Goal: Task Accomplishment & Management: Complete application form

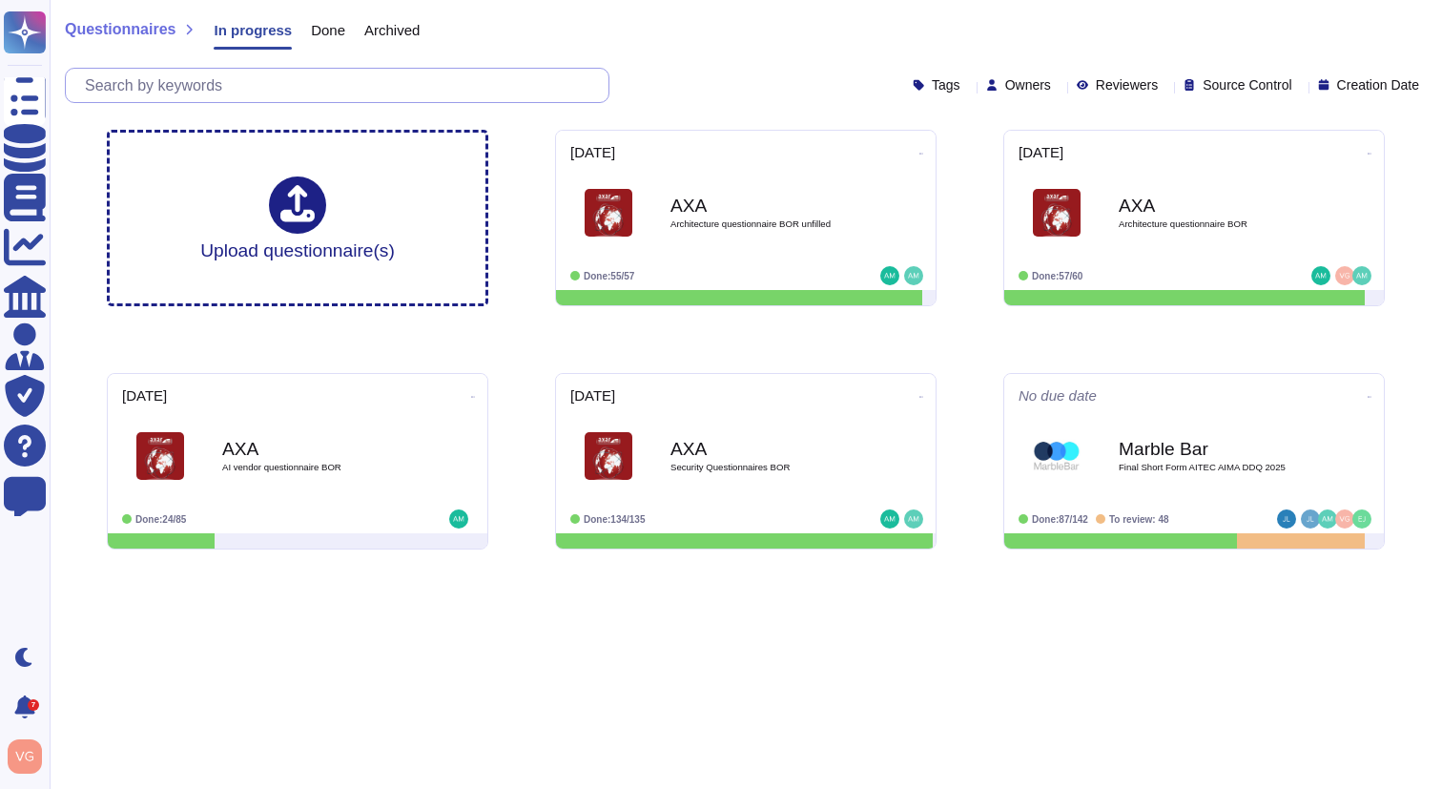
click at [417, 83] on input "text" at bounding box center [341, 85] width 533 height 33
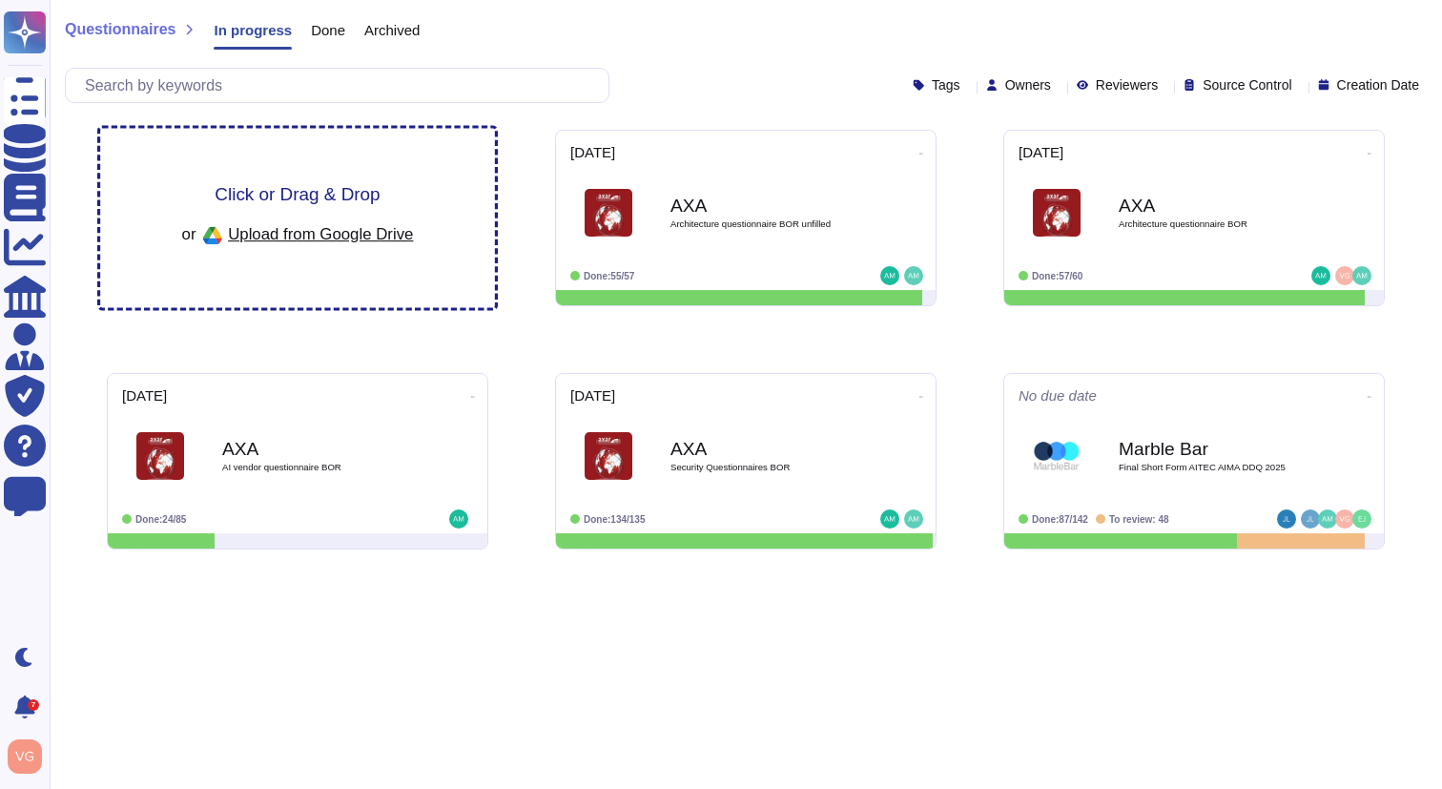
click at [359, 217] on div "Click or Drag & Drop or Upload from Google Drive" at bounding box center [298, 218] width 232 height 66
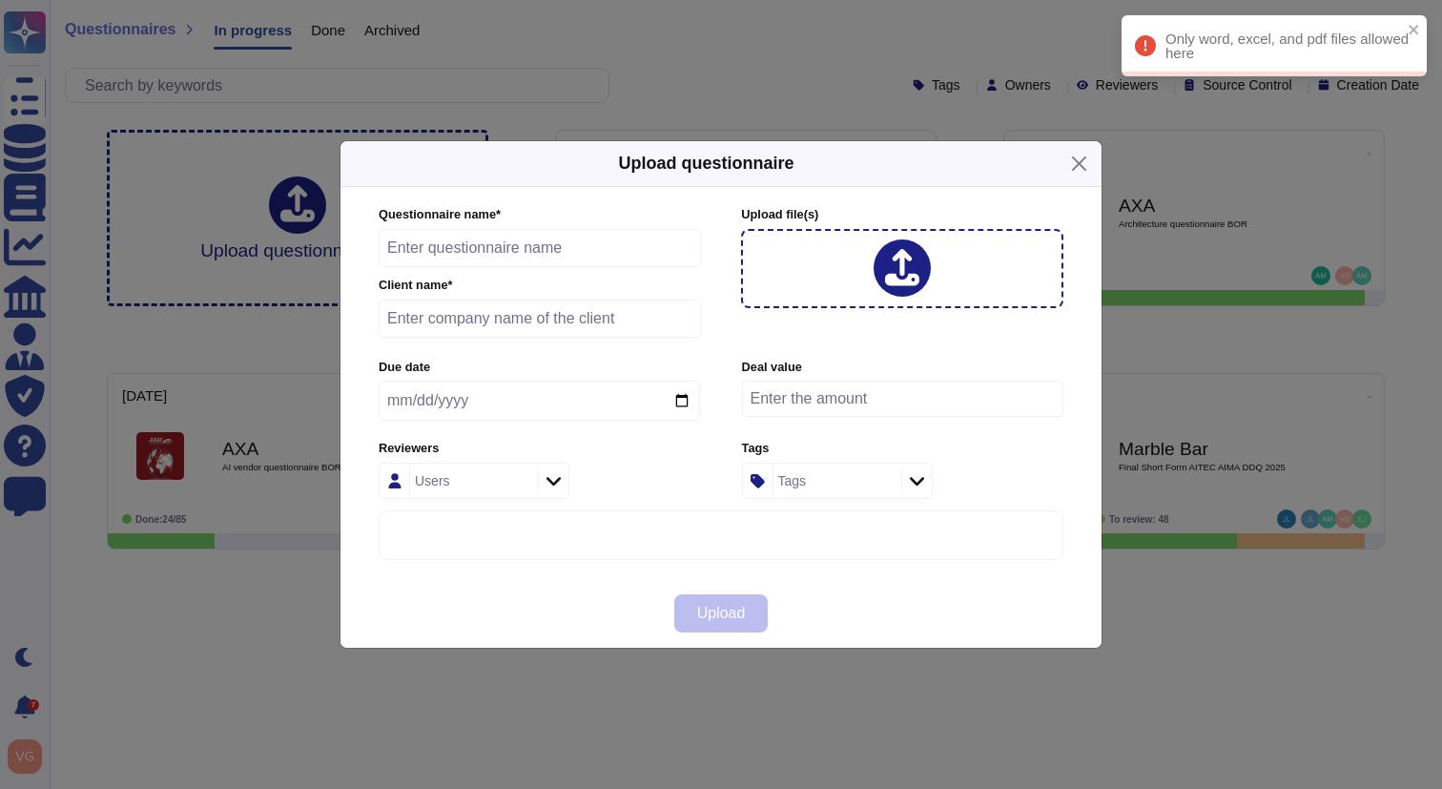
click at [616, 247] on input "text" at bounding box center [540, 248] width 322 height 38
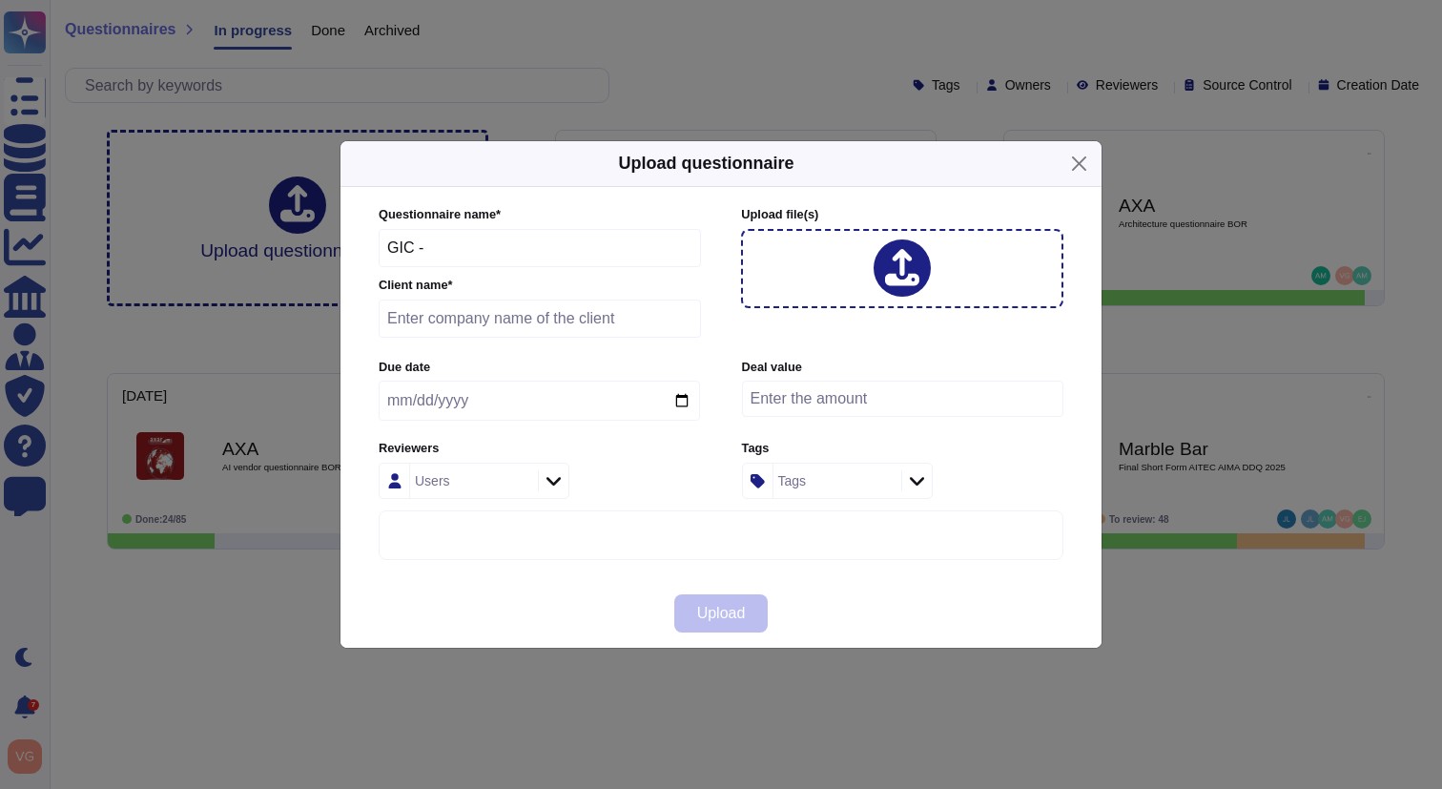
paste input "Risk-Business Continuity Managemen"
type input "GIC - Risk-Business Continuity Managemen"
click at [447, 329] on input "text" at bounding box center [540, 318] width 322 height 38
type input "GIC"
drag, startPoint x: 429, startPoint y: 244, endPoint x: 339, endPoint y: 242, distance: 89.6
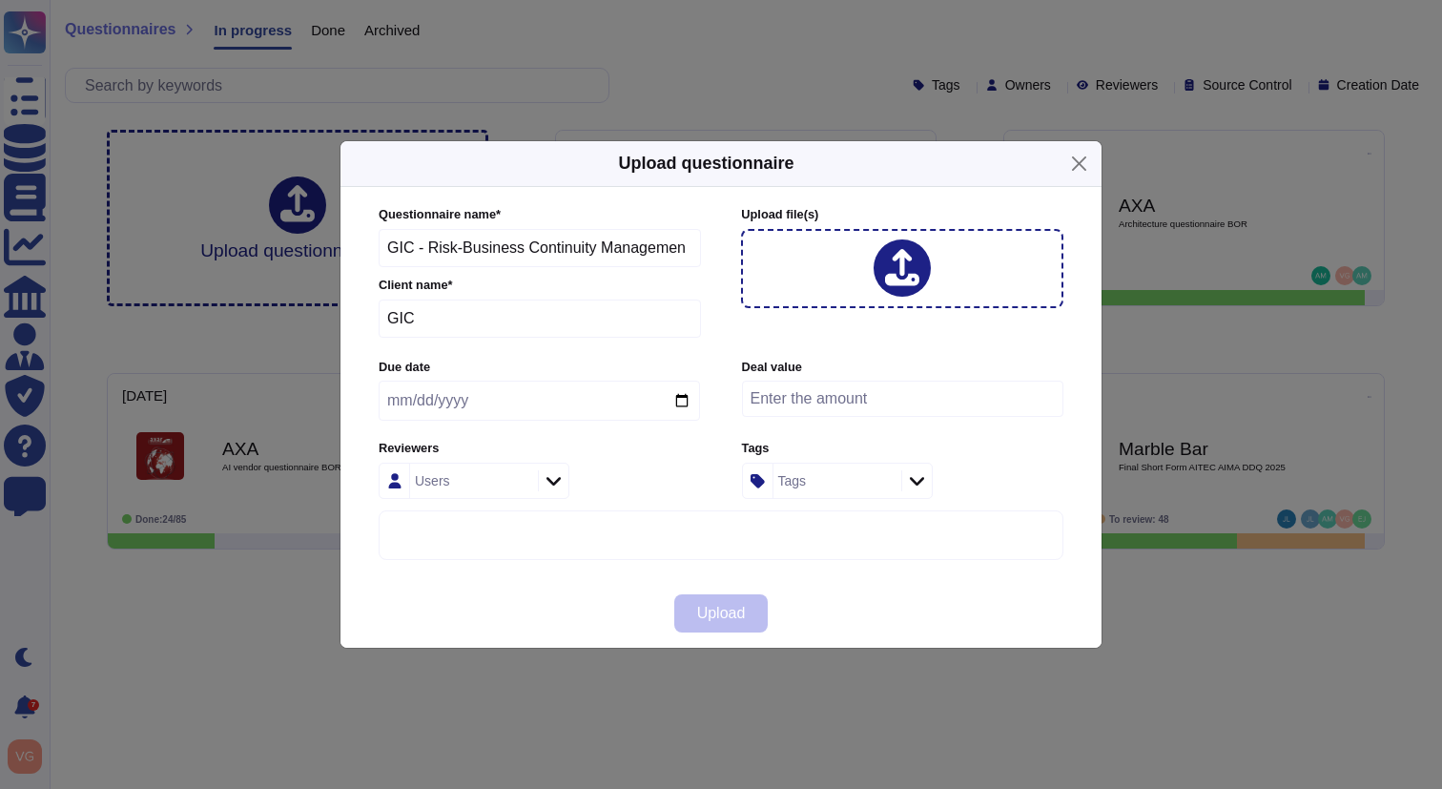
click at [339, 242] on div "Upload questionnaire Questionnaire name * GIC - Risk-Business Continuity Manage…" at bounding box center [720, 394] width 763 height 508
type input "Risk-Business Continuity Managemen"
click at [436, 398] on input "date" at bounding box center [539, 400] width 321 height 40
click at [679, 399] on input "date" at bounding box center [539, 400] width 321 height 40
type input "[DATE]"
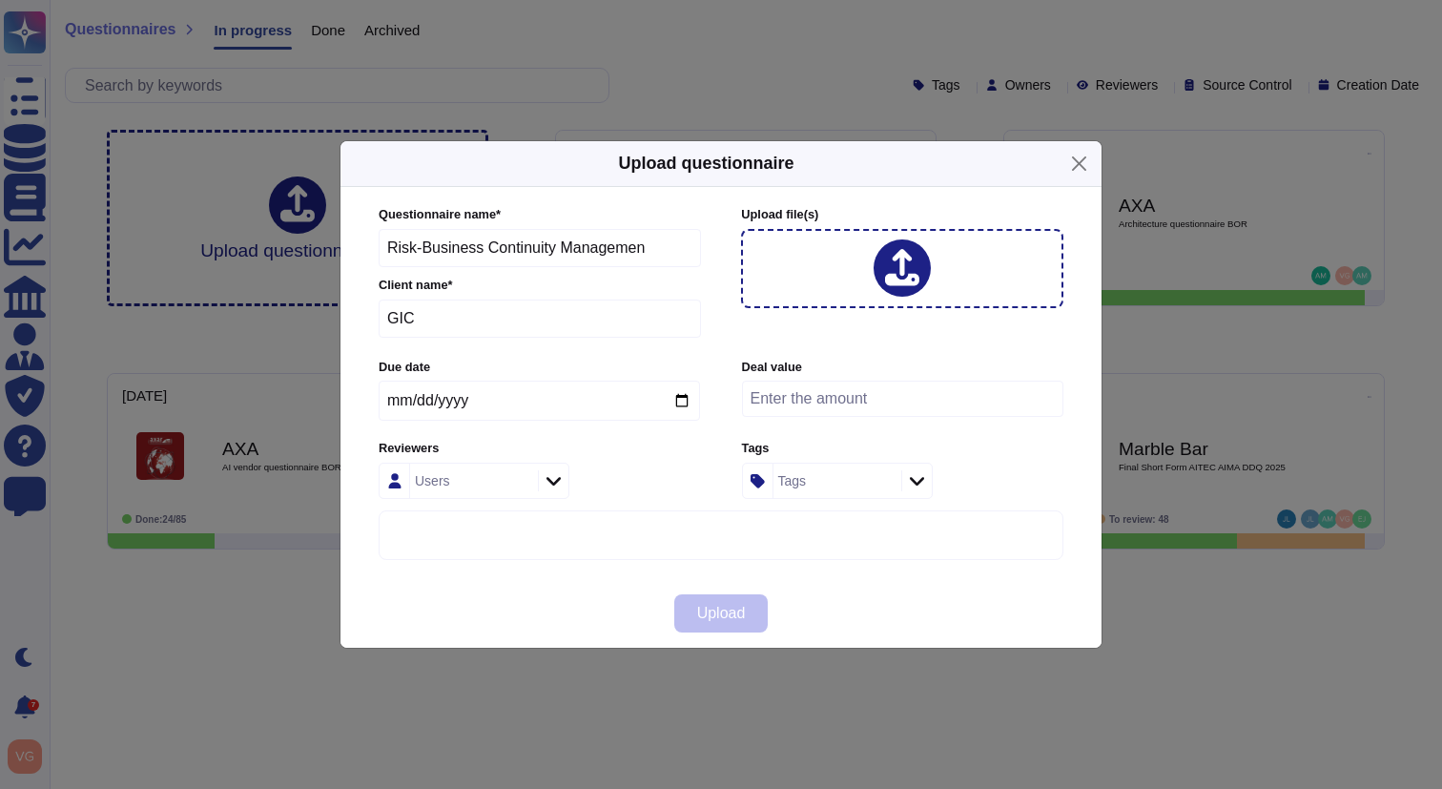
click at [561, 471] on div at bounding box center [553, 480] width 31 height 21
click at [502, 584] on span "Vincent Gilbert" at bounding box center [517, 582] width 117 height 17
click at [514, 533] on input "vin" at bounding box center [505, 533] width 210 height 33
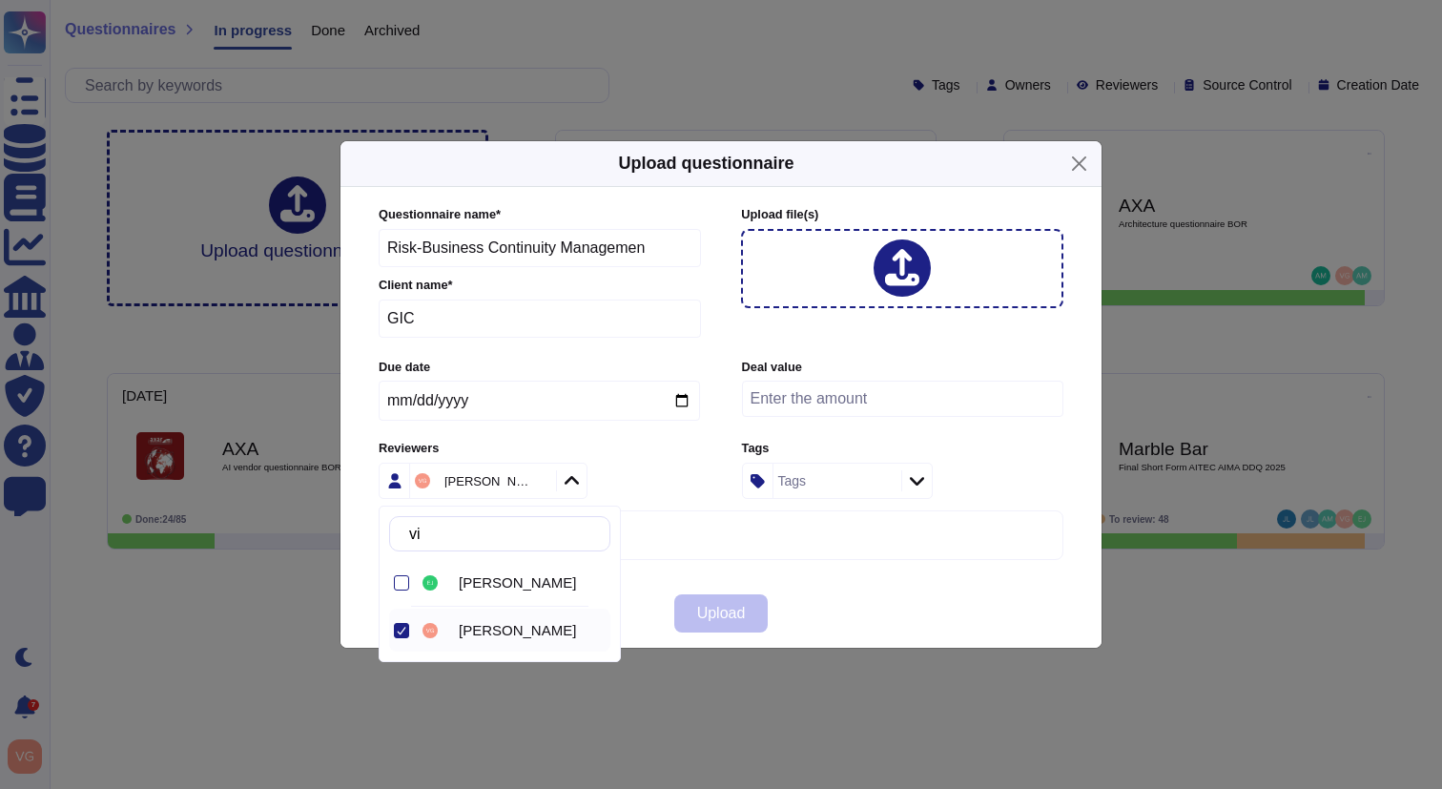
type input "v"
type input "alex"
click at [403, 582] on div at bounding box center [401, 582] width 15 height 15
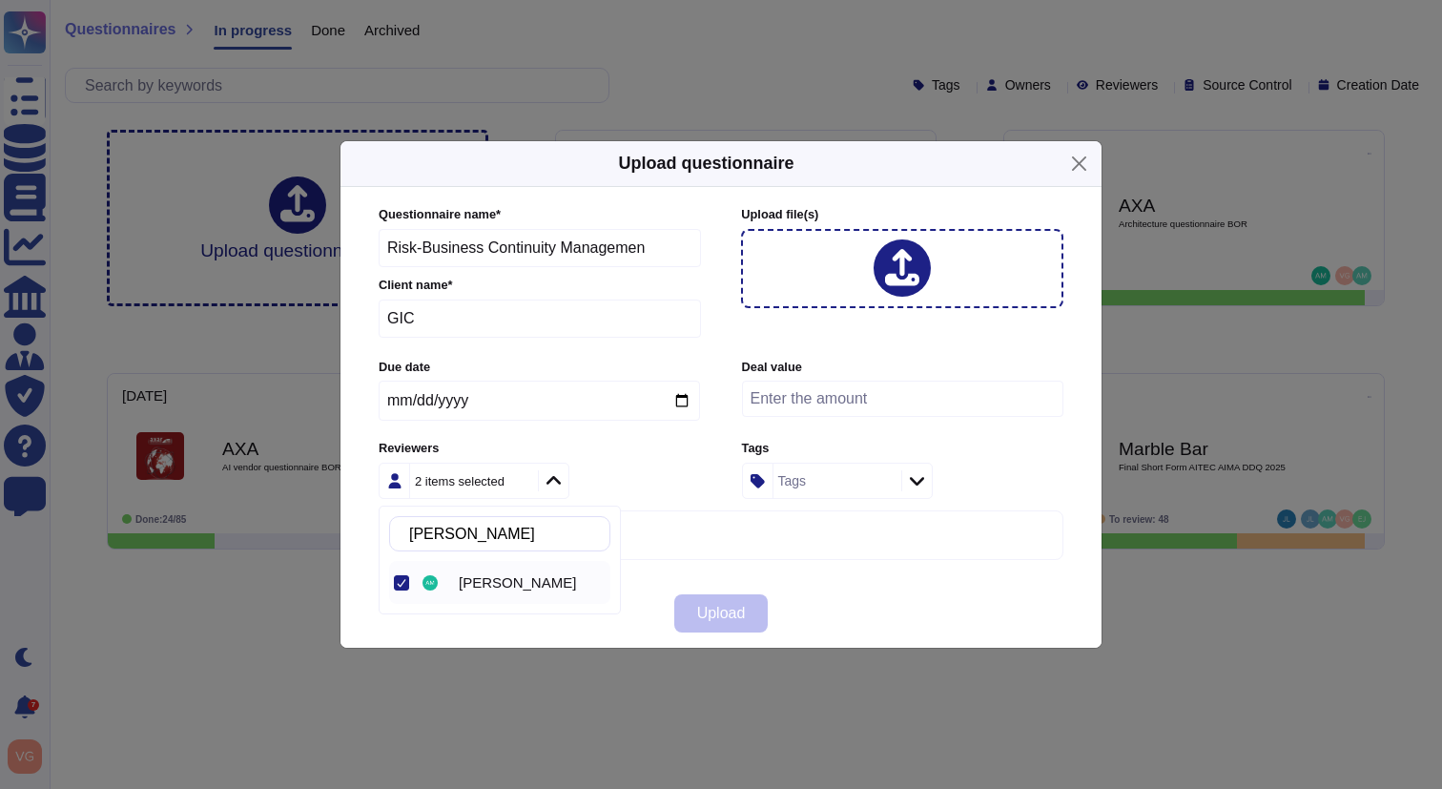
click at [606, 476] on div "2 items selected" at bounding box center [539, 480] width 321 height 36
click at [843, 329] on div "Upload file (s)" at bounding box center [902, 276] width 322 height 141
click at [875, 255] on div at bounding box center [901, 267] width 57 height 57
click at [904, 261] on icon at bounding box center [902, 268] width 34 height 39
click at [834, 565] on div "Questionnaire name * Risk-Business Continuity Managemen Client name * GIC Uploa…" at bounding box center [720, 383] width 723 height 392
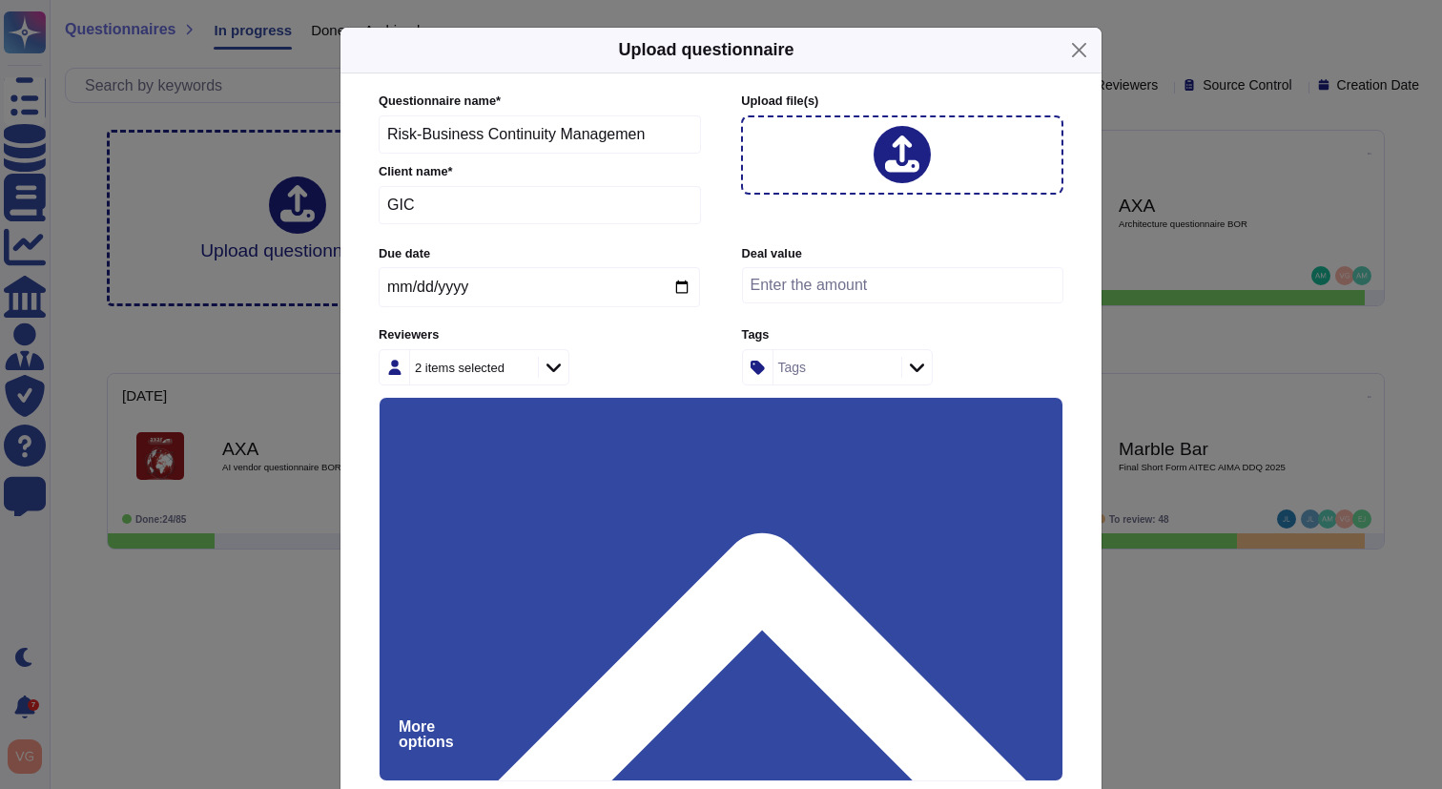
click at [893, 161] on icon at bounding box center [902, 153] width 34 height 37
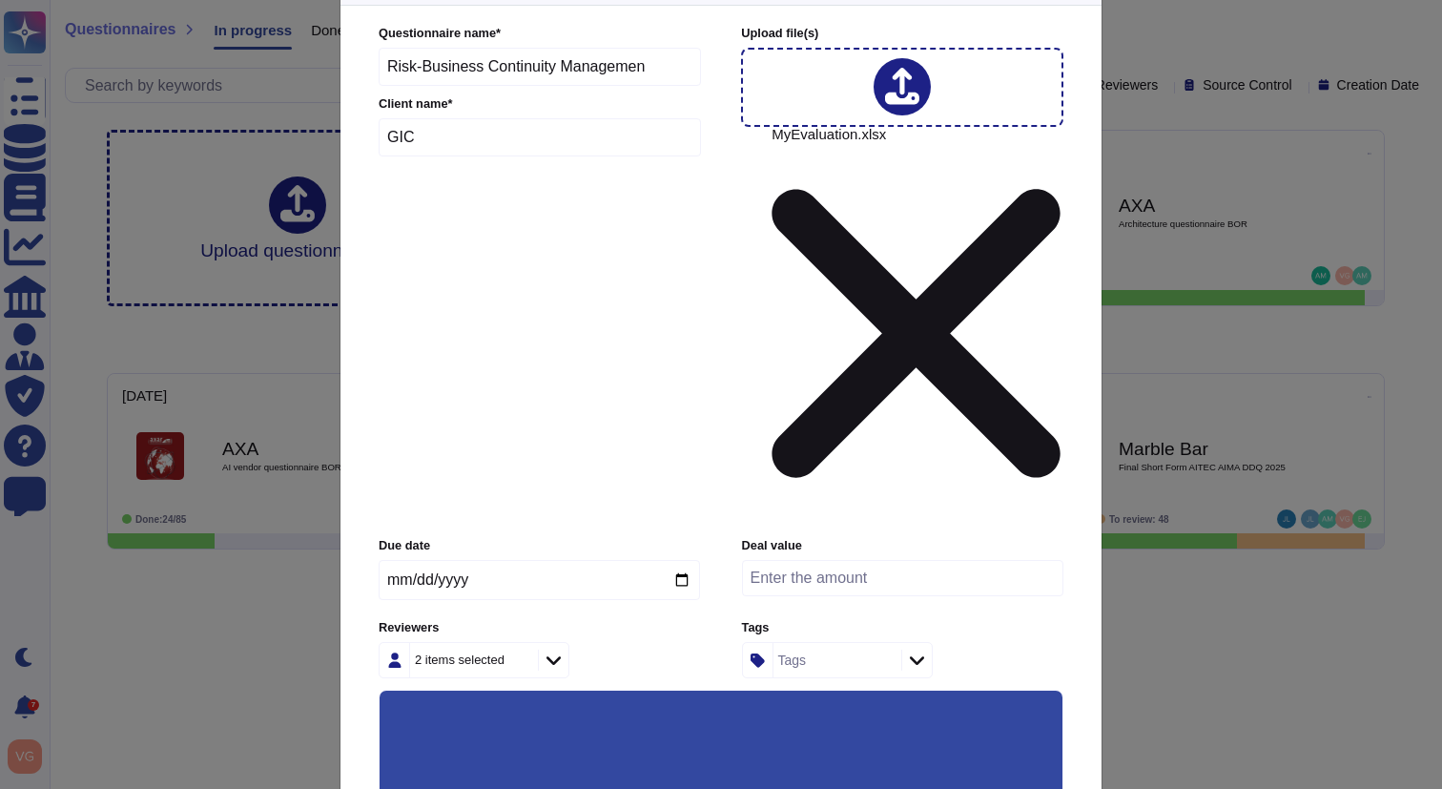
scroll to position [106, 0]
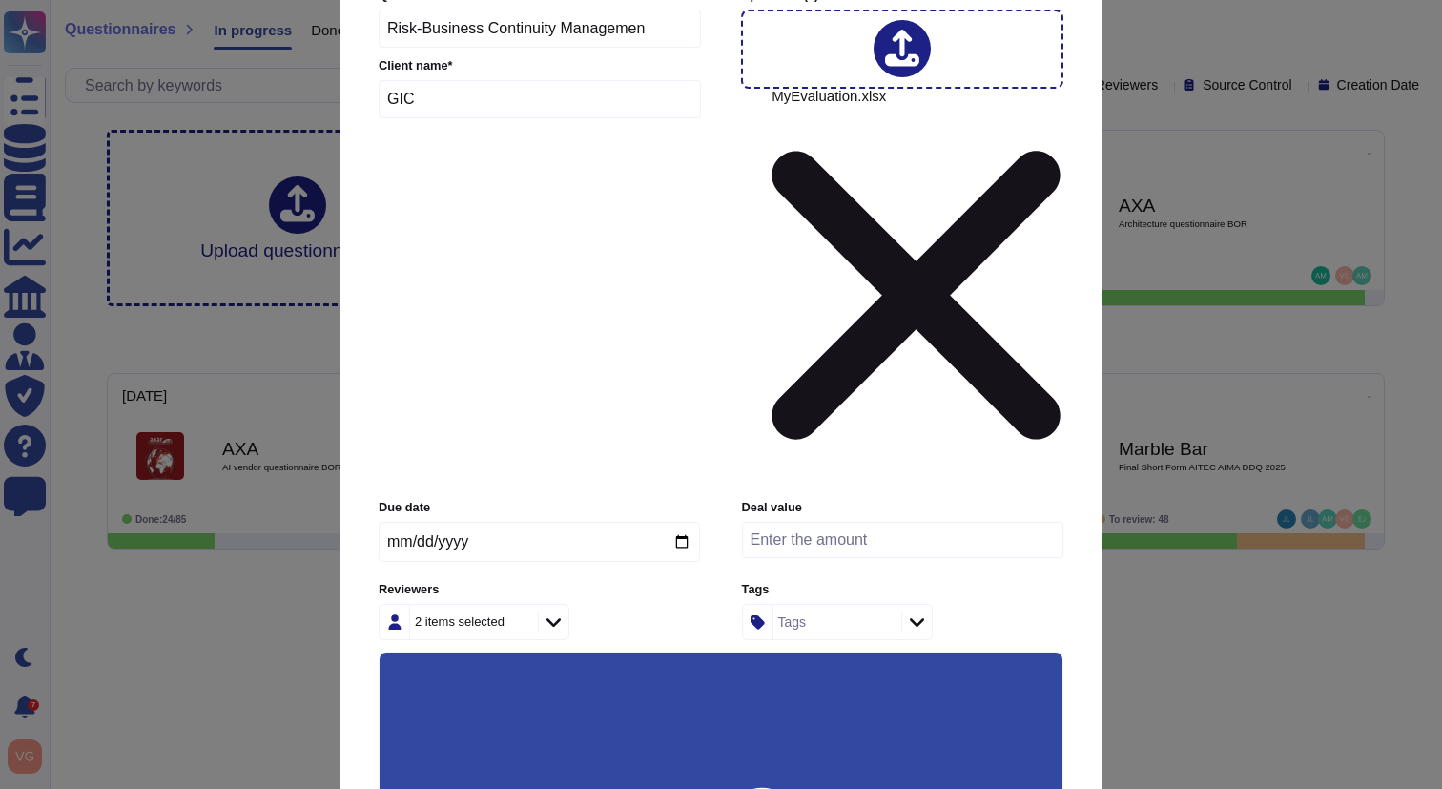
click at [0, 0] on input "Use anonymization filter on the suggestions" at bounding box center [0, 0] width 0 height 0
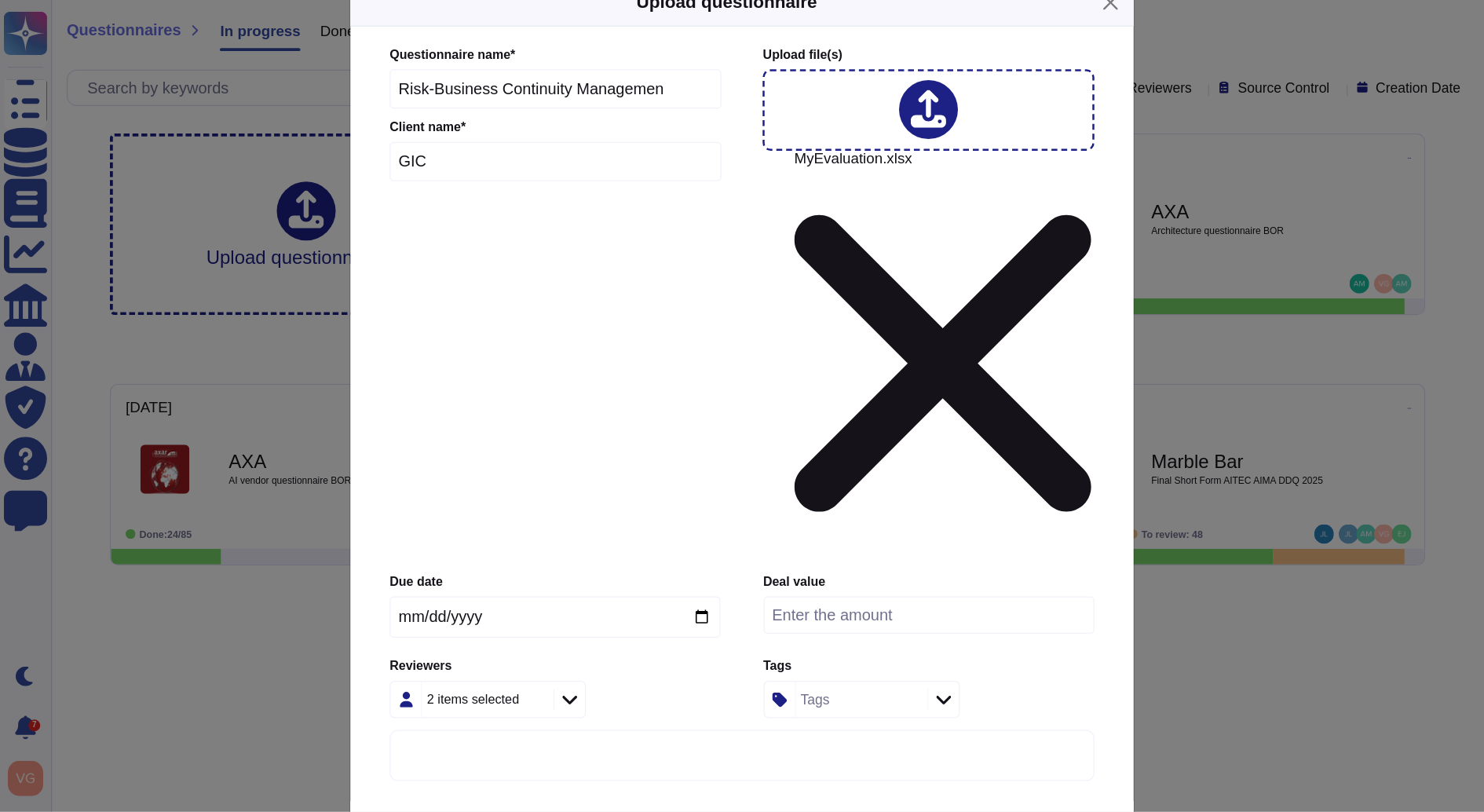
scroll to position [0, 0]
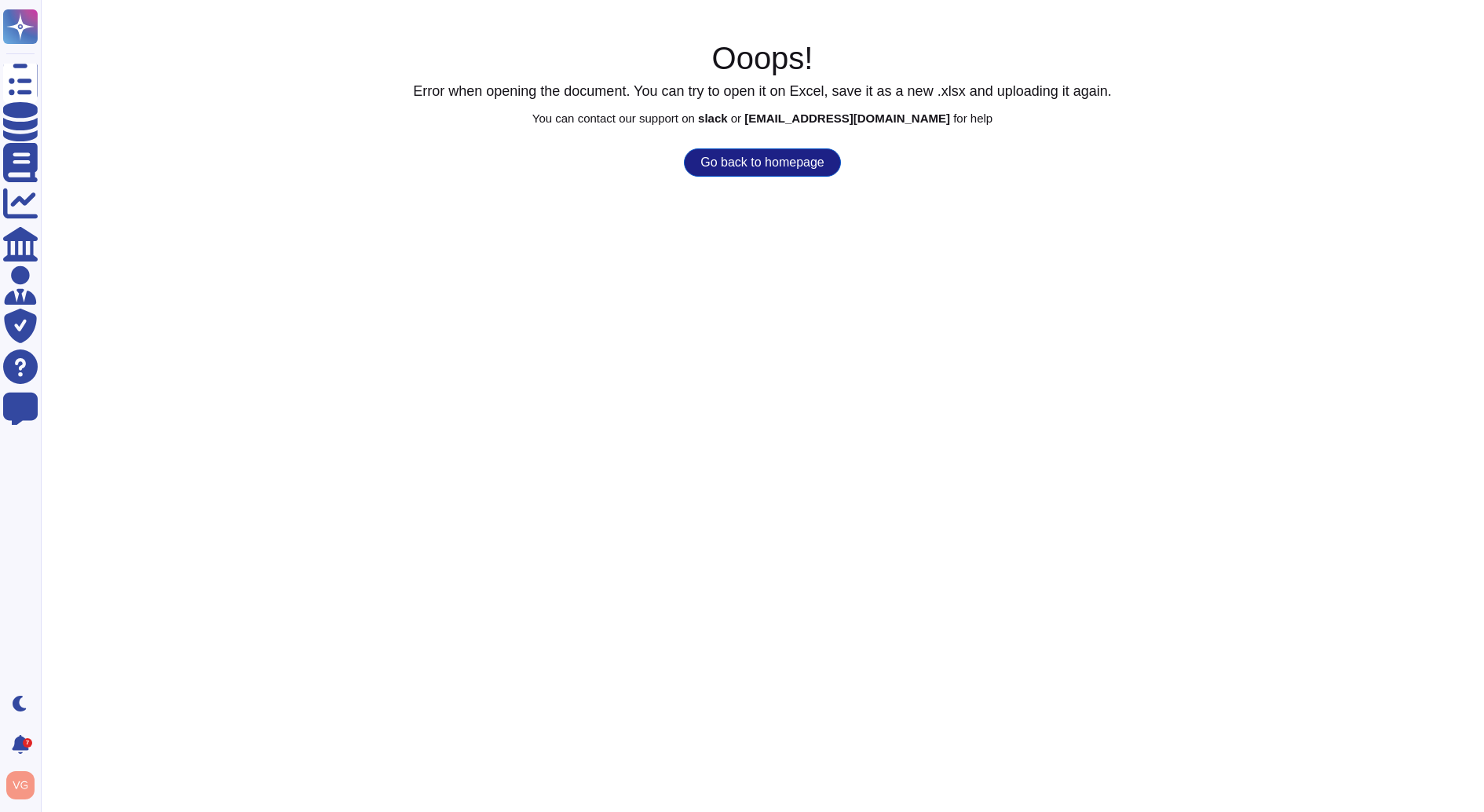
click at [759, 158] on button "Go back to homepage" at bounding box center [762, 162] width 156 height 28
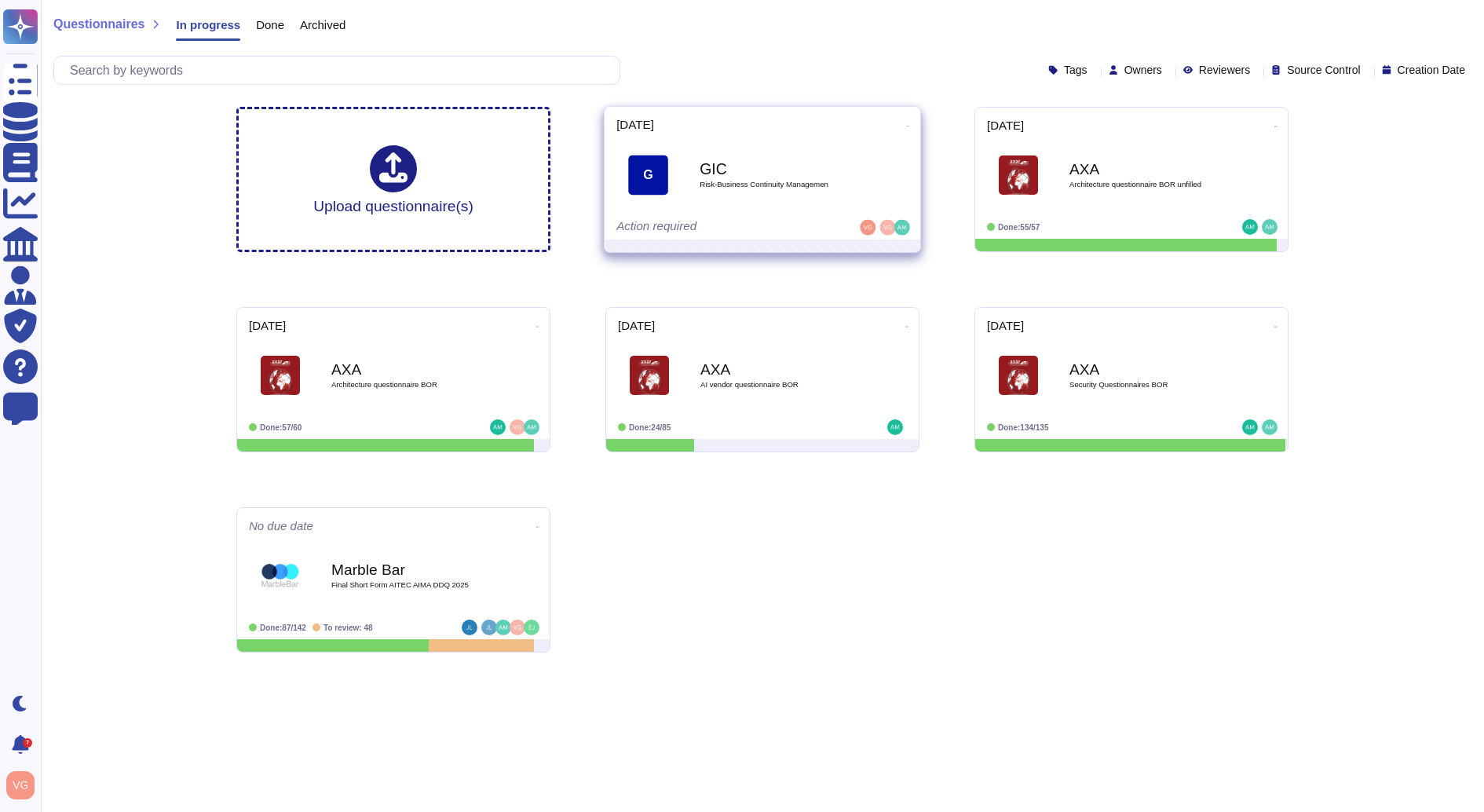
click at [749, 180] on span "Risk-Business Continuity Managemen" at bounding box center [779, 184] width 159 height 8
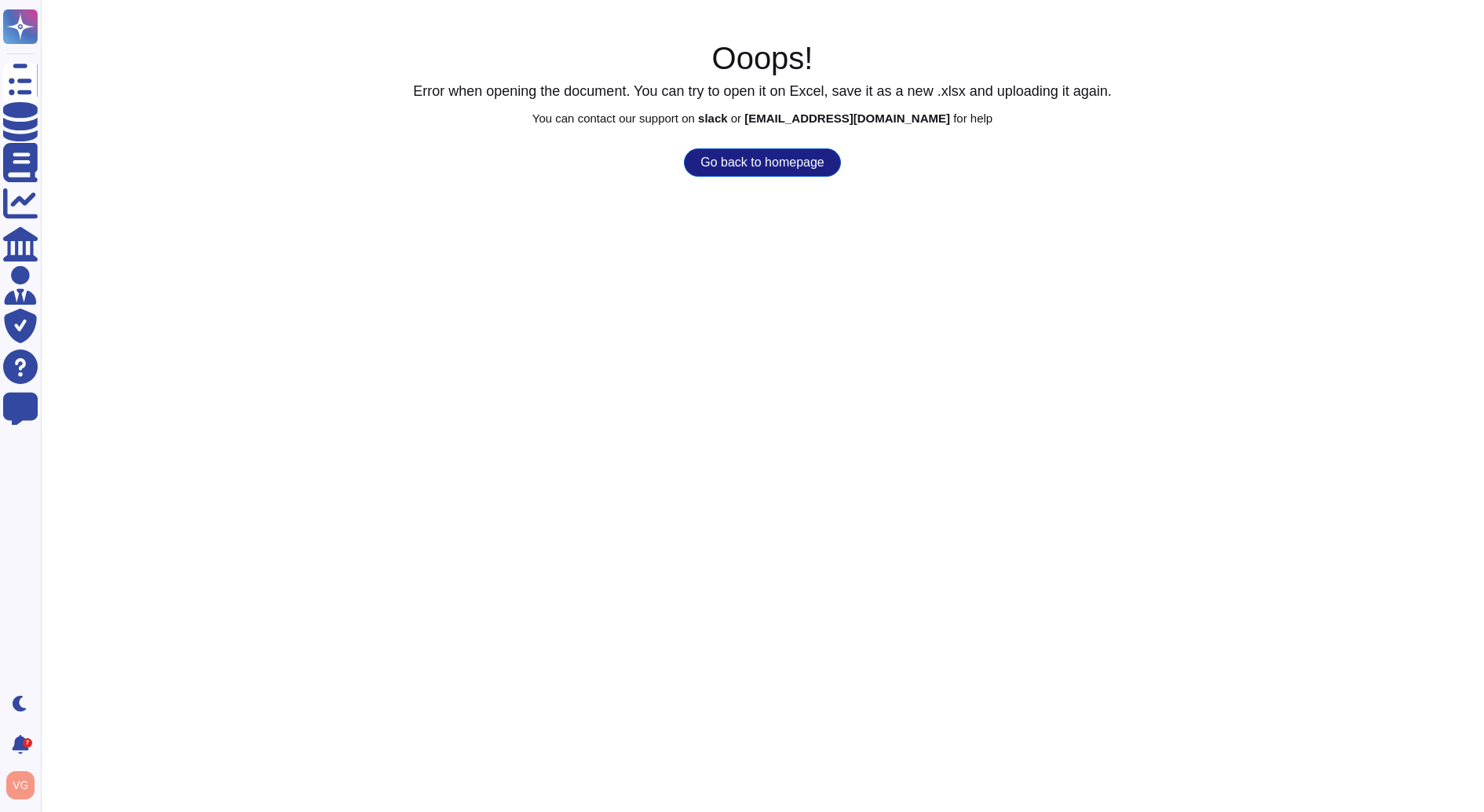
click at [818, 161] on button "Go back to homepage" at bounding box center [762, 162] width 156 height 28
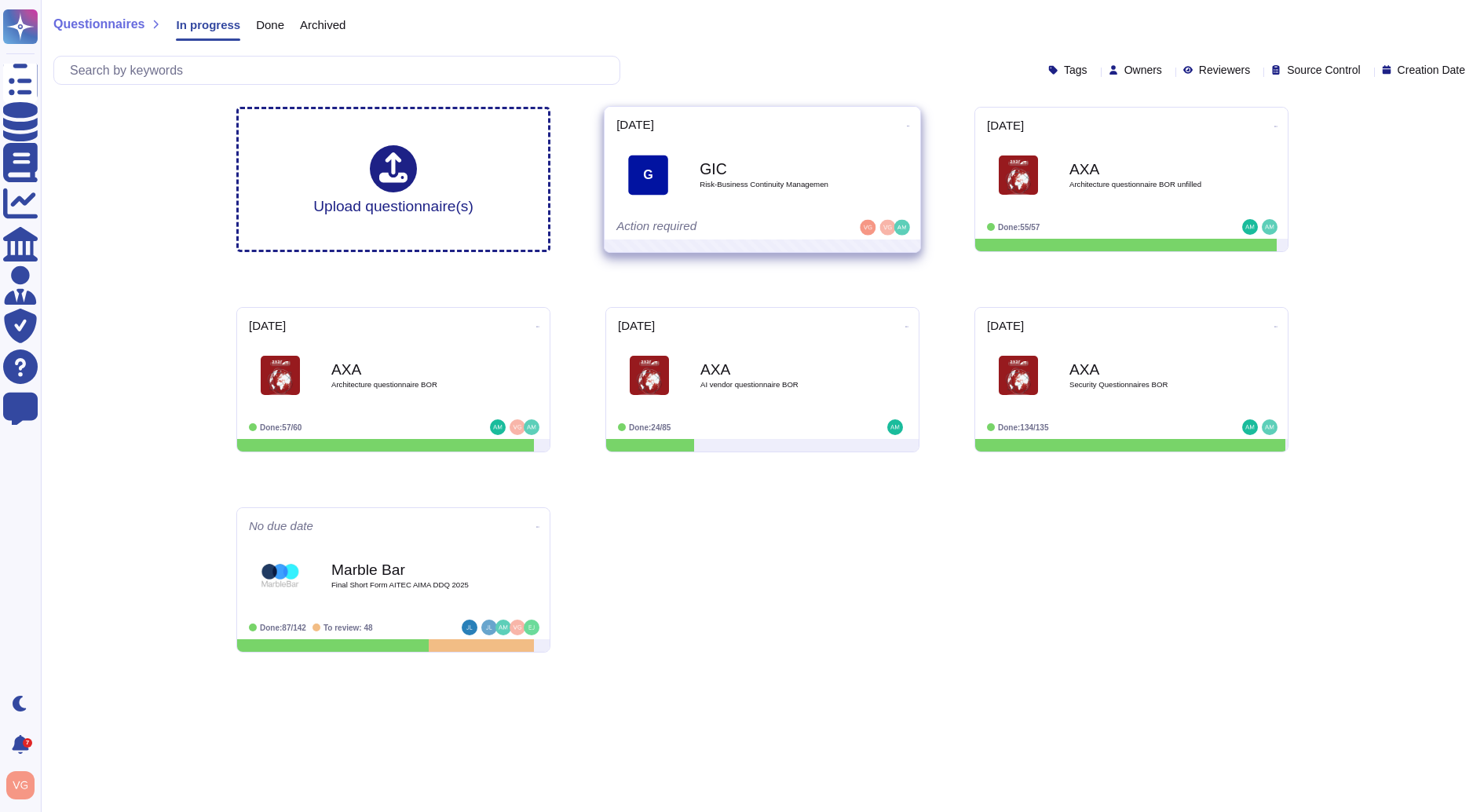
click at [907, 126] on icon at bounding box center [908, 126] width 3 height 1
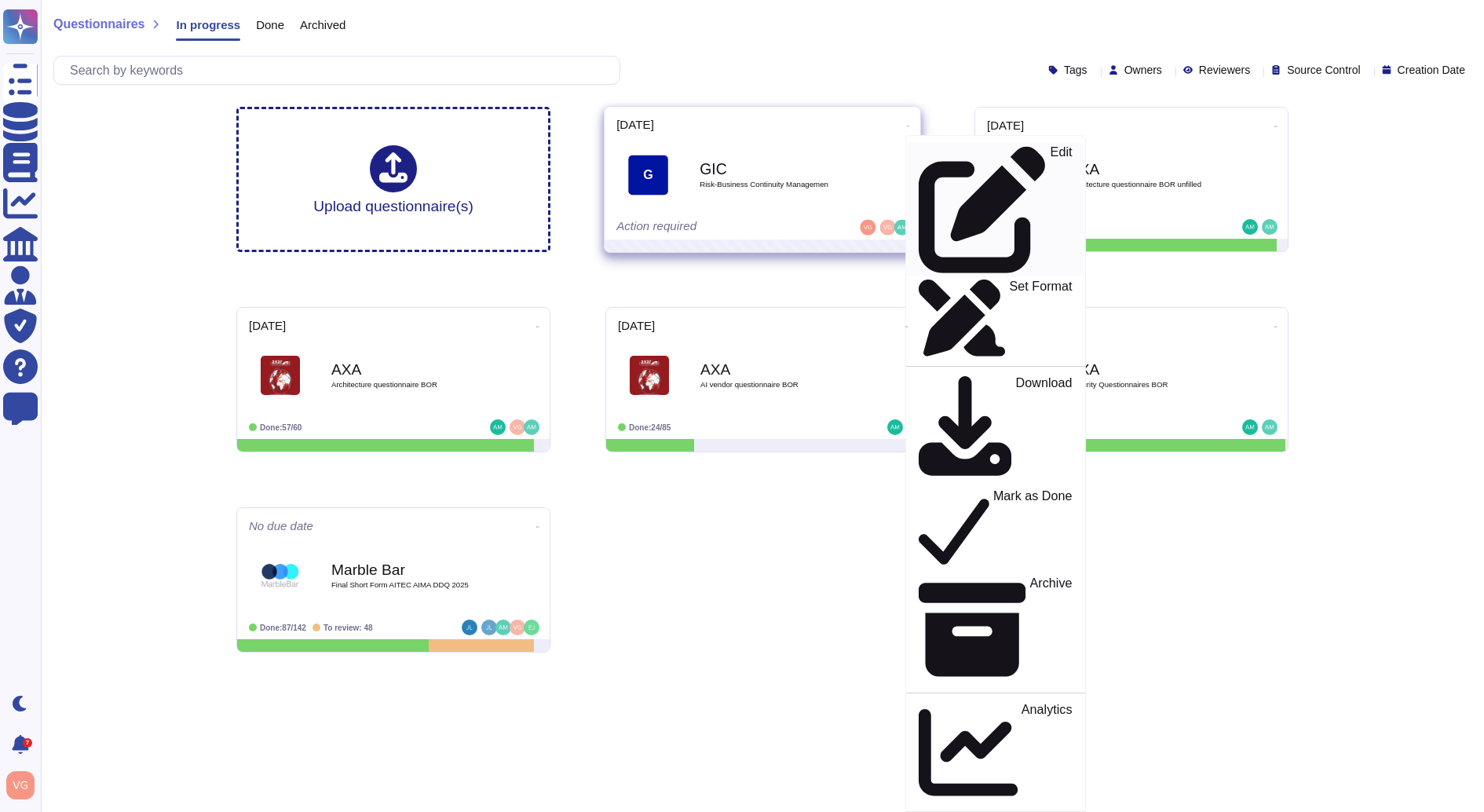
click at [946, 147] on div "Edit" at bounding box center [996, 208] width 153 height 128
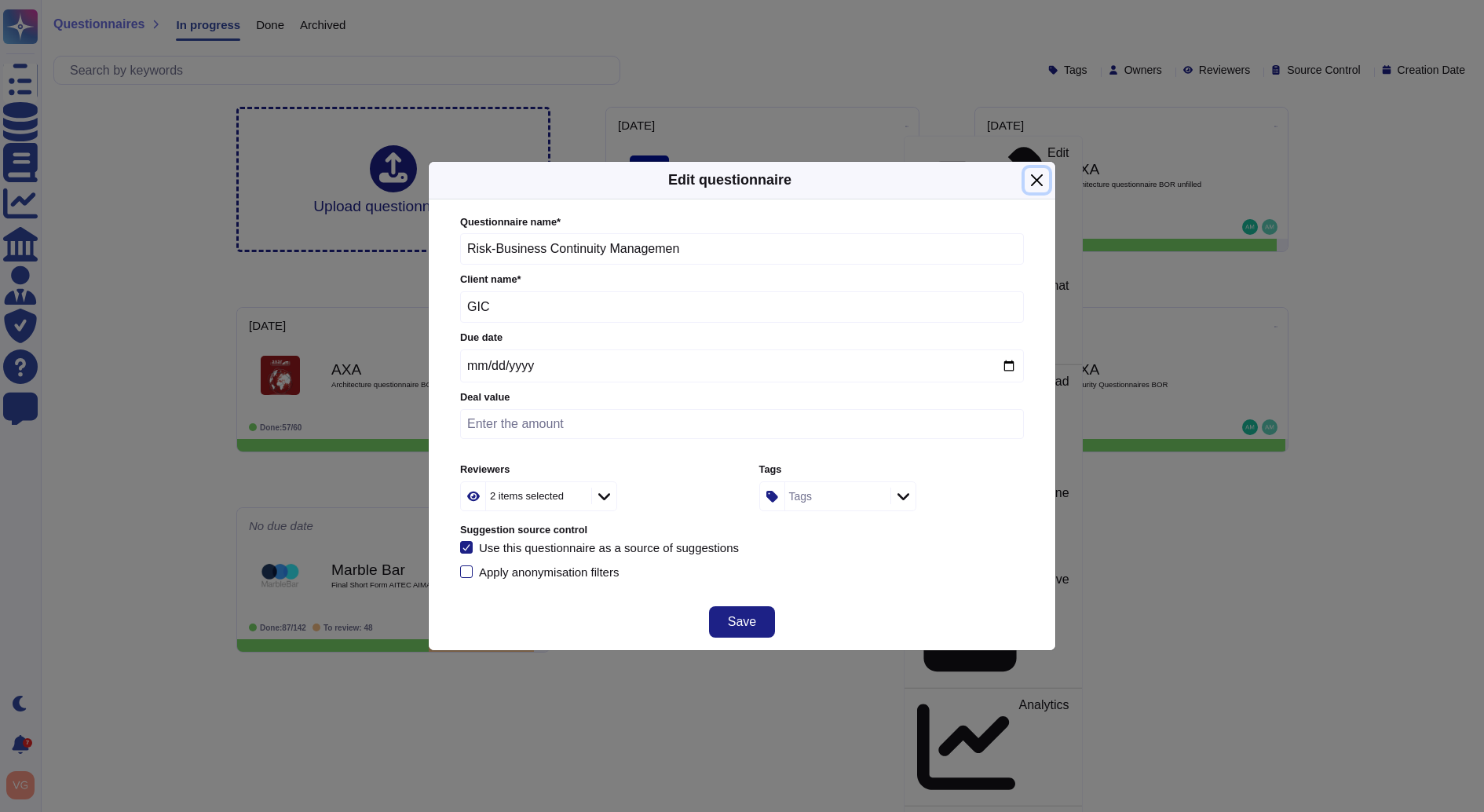
click at [1035, 181] on button "Close" at bounding box center [1037, 180] width 25 height 25
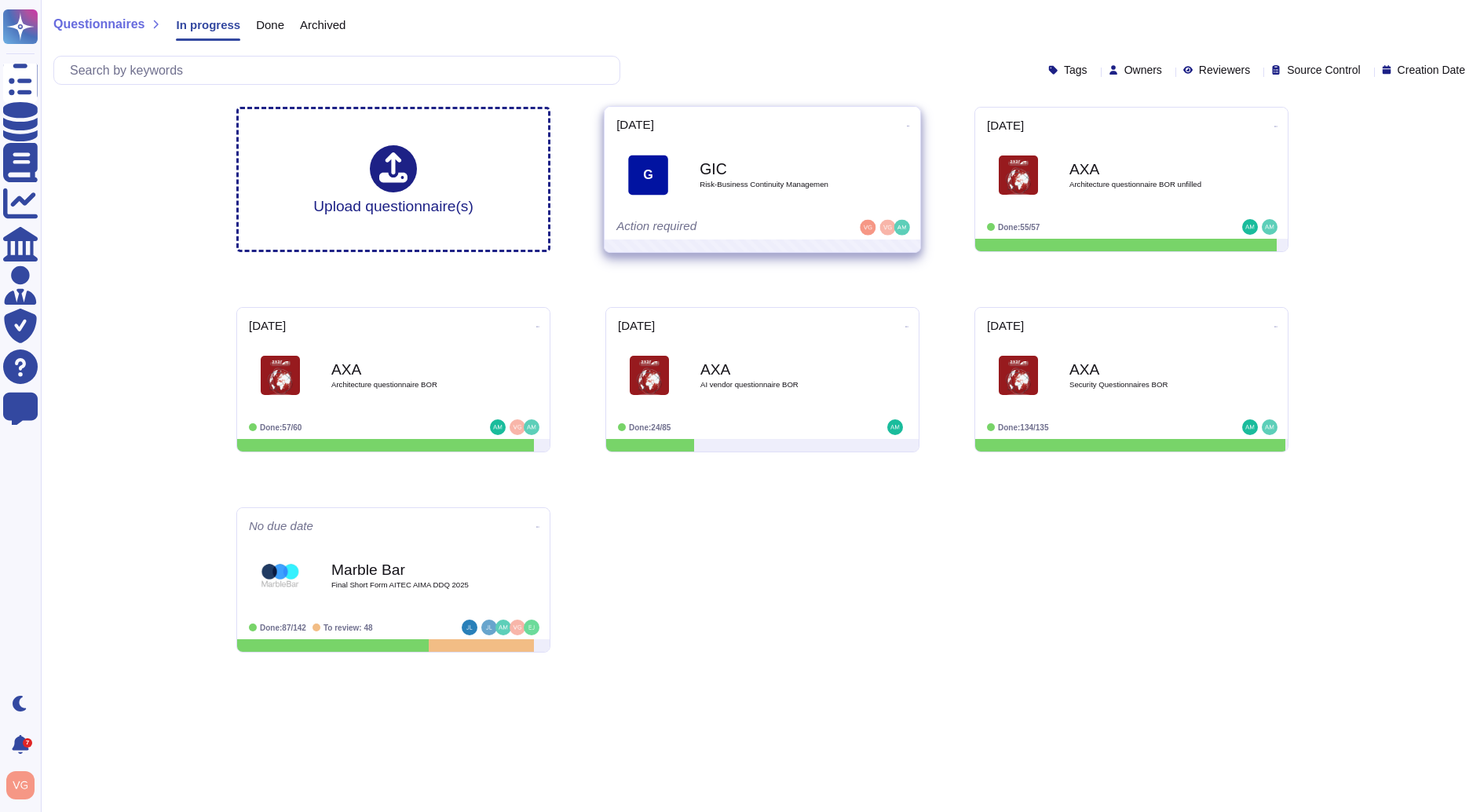
click at [907, 124] on icon at bounding box center [908, 126] width 3 height 4
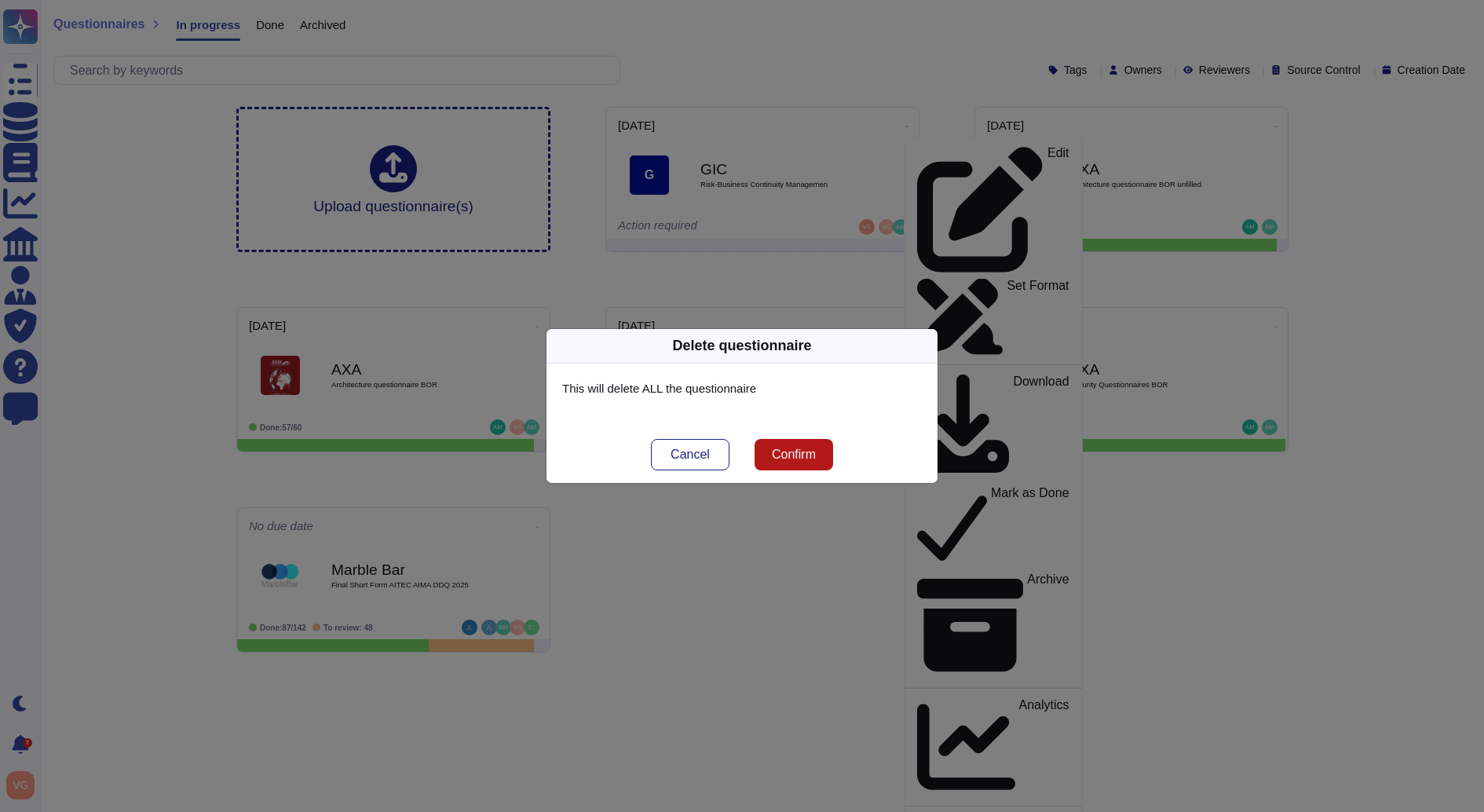
click at [797, 455] on span "Confirm" at bounding box center [793, 454] width 44 height 12
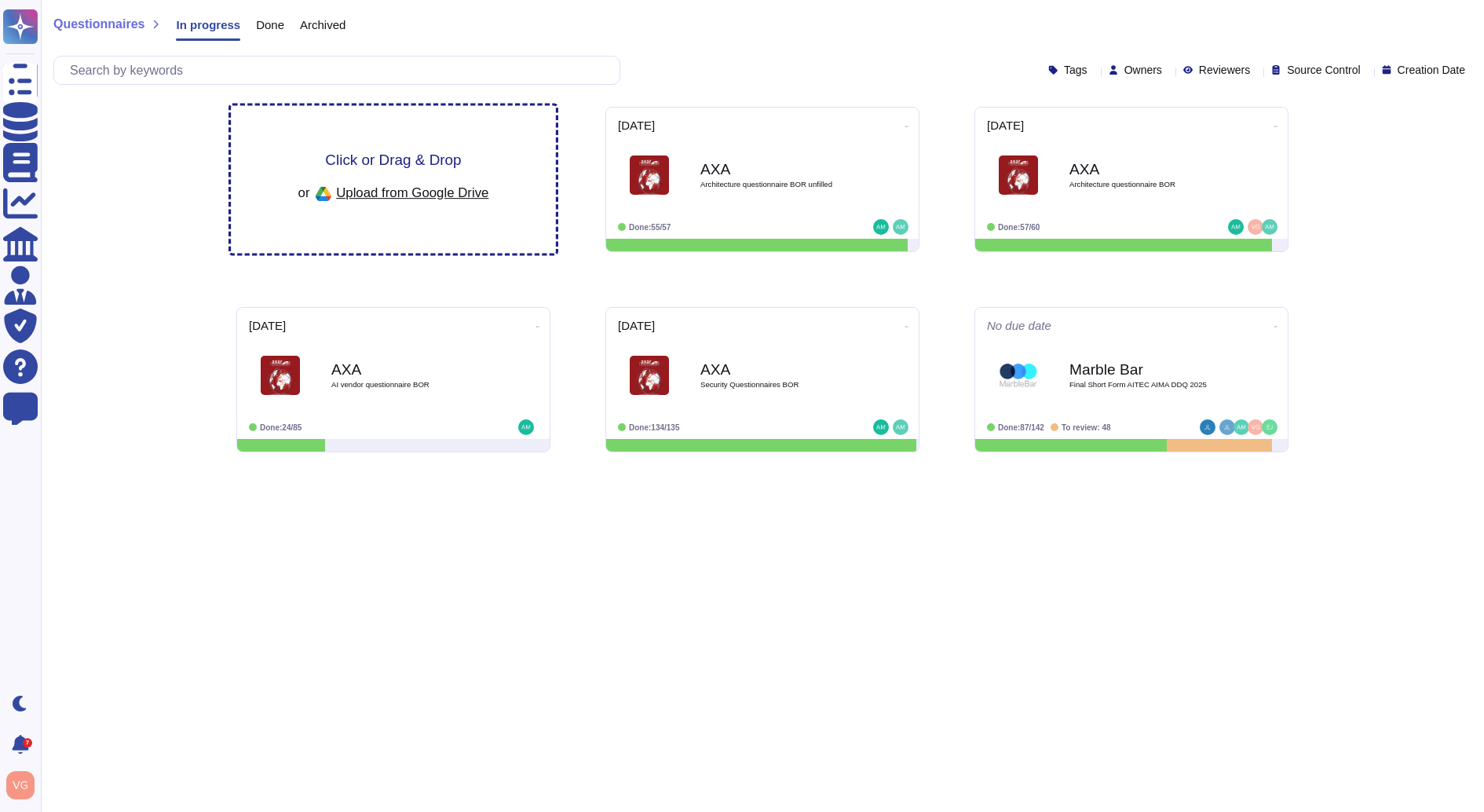
click at [427, 198] on div "or Upload from Google Drive" at bounding box center [394, 194] width 191 height 26
click at [390, 200] on div "or Upload from Google Drive" at bounding box center [394, 194] width 191 height 26
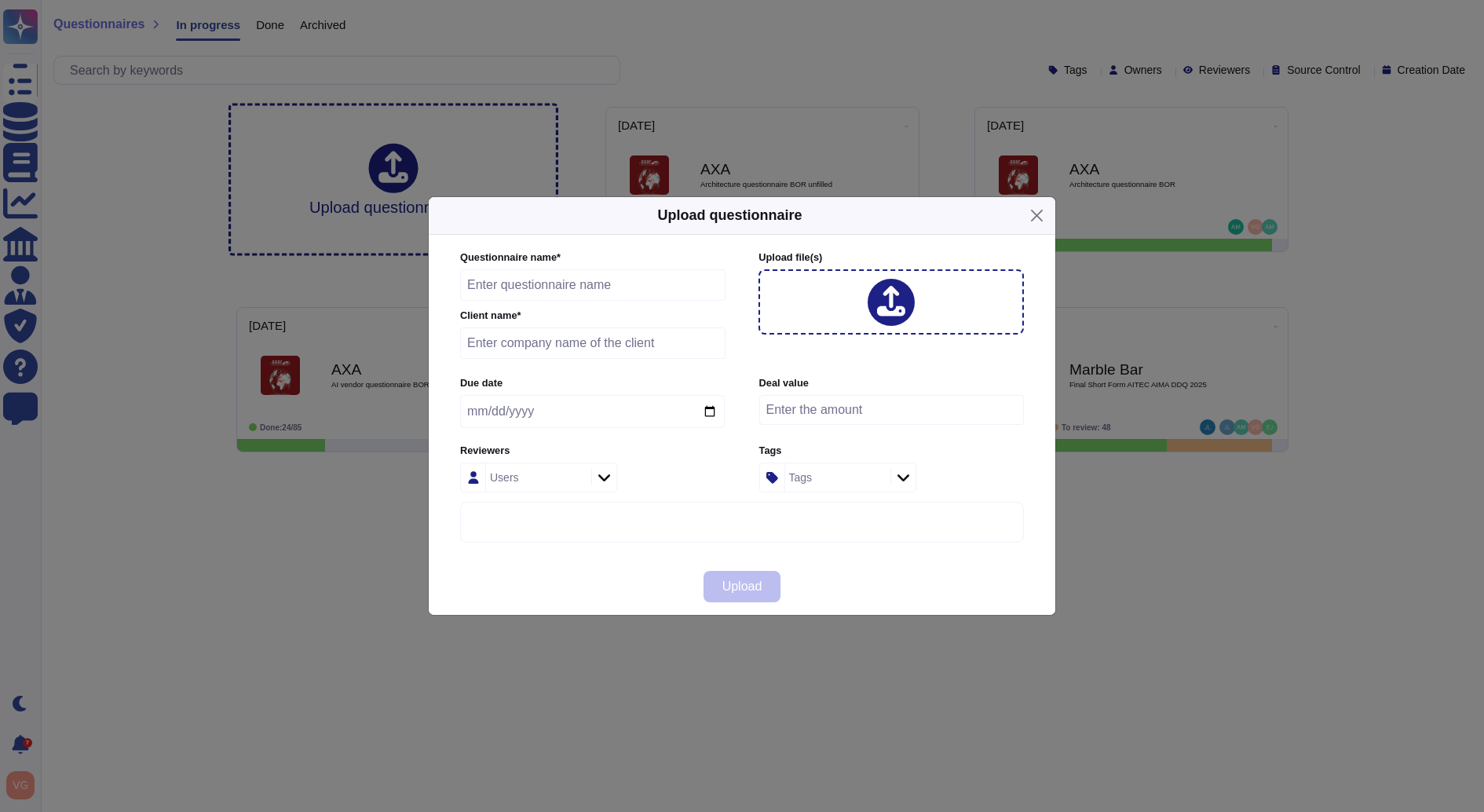
click at [883, 318] on div at bounding box center [891, 301] width 47 height 47
click at [1038, 220] on button "Close" at bounding box center [1037, 216] width 25 height 25
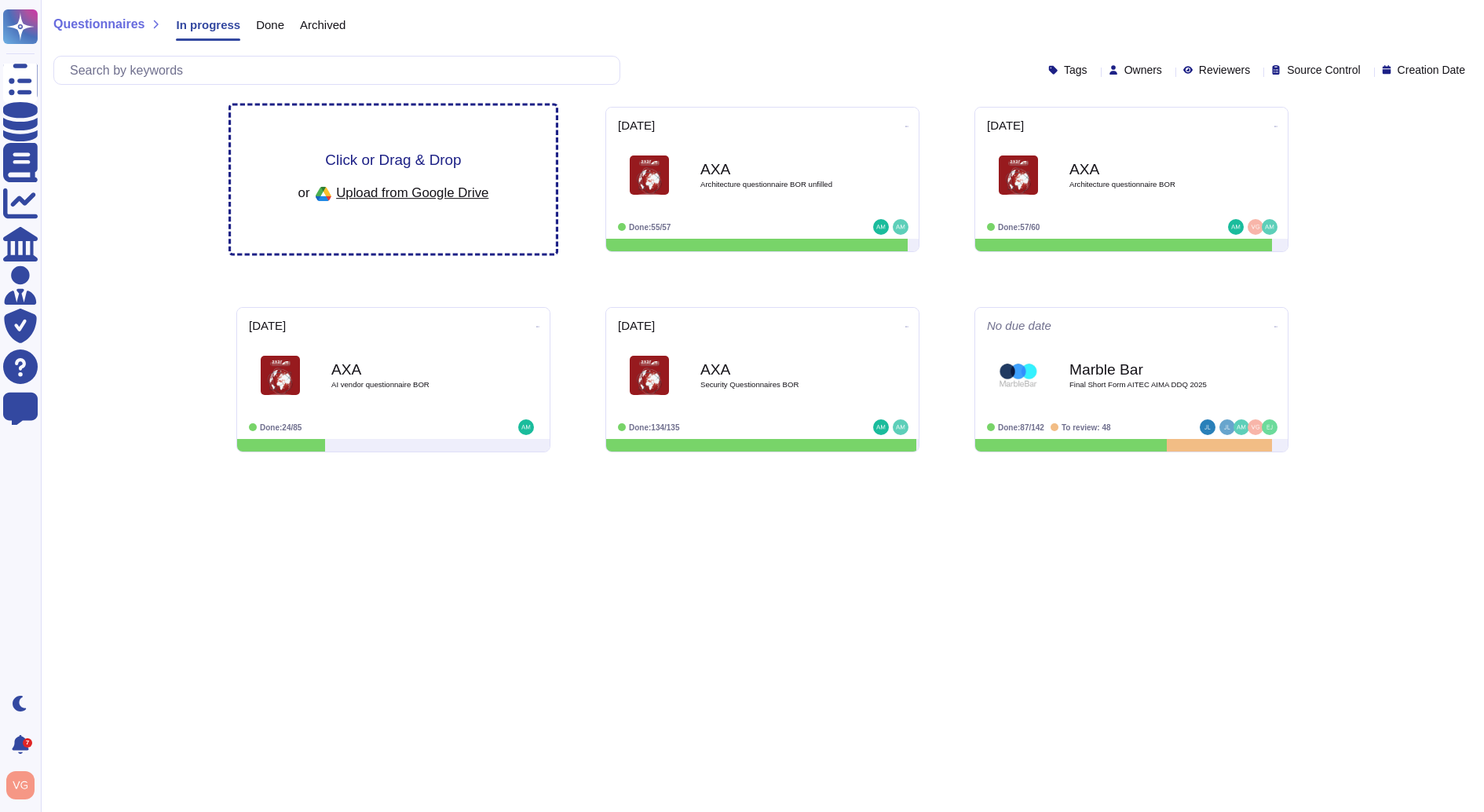
click at [405, 169] on div "Click or Drag & Drop or Upload from Google Drive" at bounding box center [394, 180] width 191 height 54
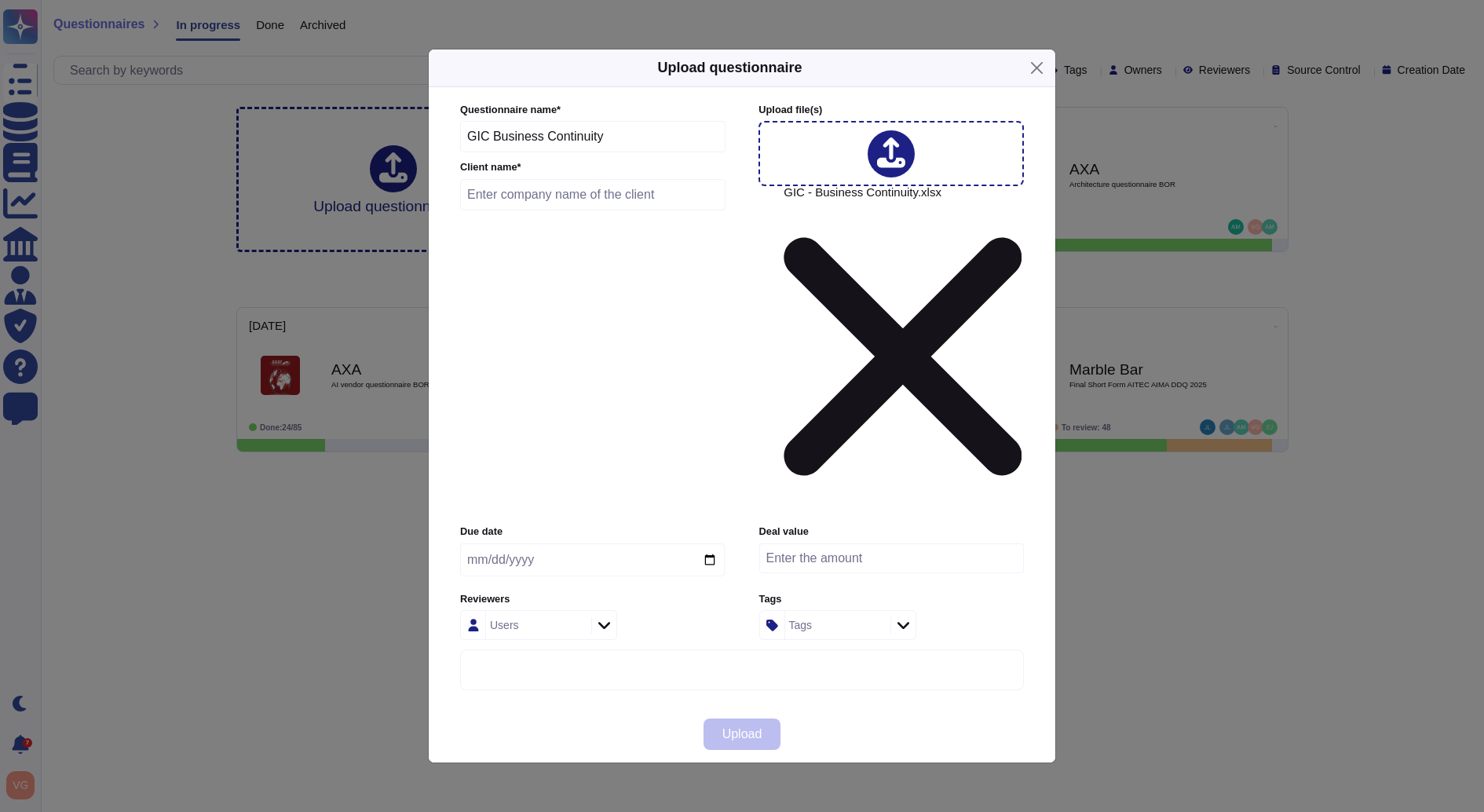
click at [509, 211] on input "text" at bounding box center [593, 194] width 265 height 31
type input "GIC"
click at [583, 152] on input "GIC Business Continuity" at bounding box center [593, 137] width 265 height 31
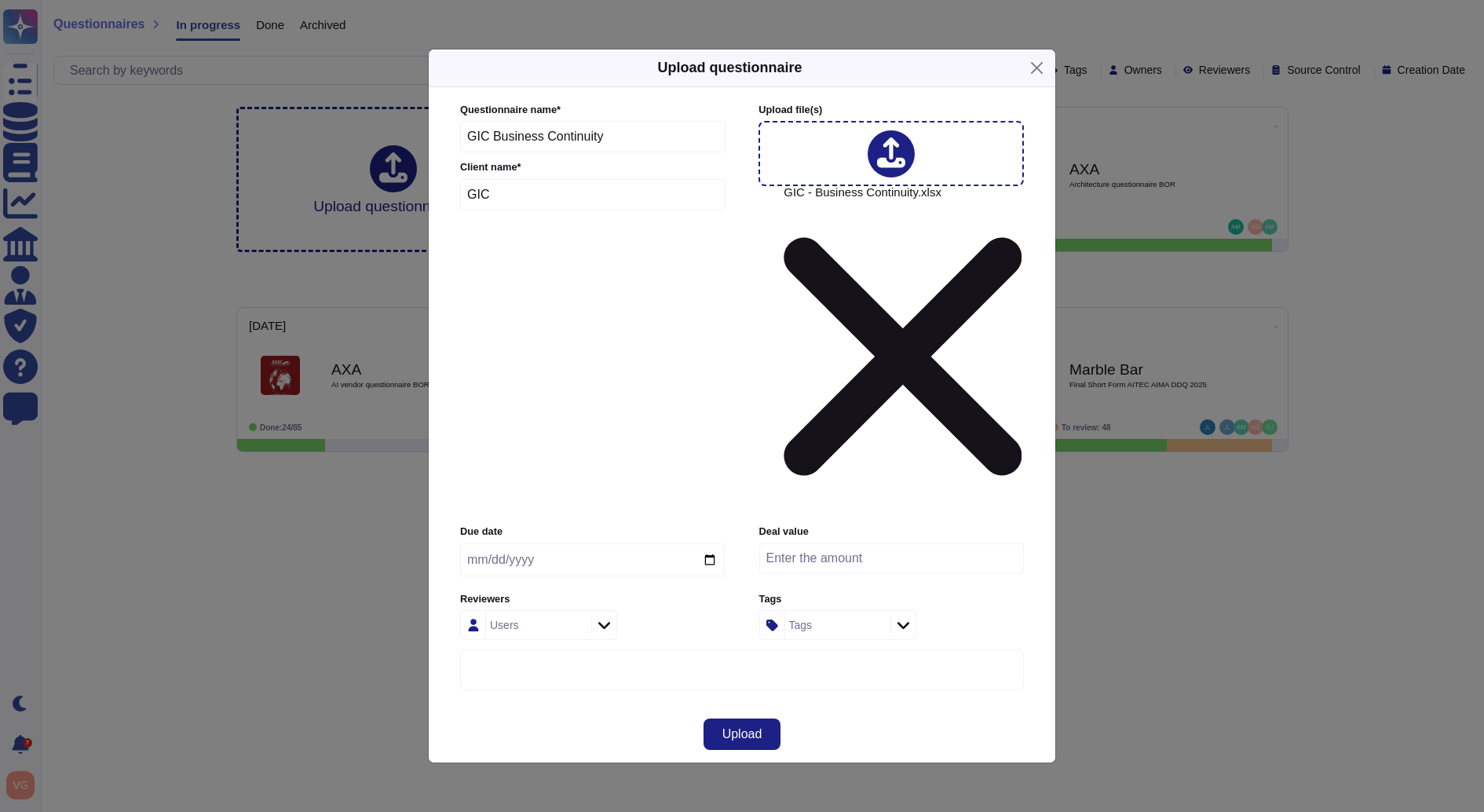
paste input "Risk-Business Continuity Management"
type input "Risk-Business Continuity Management"
click at [691, 544] on input "date" at bounding box center [592, 560] width 264 height 33
click at [705, 544] on input "date" at bounding box center [592, 560] width 264 height 33
type input "[DATE]"
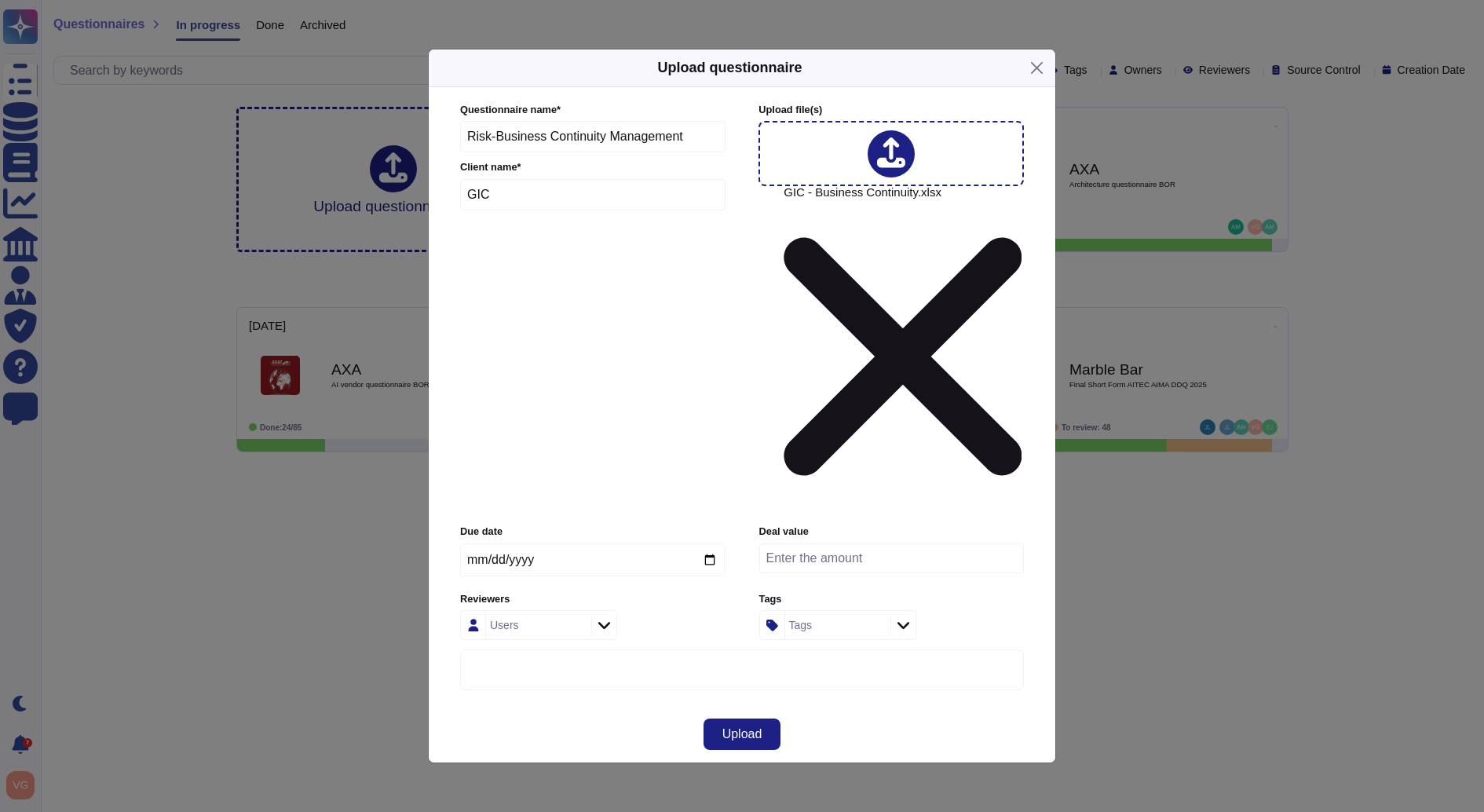
click at [590, 610] on div "Users" at bounding box center [539, 625] width 157 height 30
click at [475, 558] on div at bounding box center [478, 558] width 12 height 12
click at [518, 526] on input "vince" at bounding box center [564, 519] width 173 height 27
click at [515, 517] on input "vince" at bounding box center [564, 519] width 173 height 27
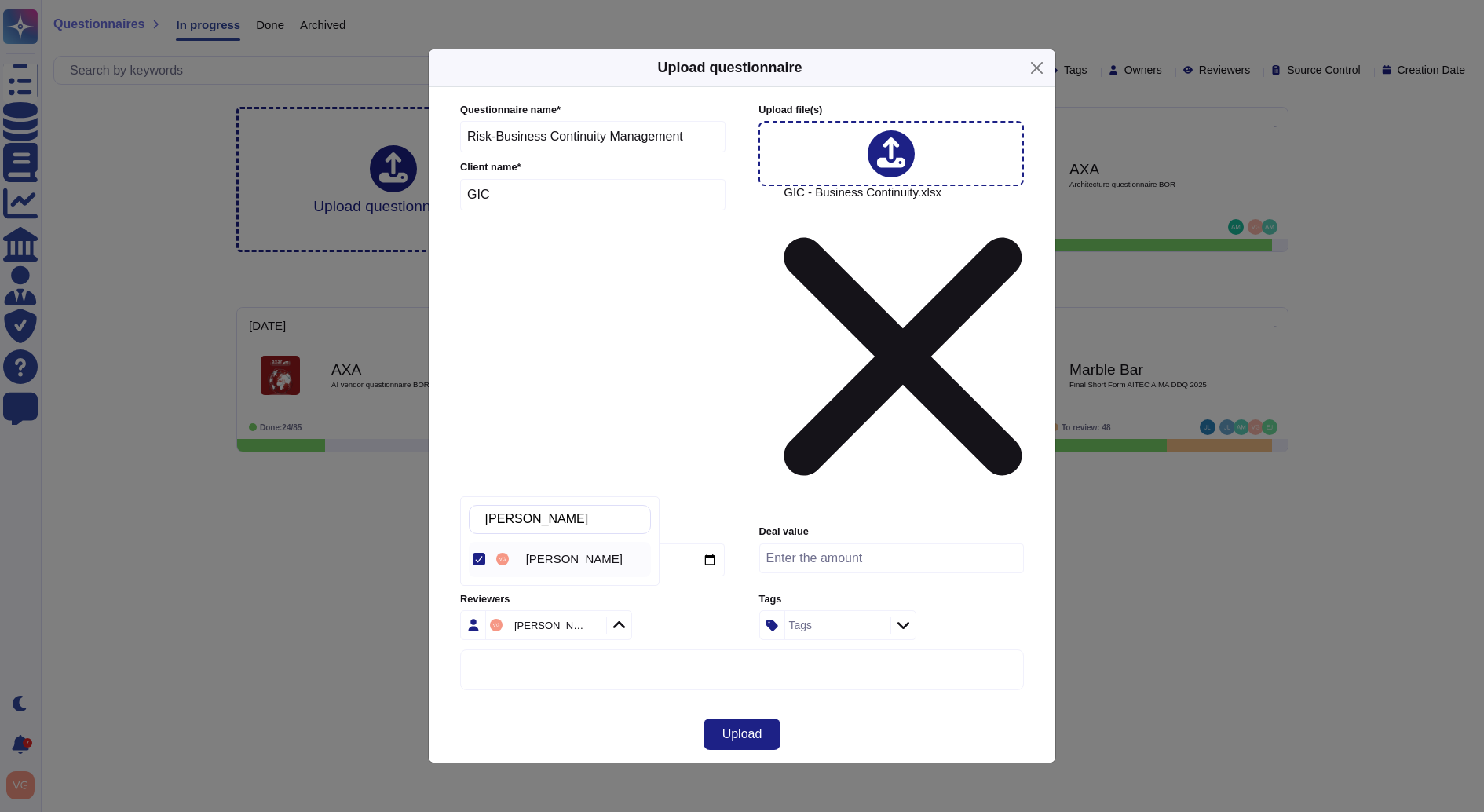
click at [515, 517] on input "vince" at bounding box center [564, 519] width 173 height 27
type input "v"
type input "moyse"
click at [483, 553] on div at bounding box center [478, 558] width 12 height 12
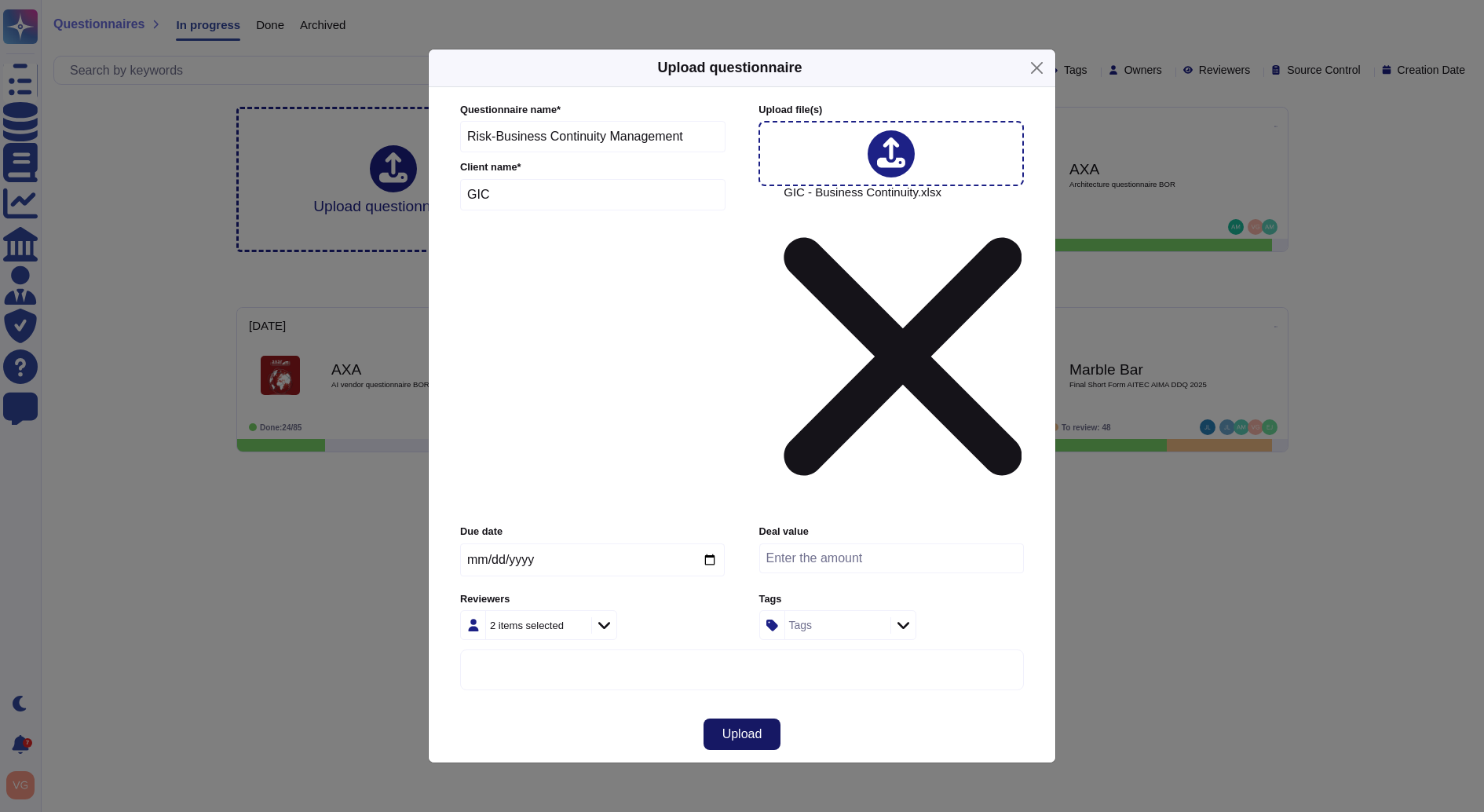
click at [729, 728] on span "Upload" at bounding box center [742, 734] width 40 height 12
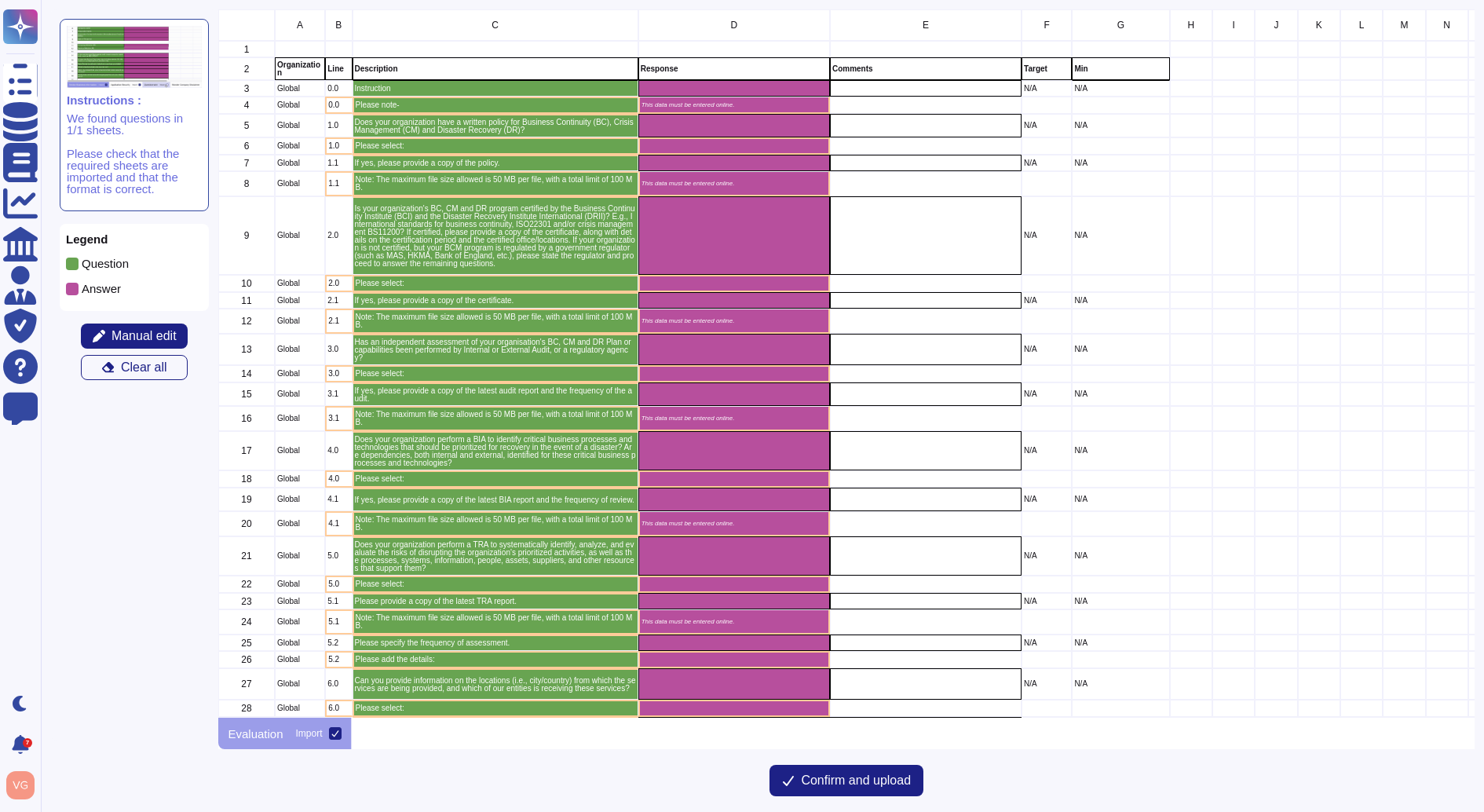
scroll to position [707, 1257]
click at [170, 326] on button "Manual edit" at bounding box center [134, 336] width 107 height 26
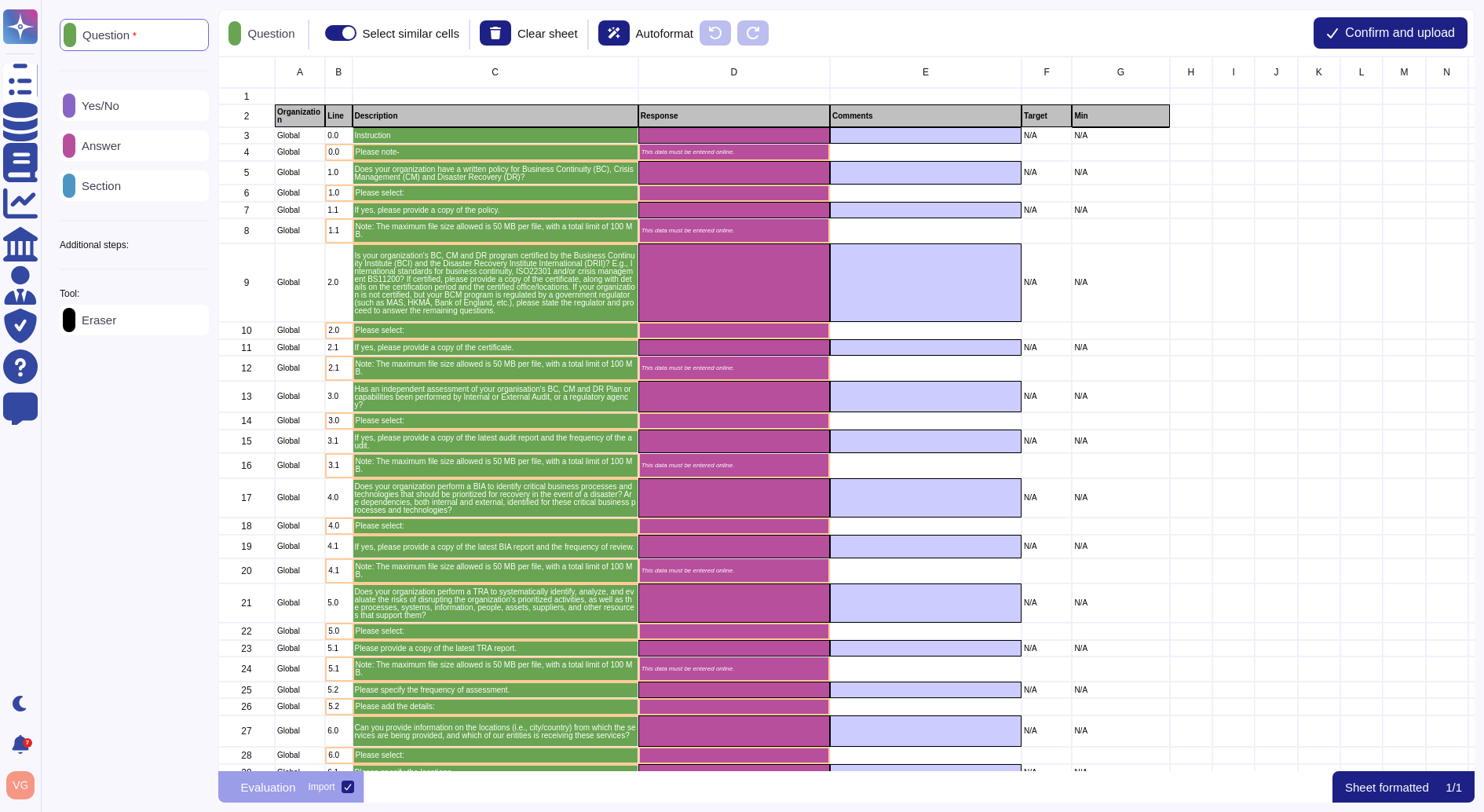
scroll to position [715, 1257]
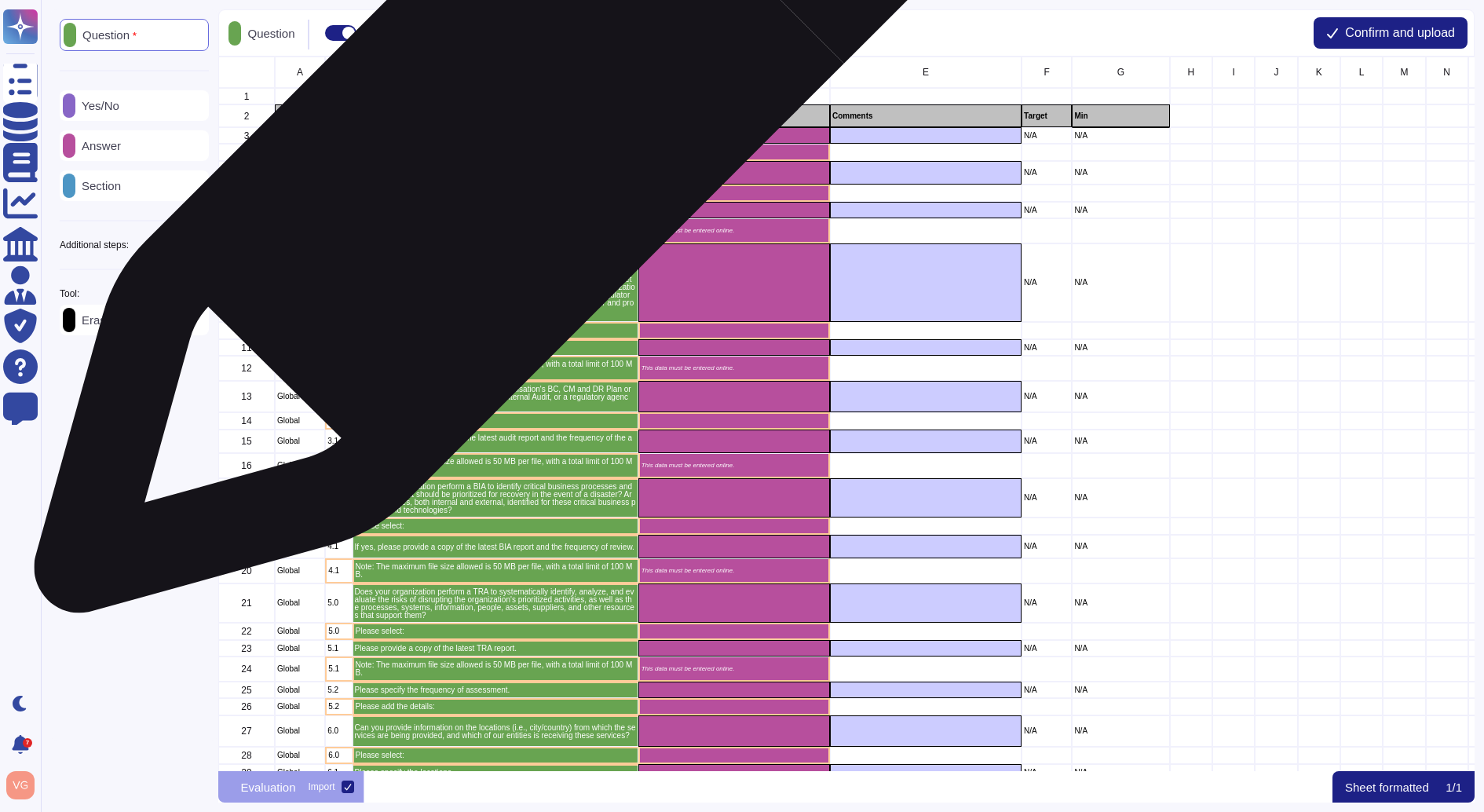
click at [511, 138] on p "Instruction" at bounding box center [495, 136] width 281 height 8
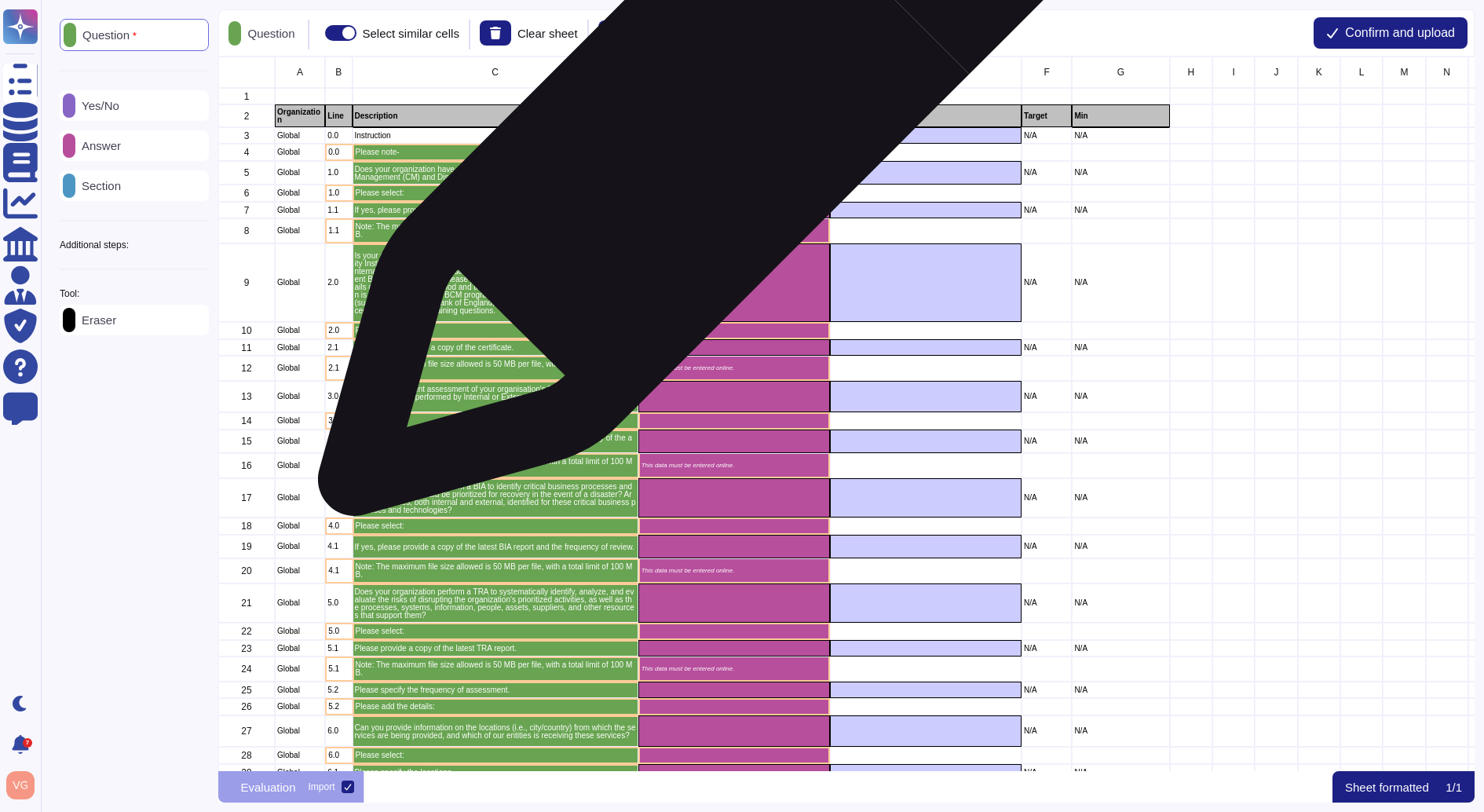
click at [701, 135] on div "grid" at bounding box center [734, 135] width 192 height 16
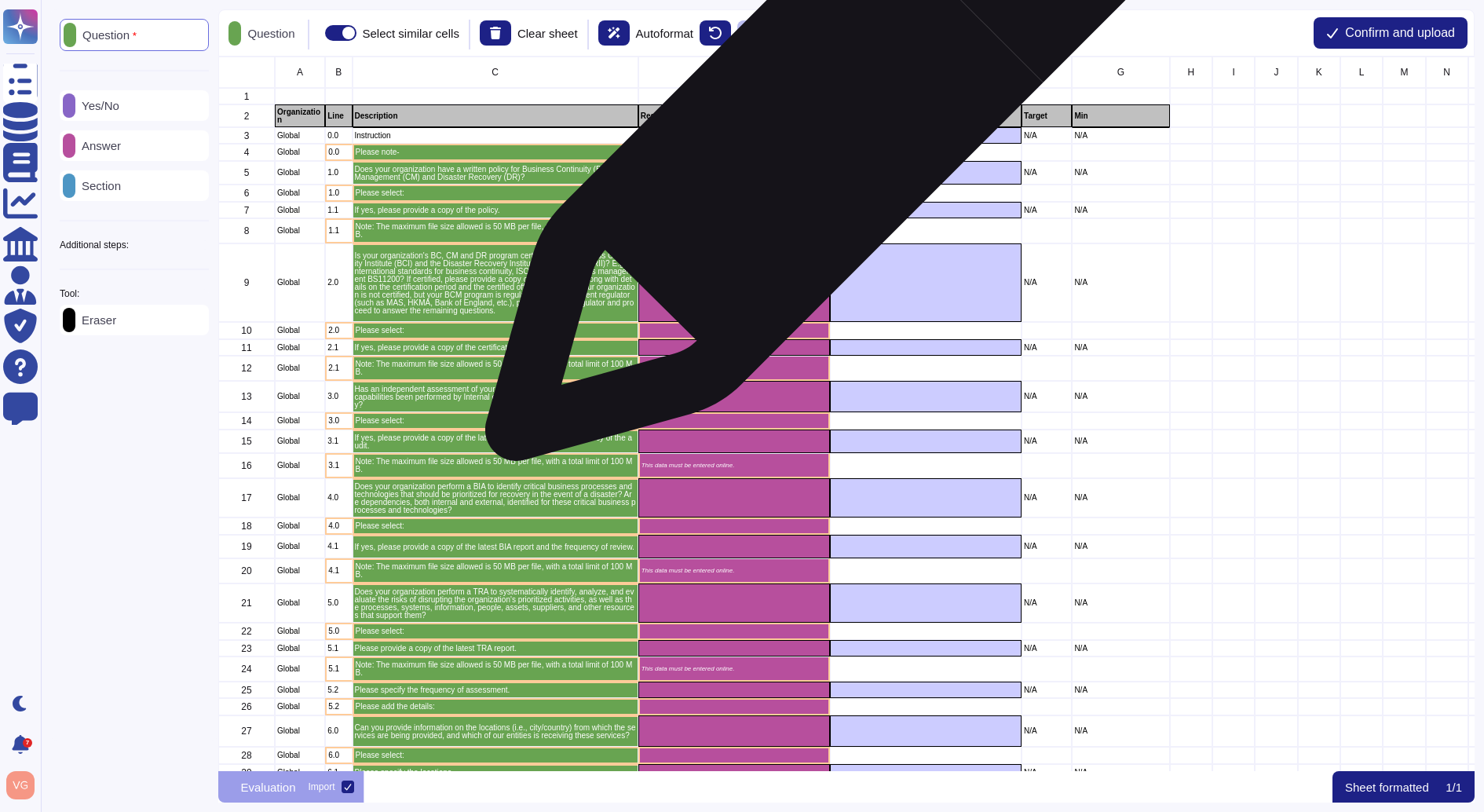
click at [812, 136] on div "grid" at bounding box center [734, 135] width 192 height 16
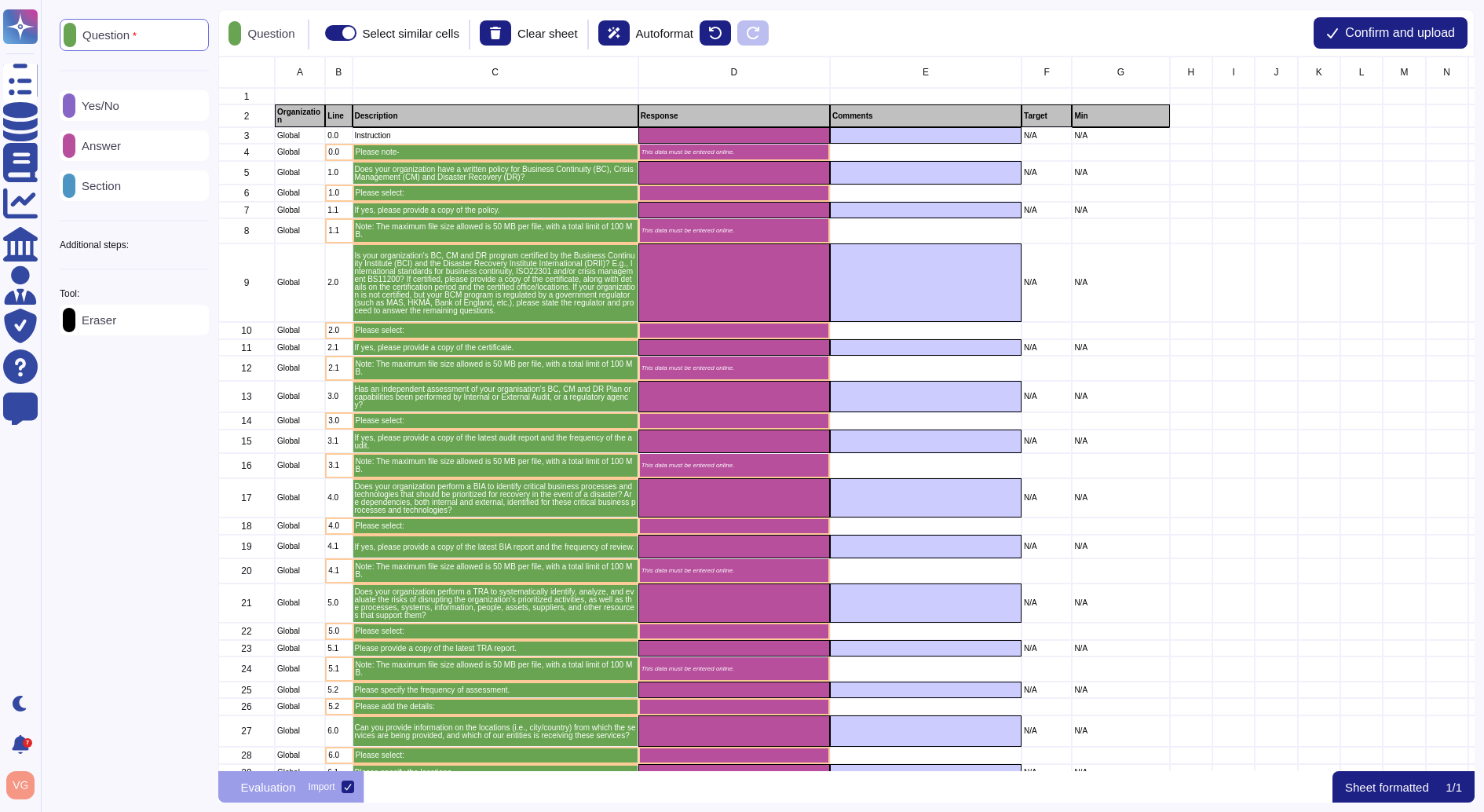
click at [143, 143] on div "Answer" at bounding box center [133, 145] width 149 height 30
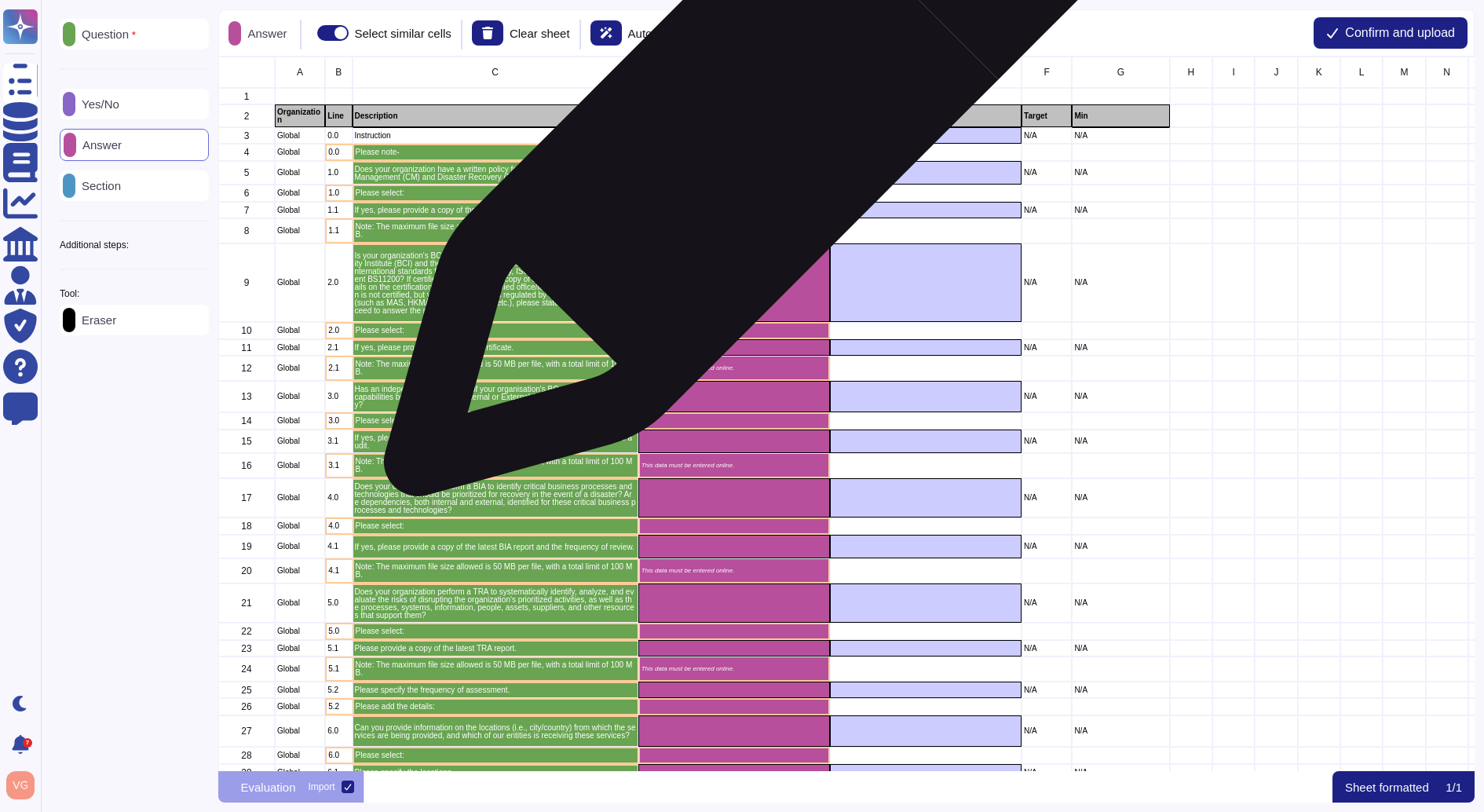
click at [744, 138] on div "grid" at bounding box center [734, 135] width 192 height 16
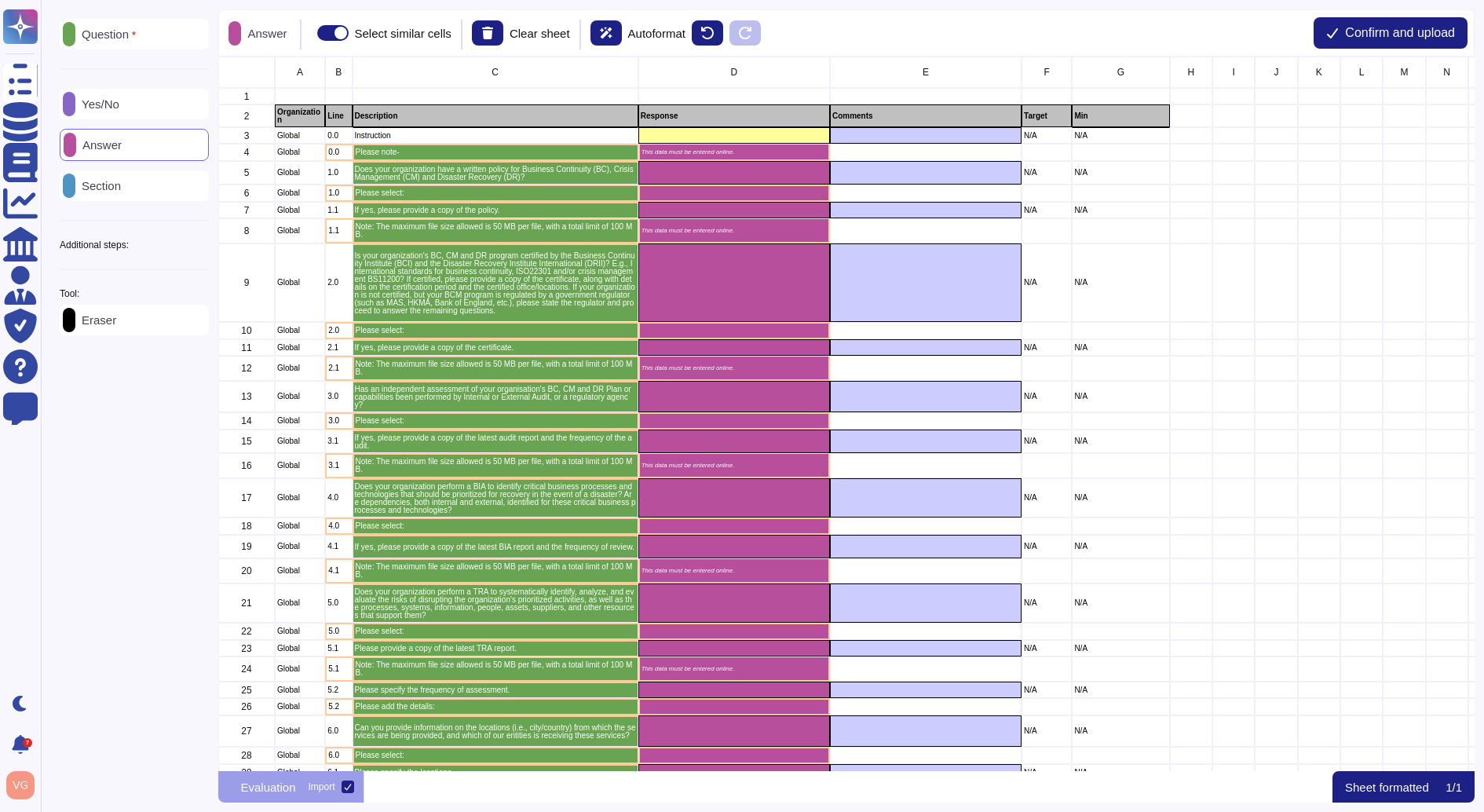
click at [139, 105] on div "Yes/No" at bounding box center [133, 104] width 149 height 30
click at [121, 180] on p "Section" at bounding box center [98, 185] width 45 height 12
click at [158, 99] on div "Yes/No" at bounding box center [133, 104] width 149 height 30
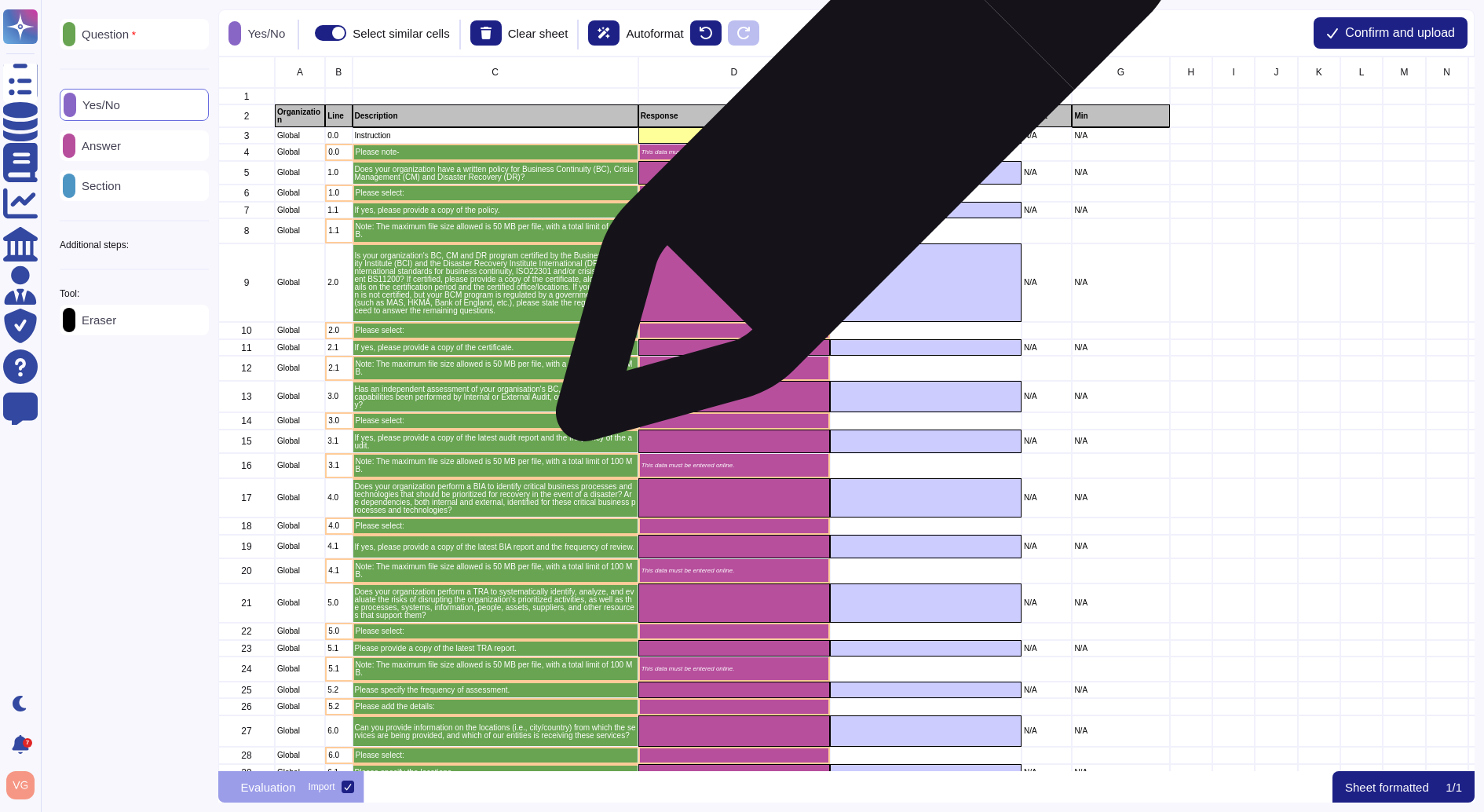
click at [859, 140] on div "grid" at bounding box center [926, 135] width 192 height 16
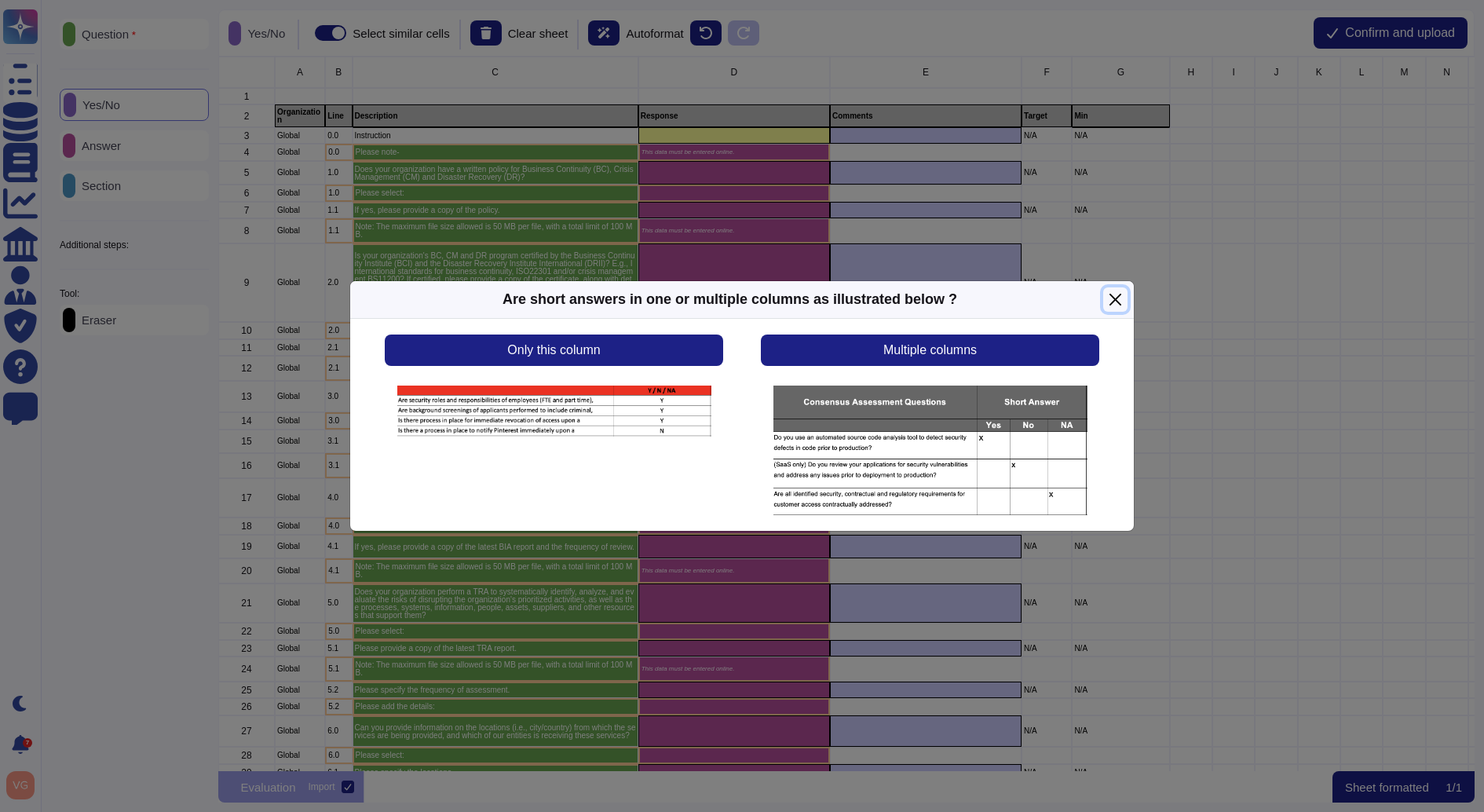
click at [1118, 297] on button "Close" at bounding box center [1116, 300] width 25 height 25
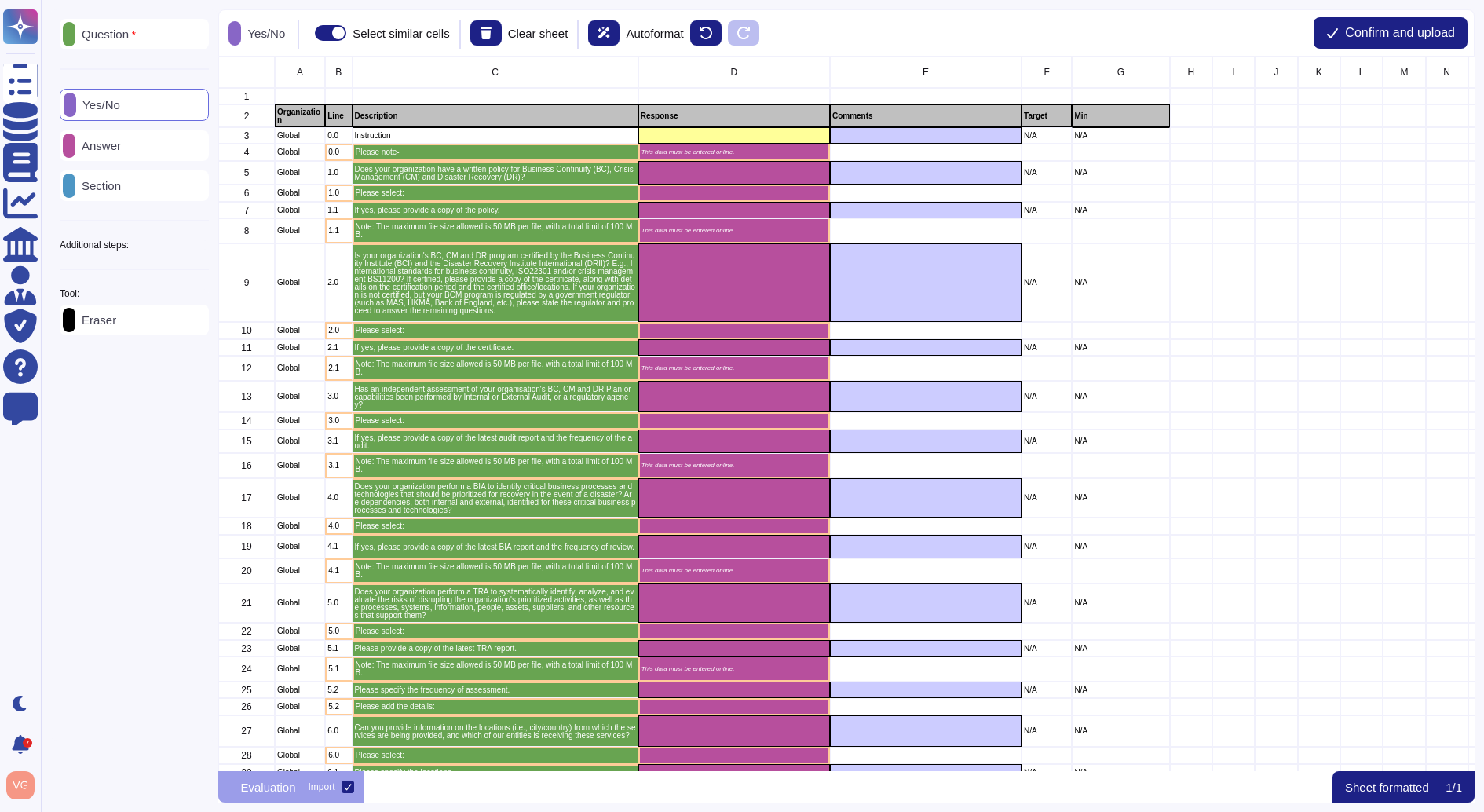
click at [170, 34] on div "Question" at bounding box center [133, 34] width 149 height 30
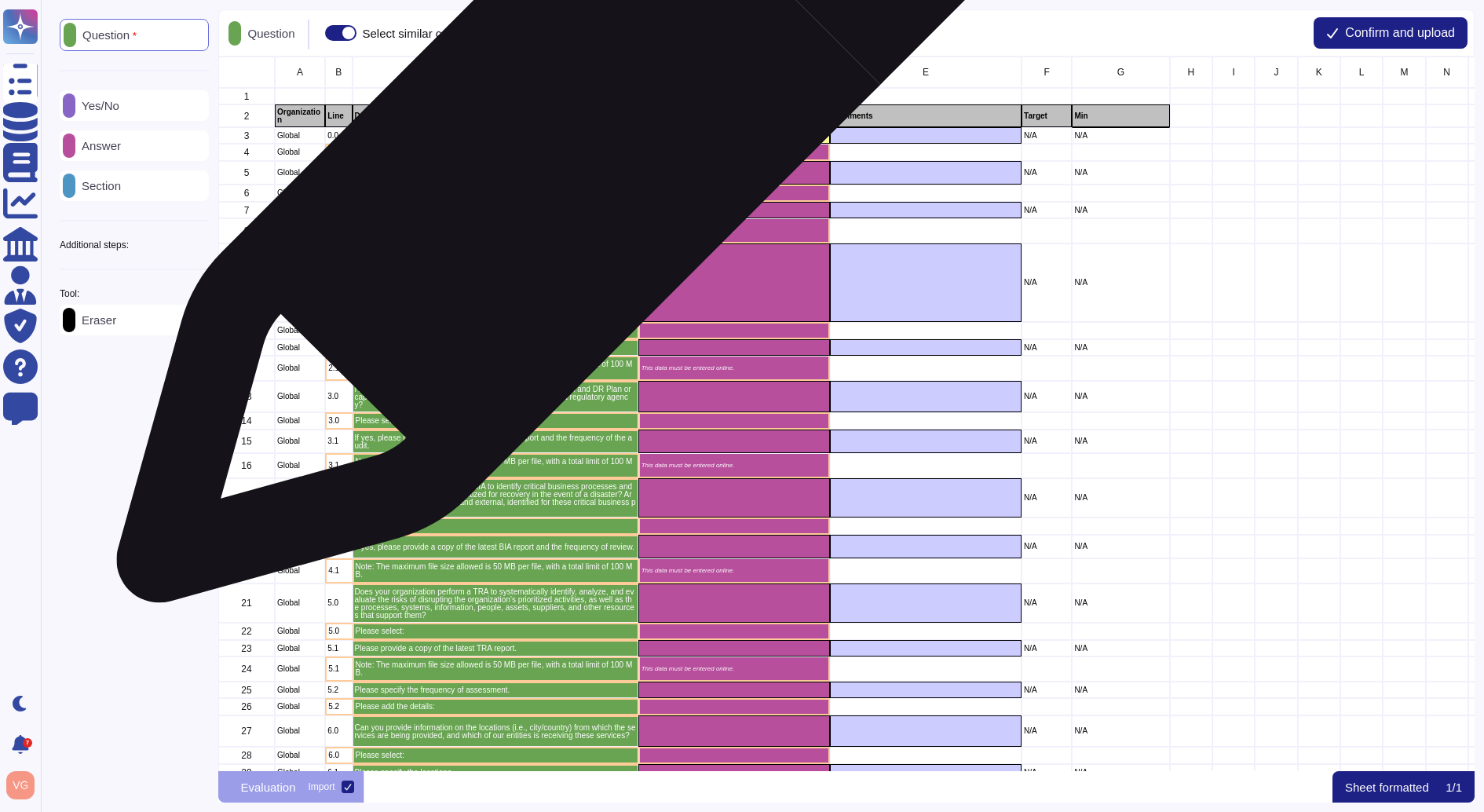
click at [566, 155] on p "Please note-" at bounding box center [496, 152] width 280 height 8
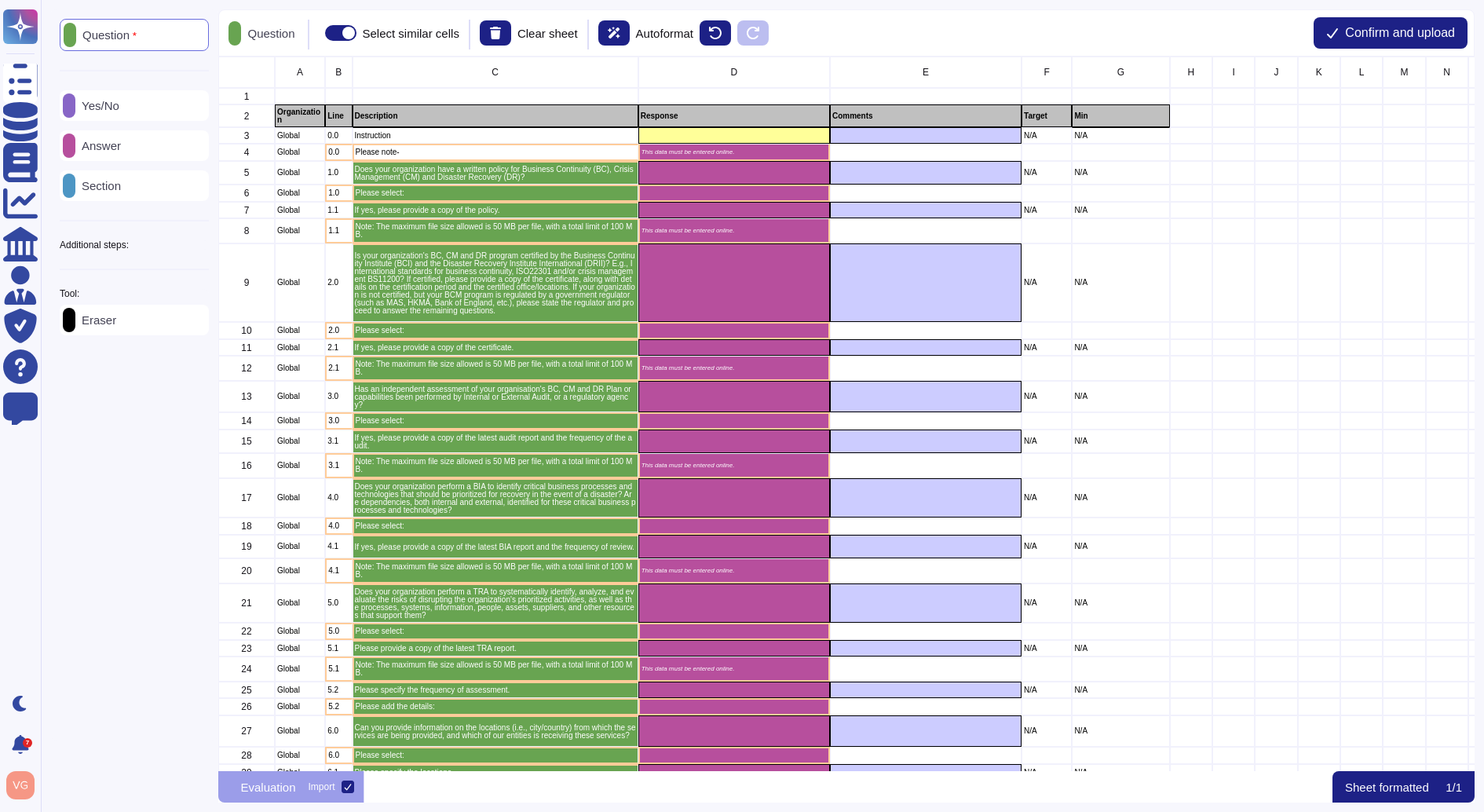
click at [121, 145] on p "Answer" at bounding box center [98, 146] width 45 height 12
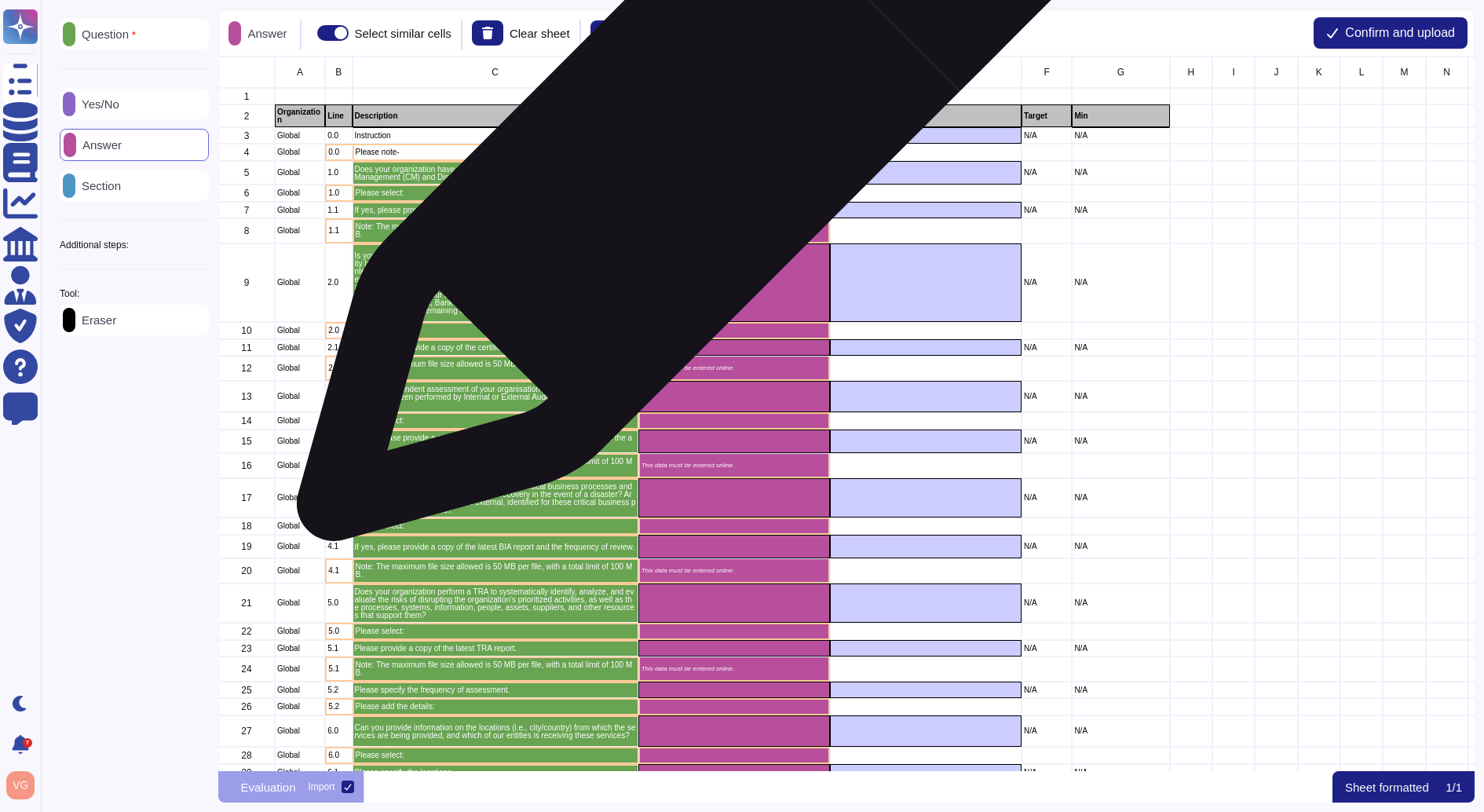
click at [686, 153] on p "This data must be entered online." at bounding box center [734, 152] width 185 height 7
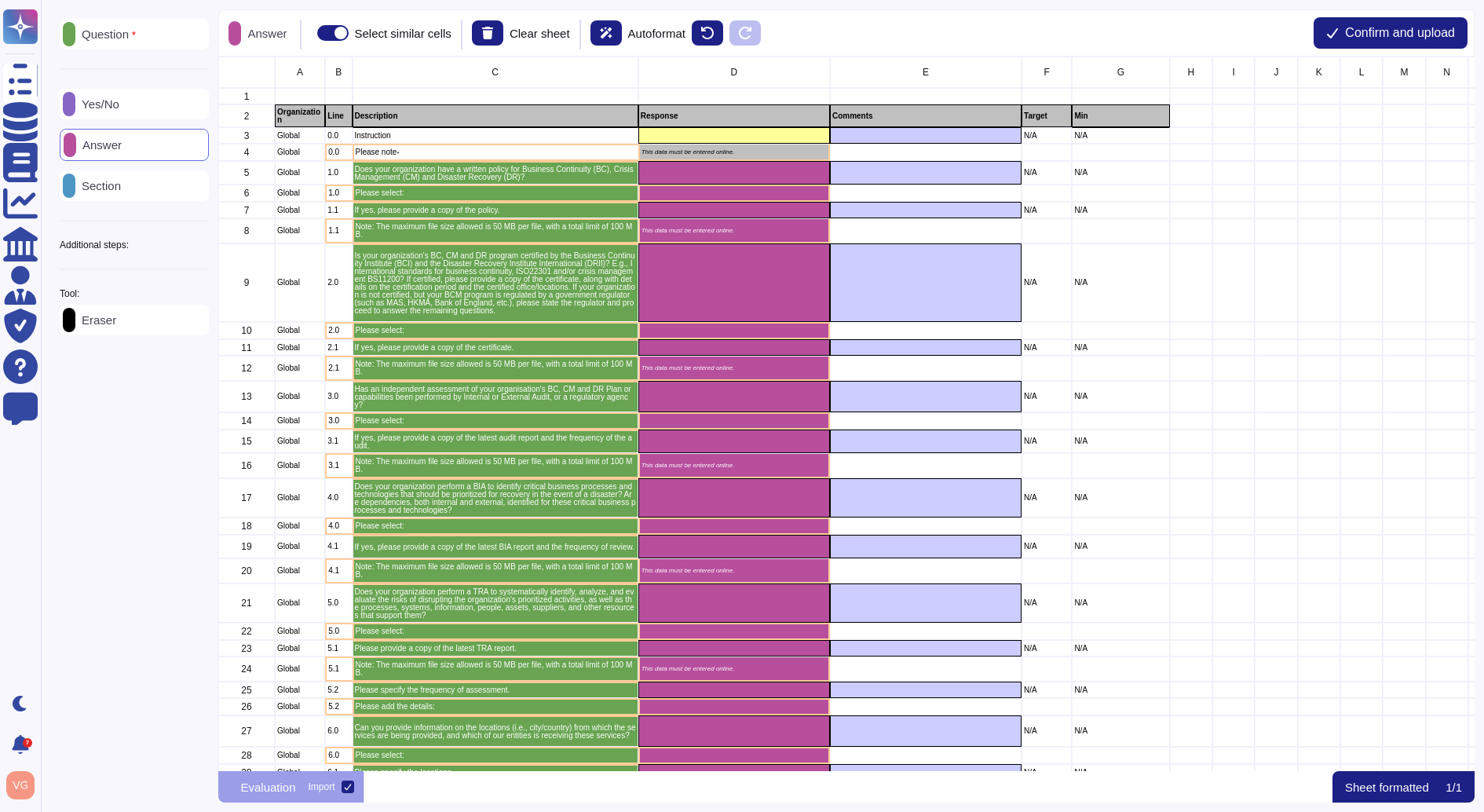
click at [133, 65] on div "Question Yes/No Answer Section Additional steps: Sub-Question Documents Instruc…" at bounding box center [133, 177] width 149 height 316
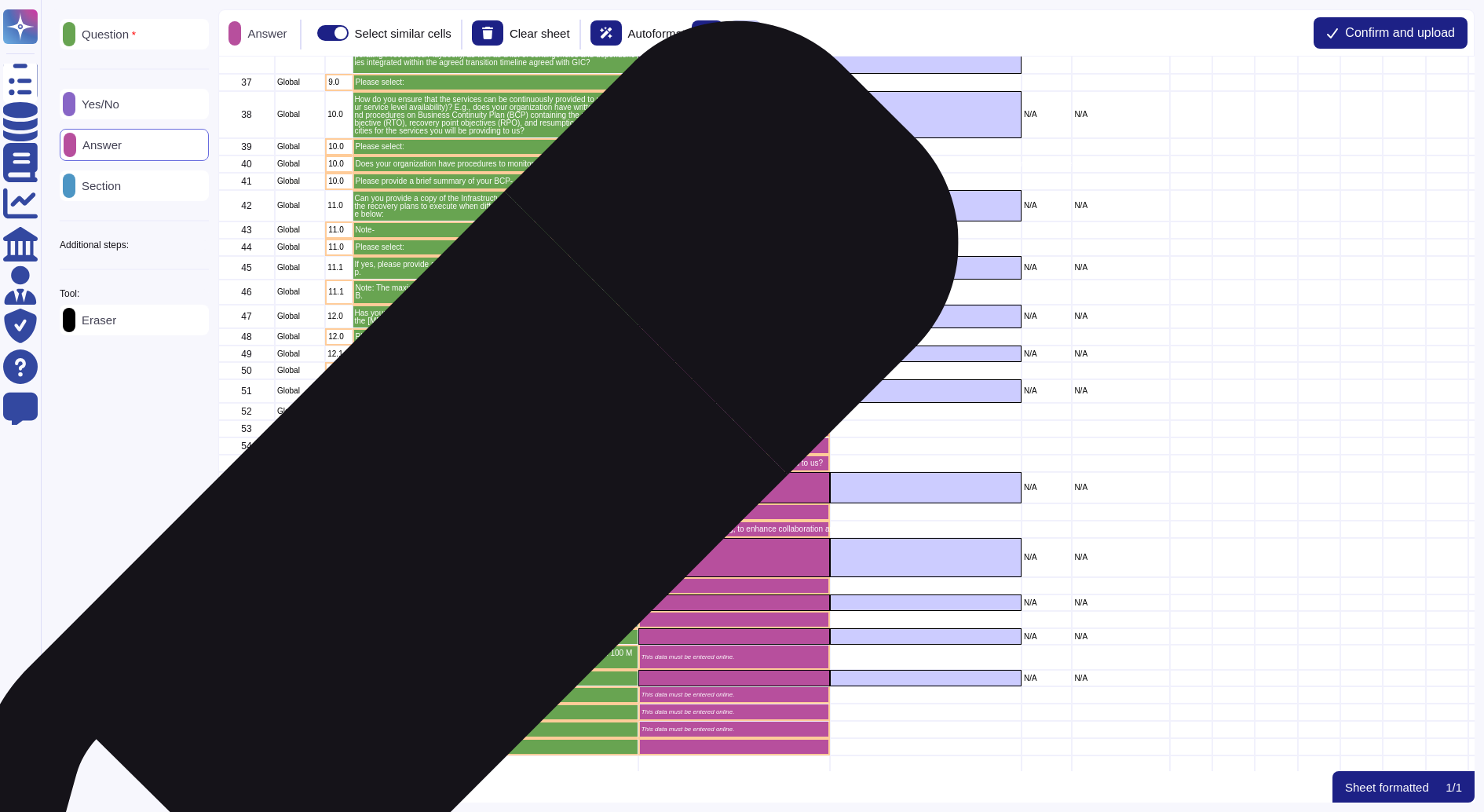
scroll to position [0, 0]
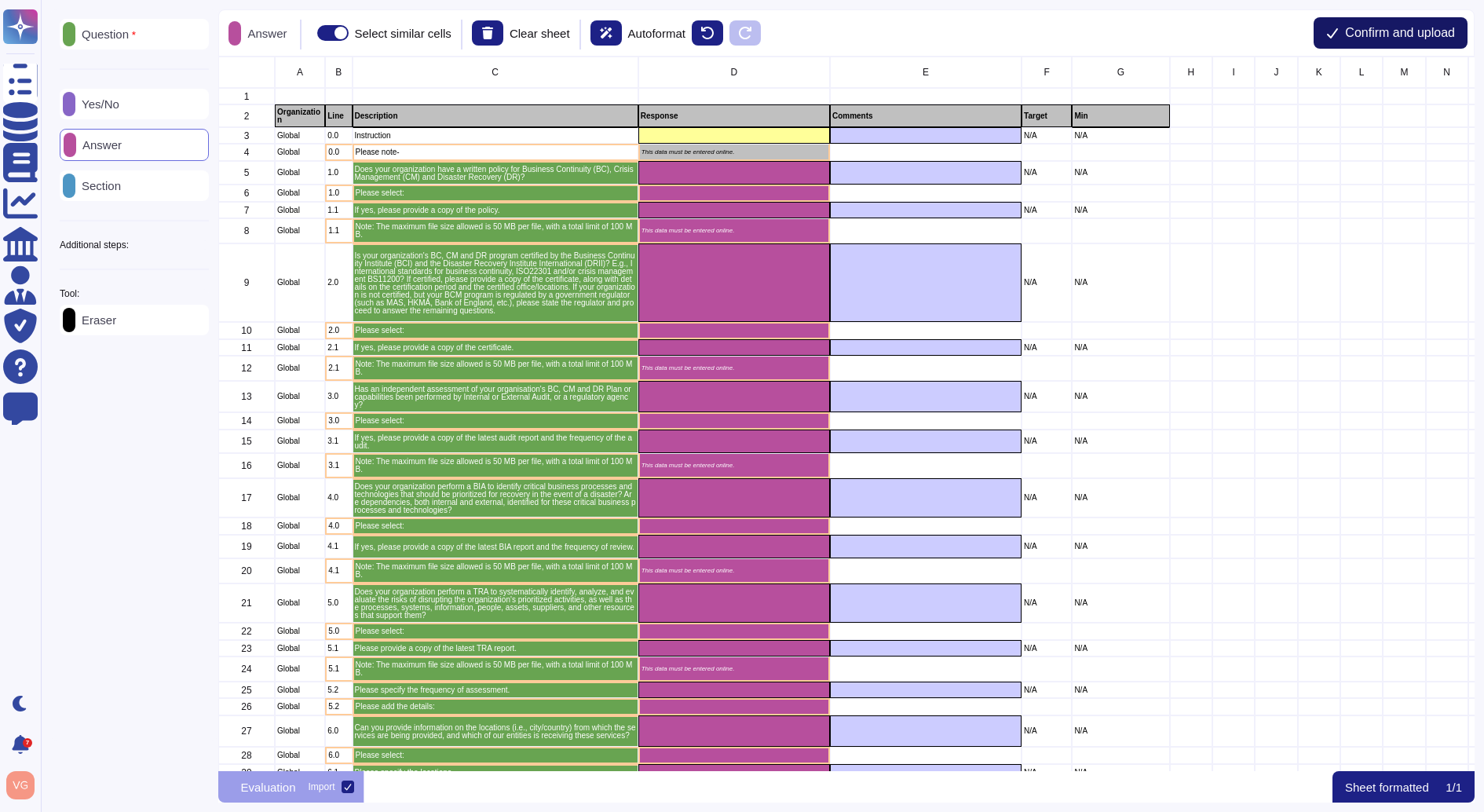
click at [1416, 29] on span "Confirm and upload" at bounding box center [1399, 32] width 110 height 12
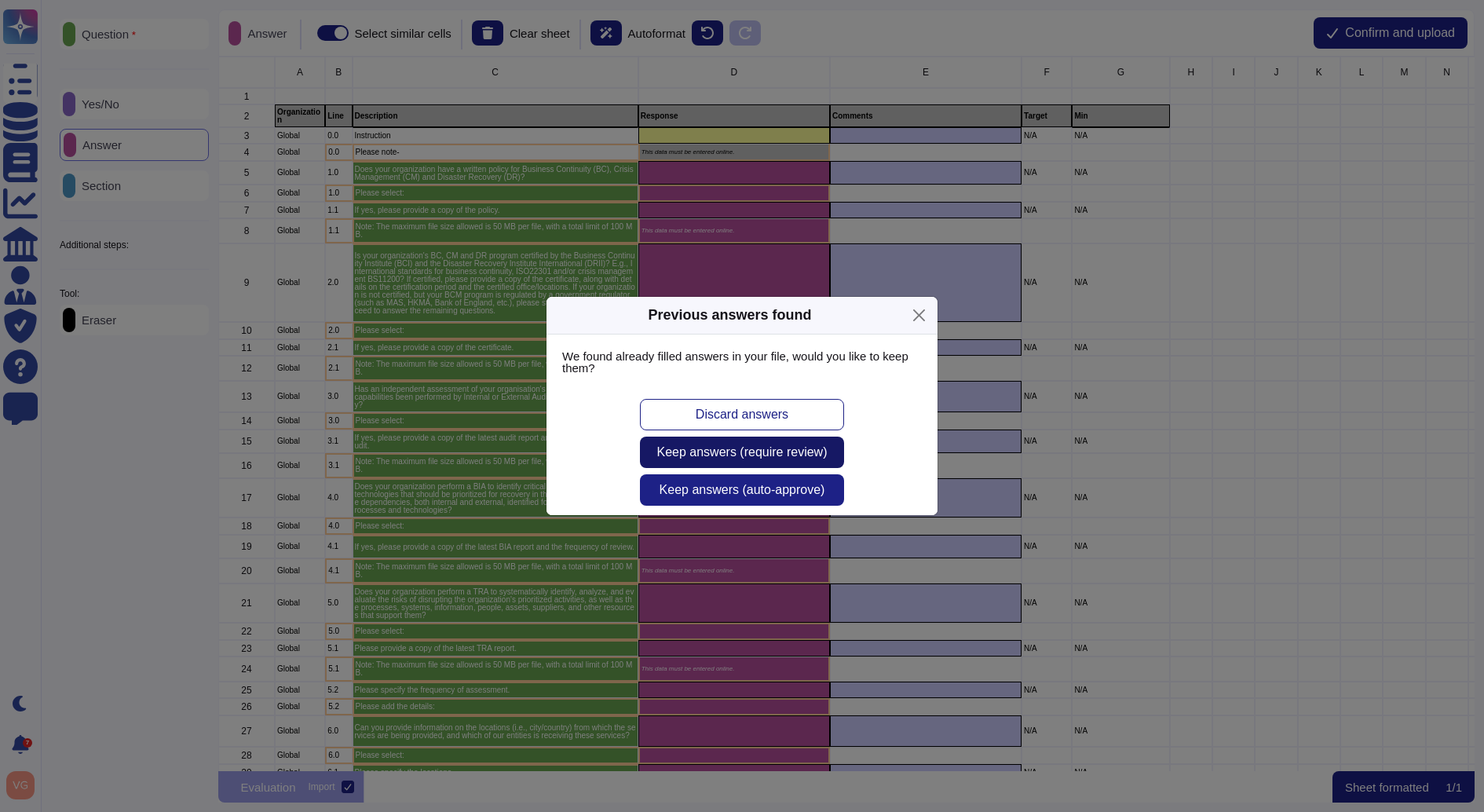
click at [819, 453] on span "Keep answers (require review)" at bounding box center [742, 452] width 170 height 12
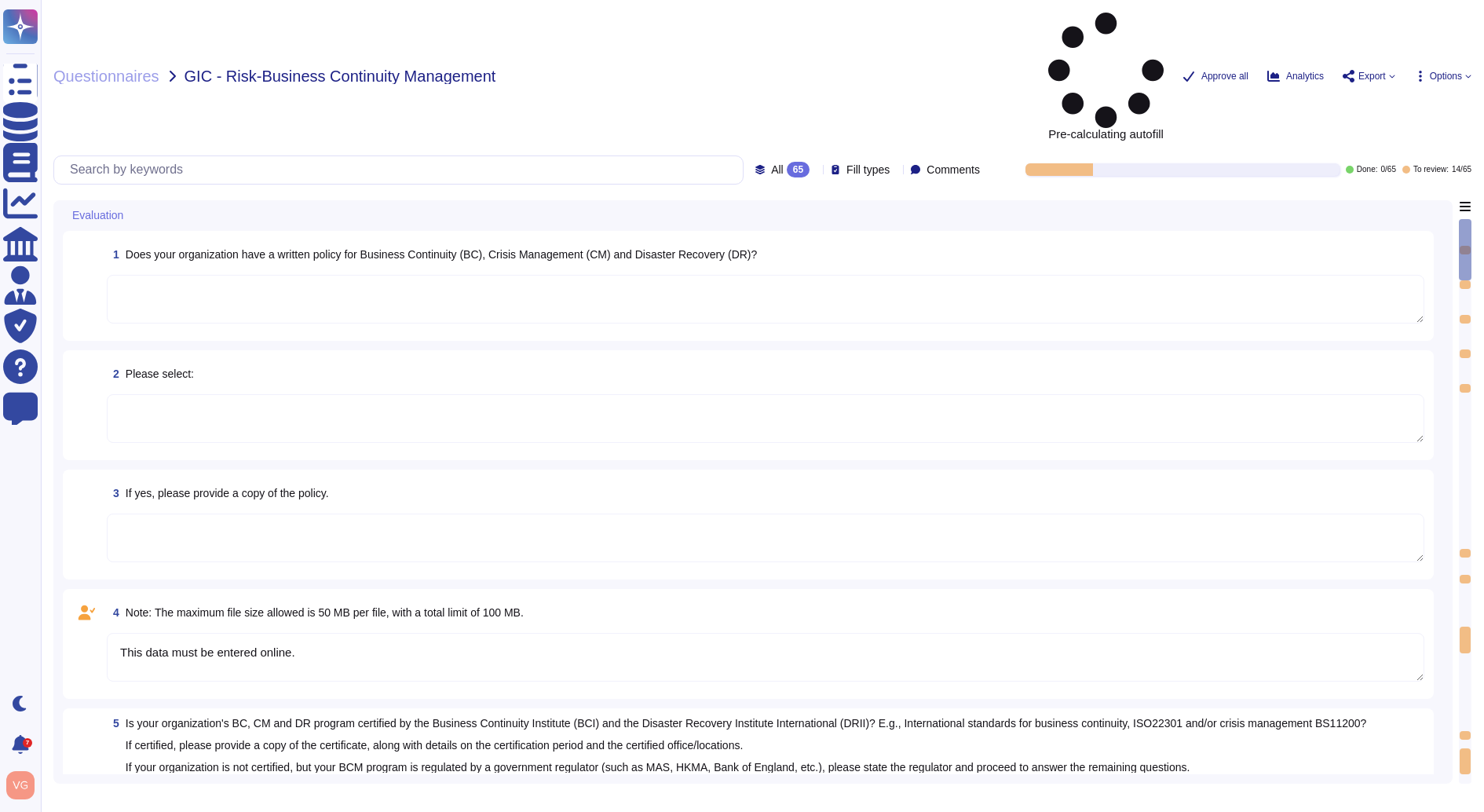
type textarea "This data must be entered online."
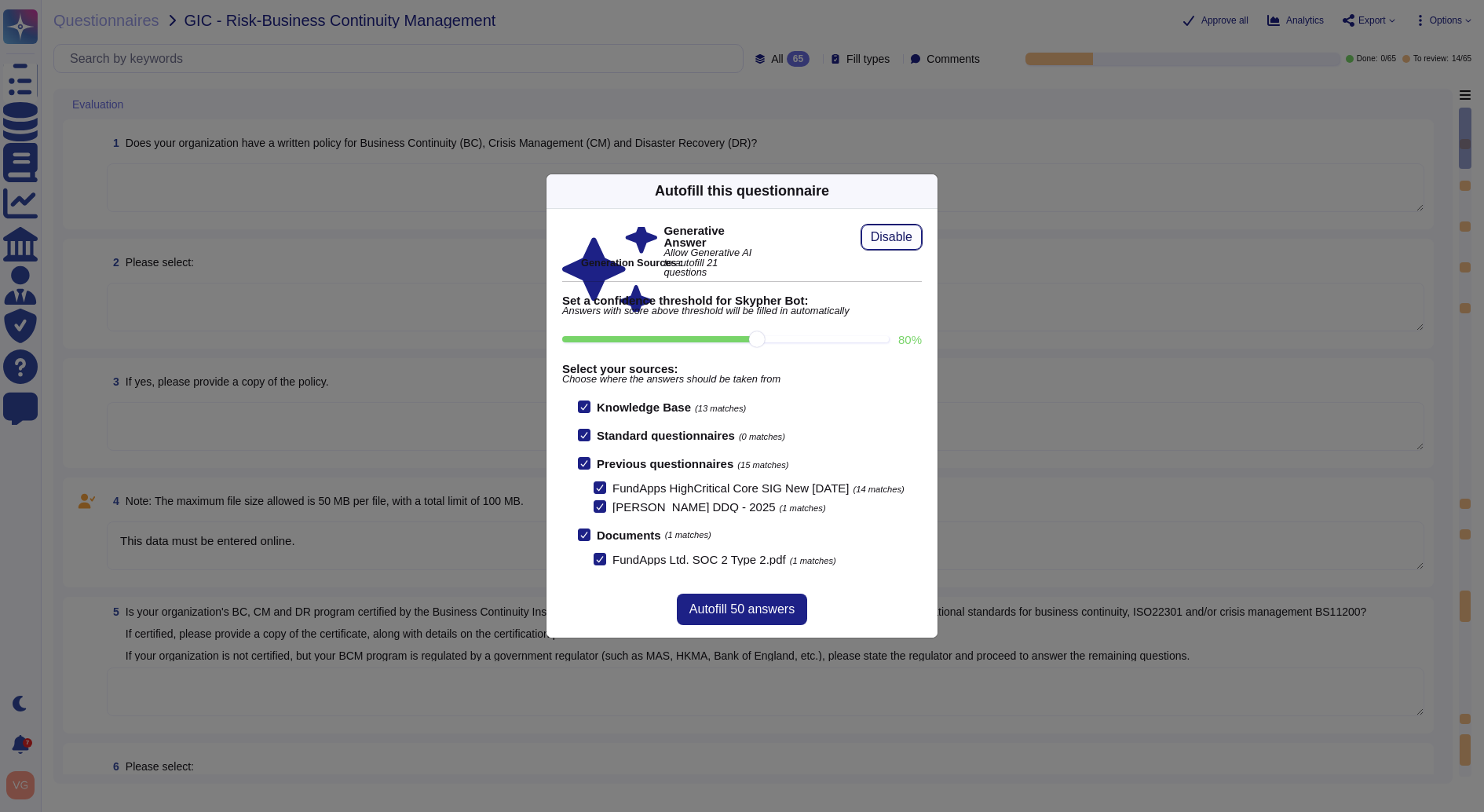
click at [885, 231] on span "Disable" at bounding box center [891, 236] width 42 height 12
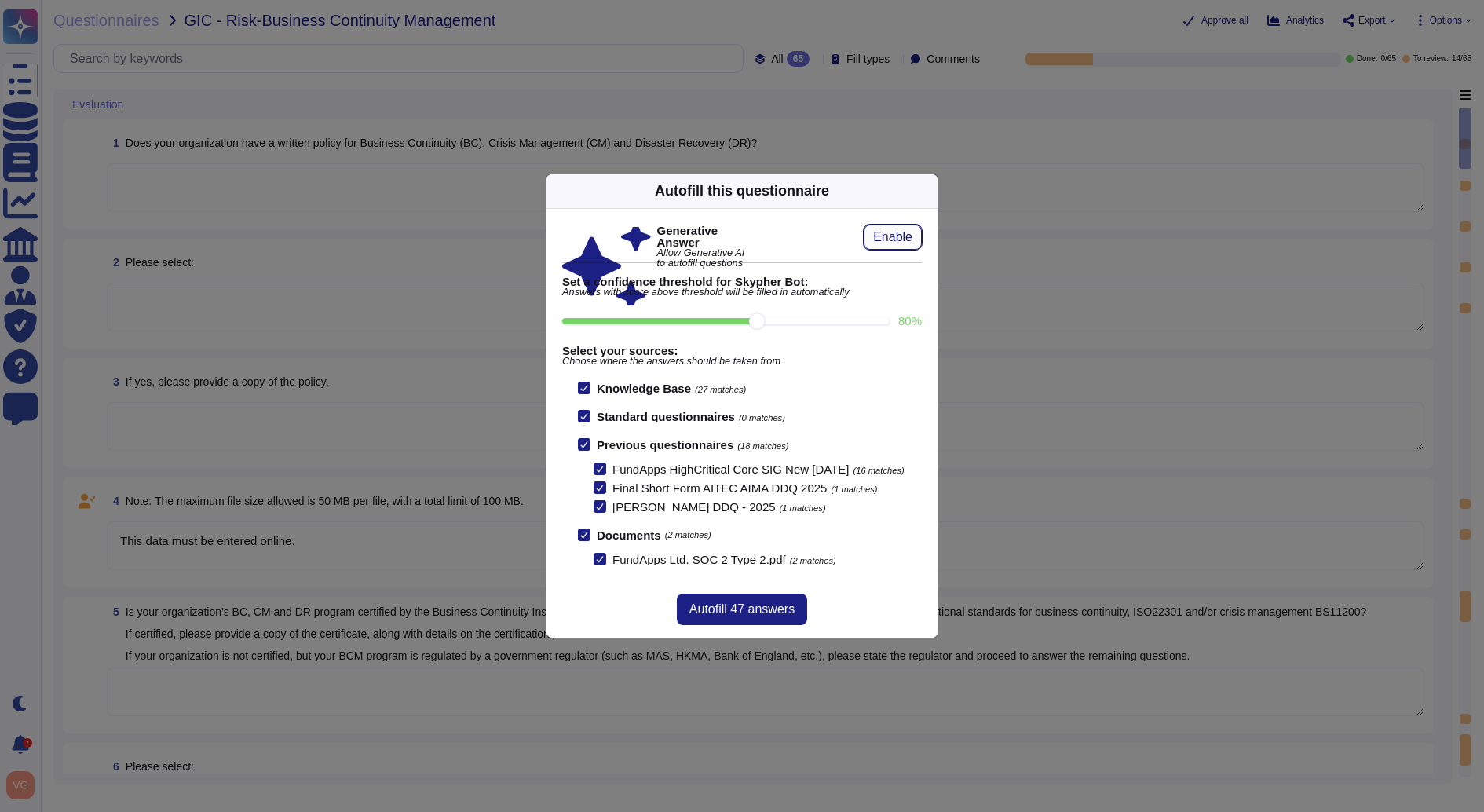
click at [885, 231] on span "Enable" at bounding box center [893, 236] width 40 height 12
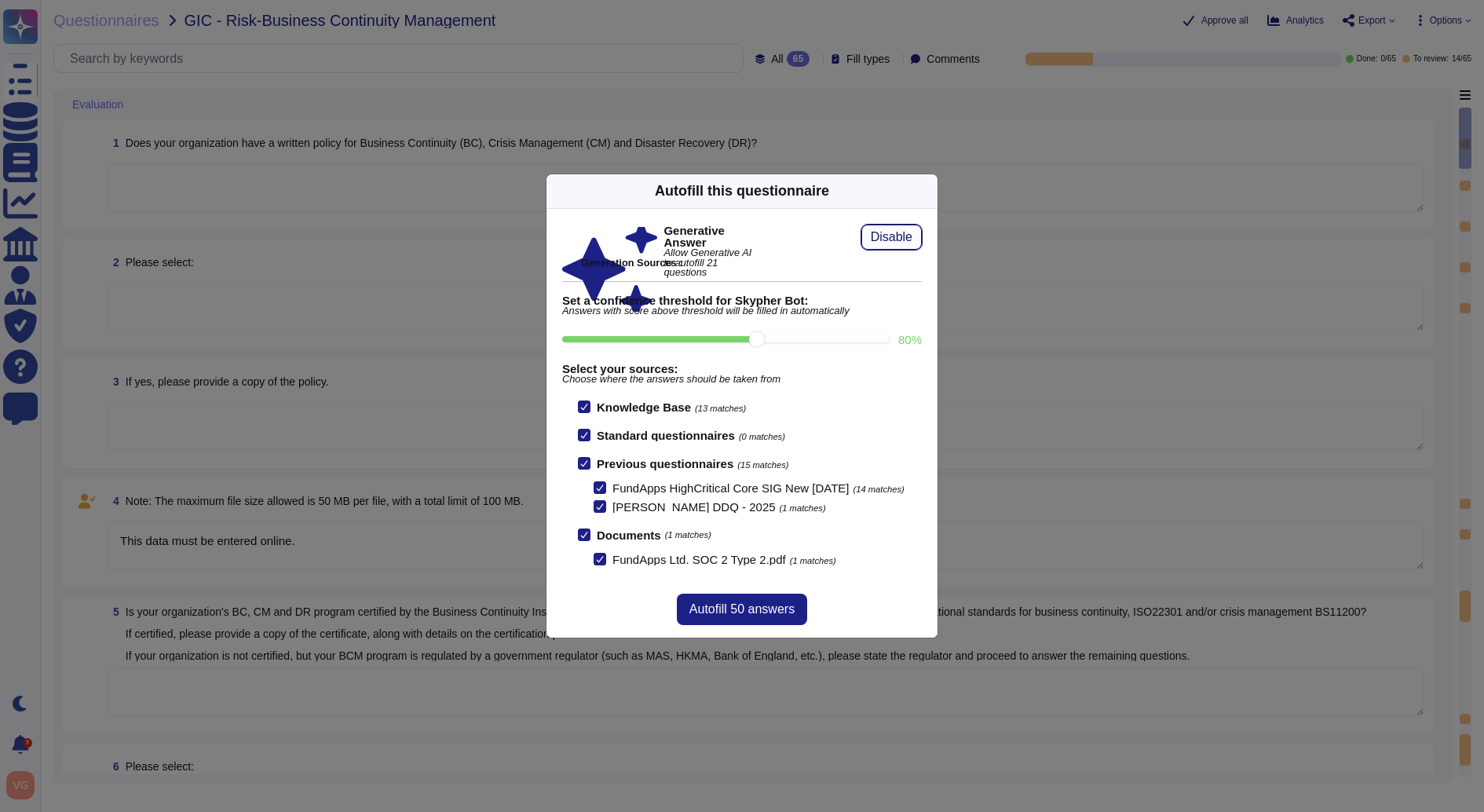
click at [885, 231] on span "Disable" at bounding box center [891, 236] width 42 height 12
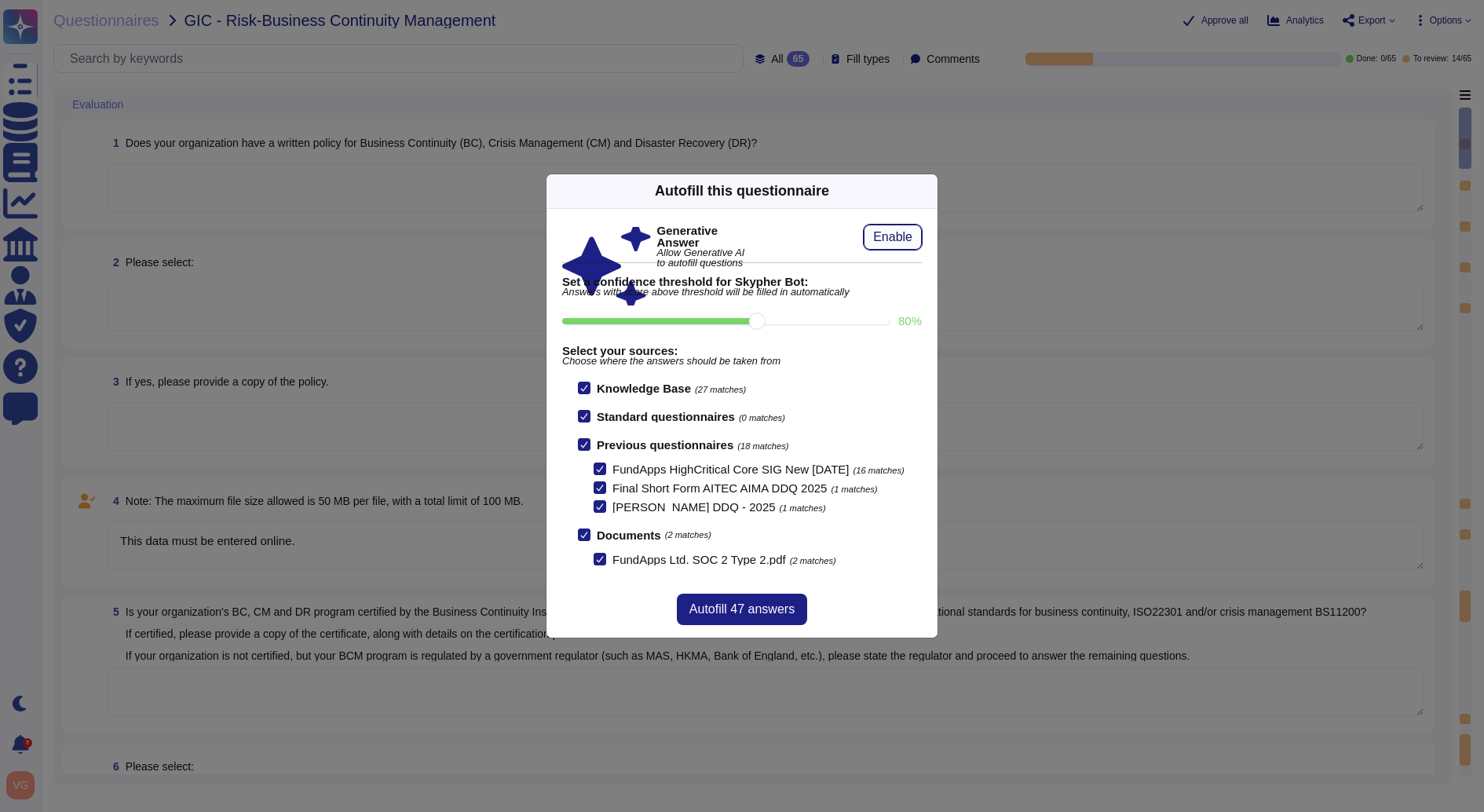
click at [885, 231] on span "Enable" at bounding box center [893, 236] width 40 height 12
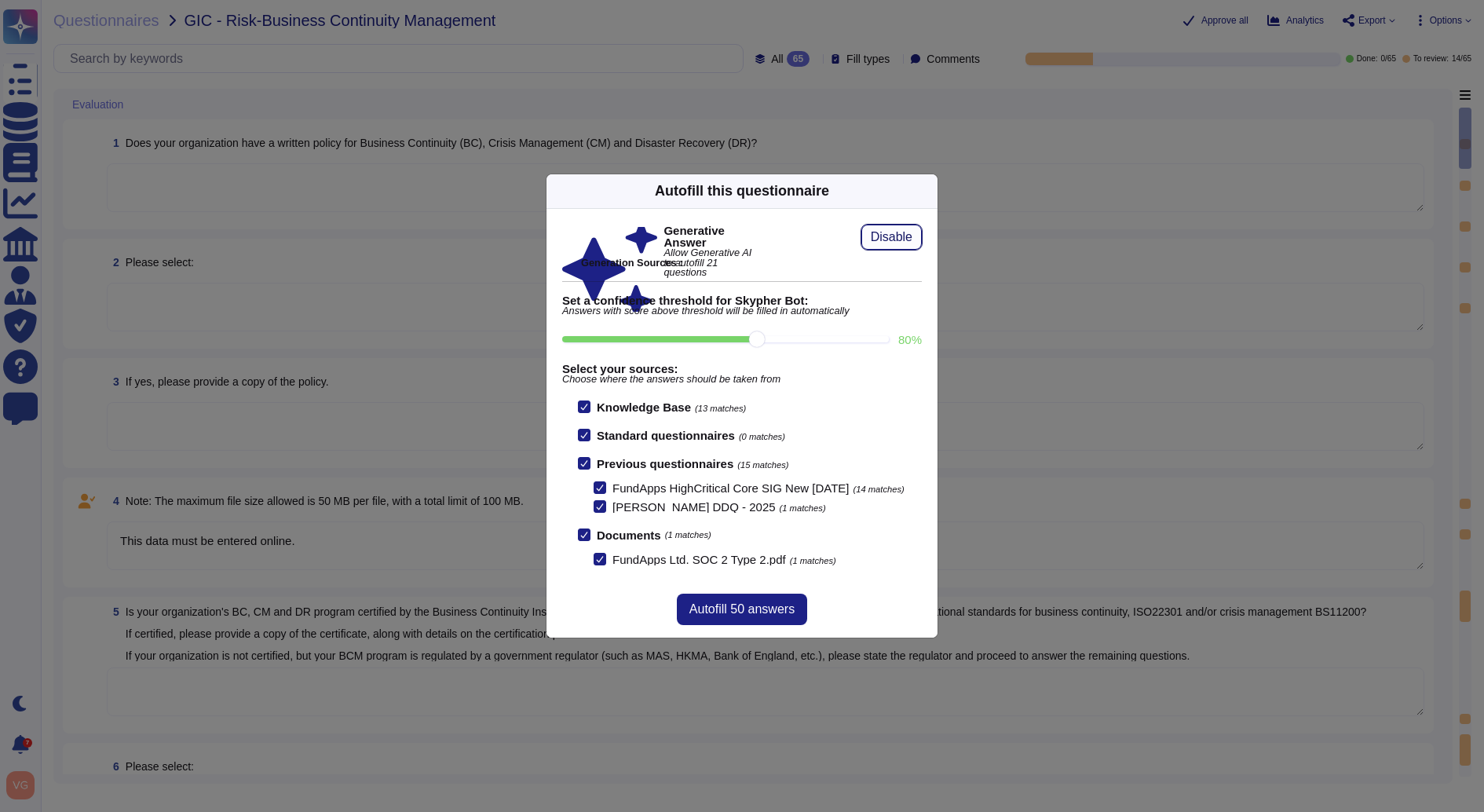
click at [885, 231] on span "Disable" at bounding box center [891, 236] width 42 height 12
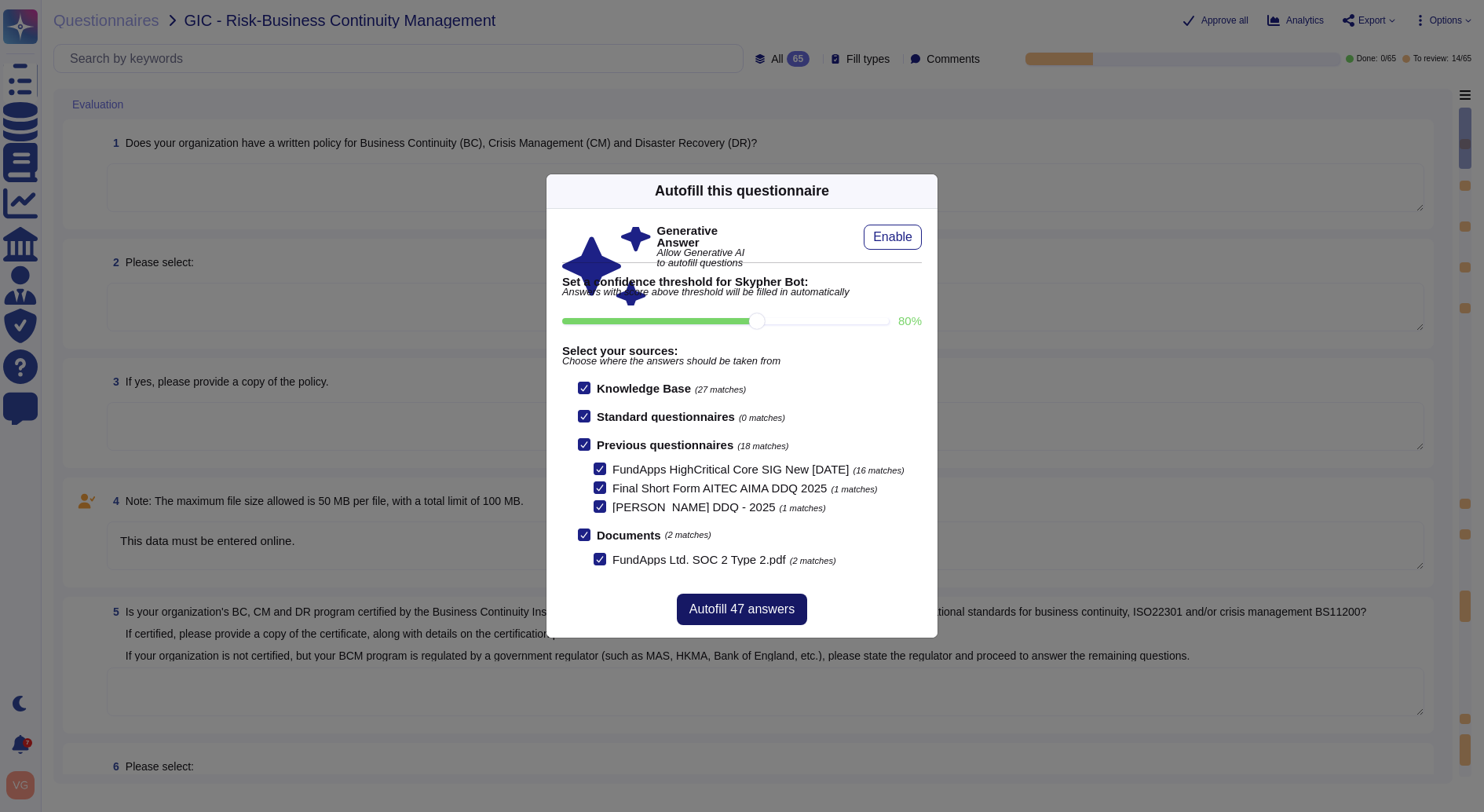
click at [775, 614] on span "Autofill 47 answers" at bounding box center [742, 609] width 105 height 12
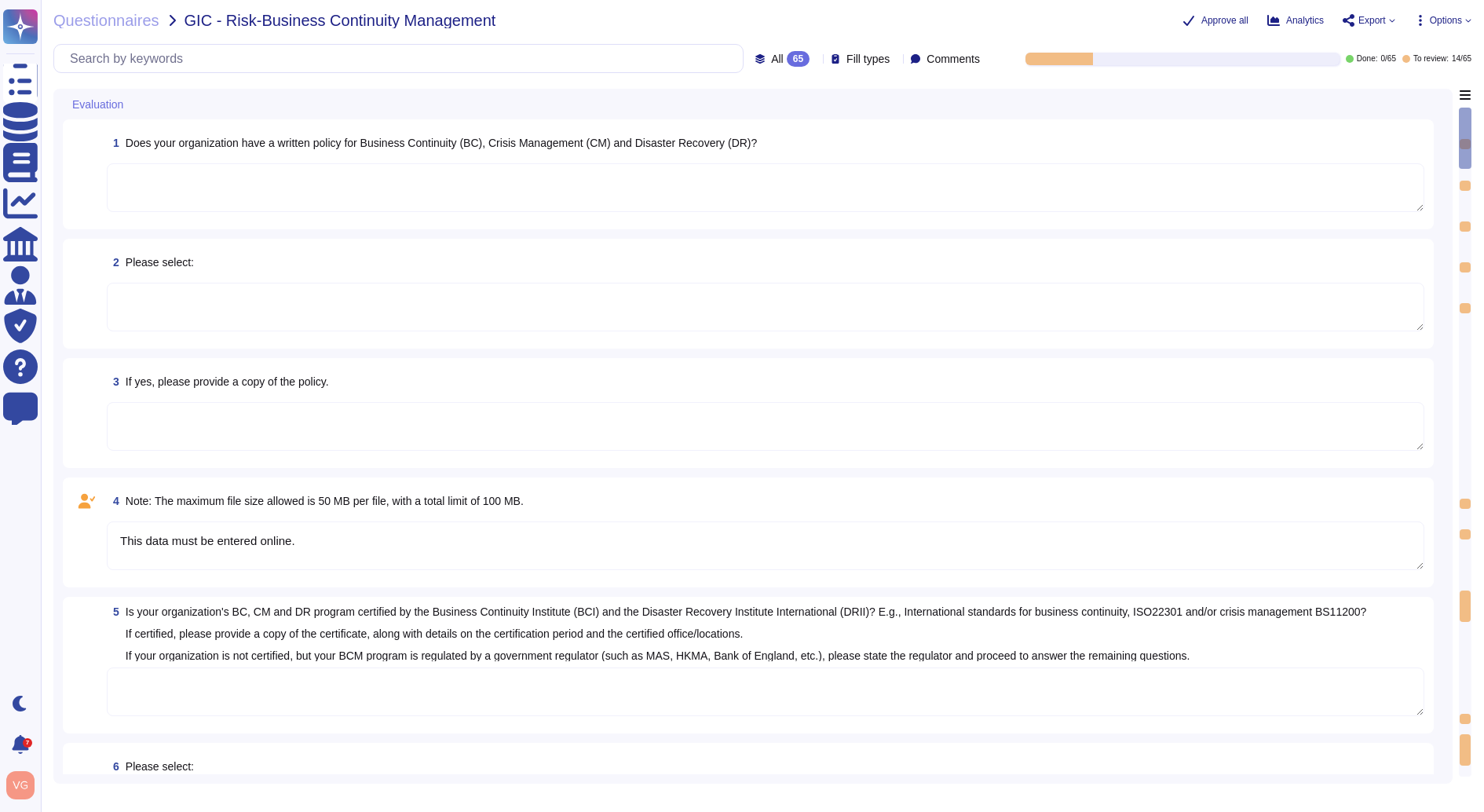
type textarea "FundApps has a Business Continuity Policy (https://policies.fundapps.co/client-…"
type textarea "The applications provided by FundApps that are in scope are: 1. Shareholding Di…"
type textarea "Please refer to FundApps' Information Security Policy page (https://policies.fu…"
type textarea "FundApps has a Business Continuity Policy (https://policies.fundapps.co/client-…"
type textarea "The applications provided by FundApps that are in scope are: 1. Shareholding Di…"
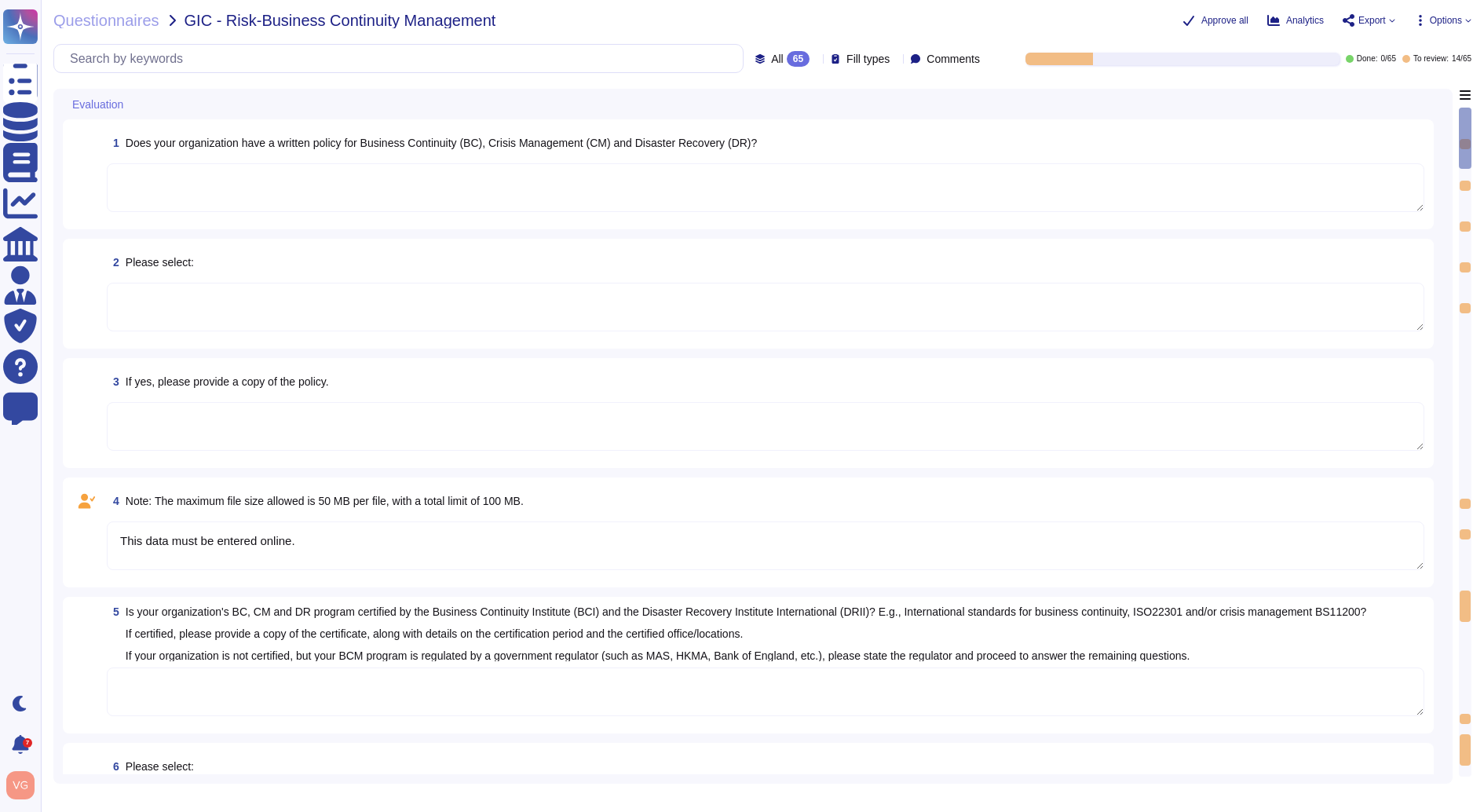
type textarea "https://app.drata.com/trust/9cb9f04b-0c38-11ee-865f-029d78a187d9"
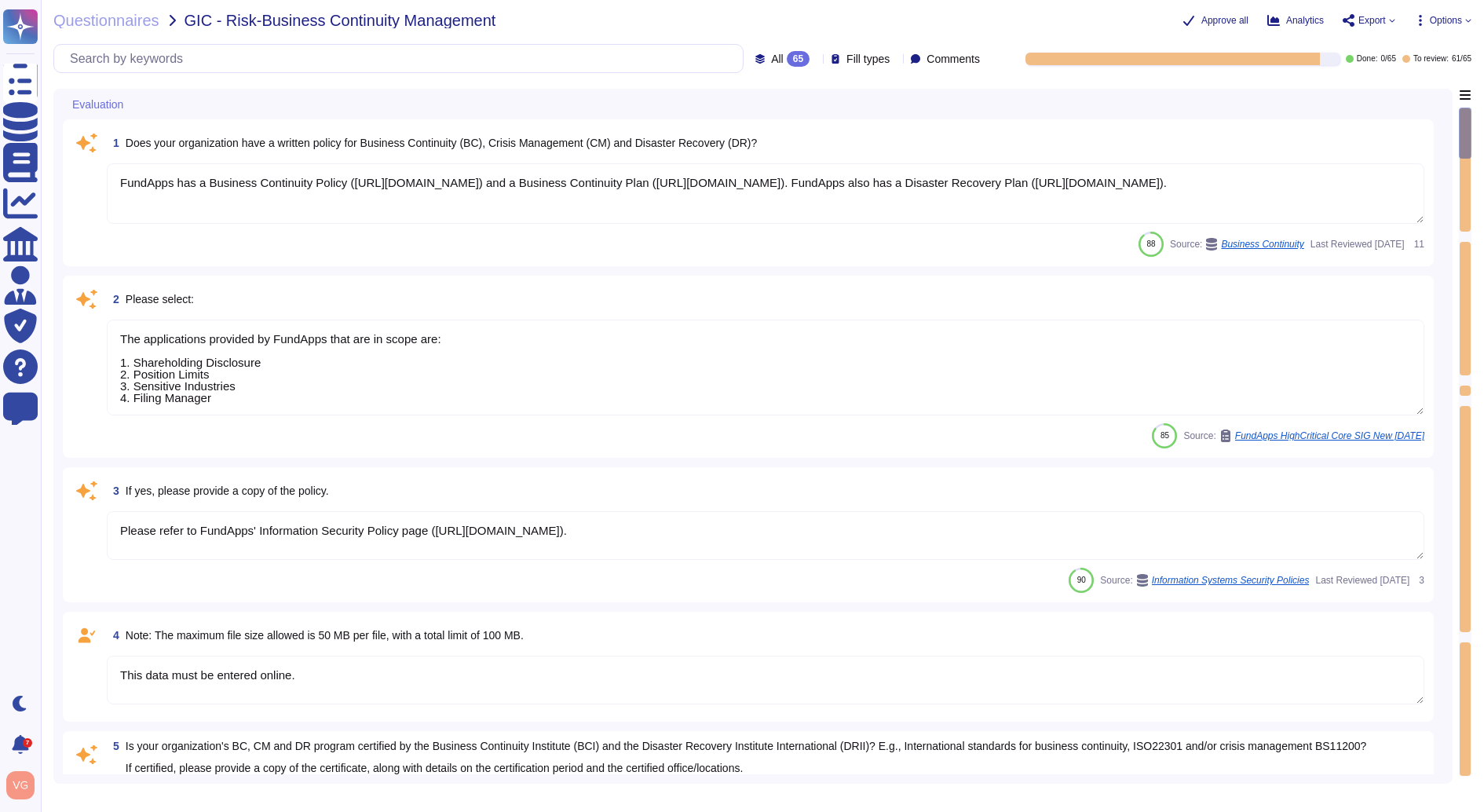
click at [726, 145] on span "Does your organization have a written policy for Business Continuity (BC), Cris…" at bounding box center [442, 142] width 632 height 12
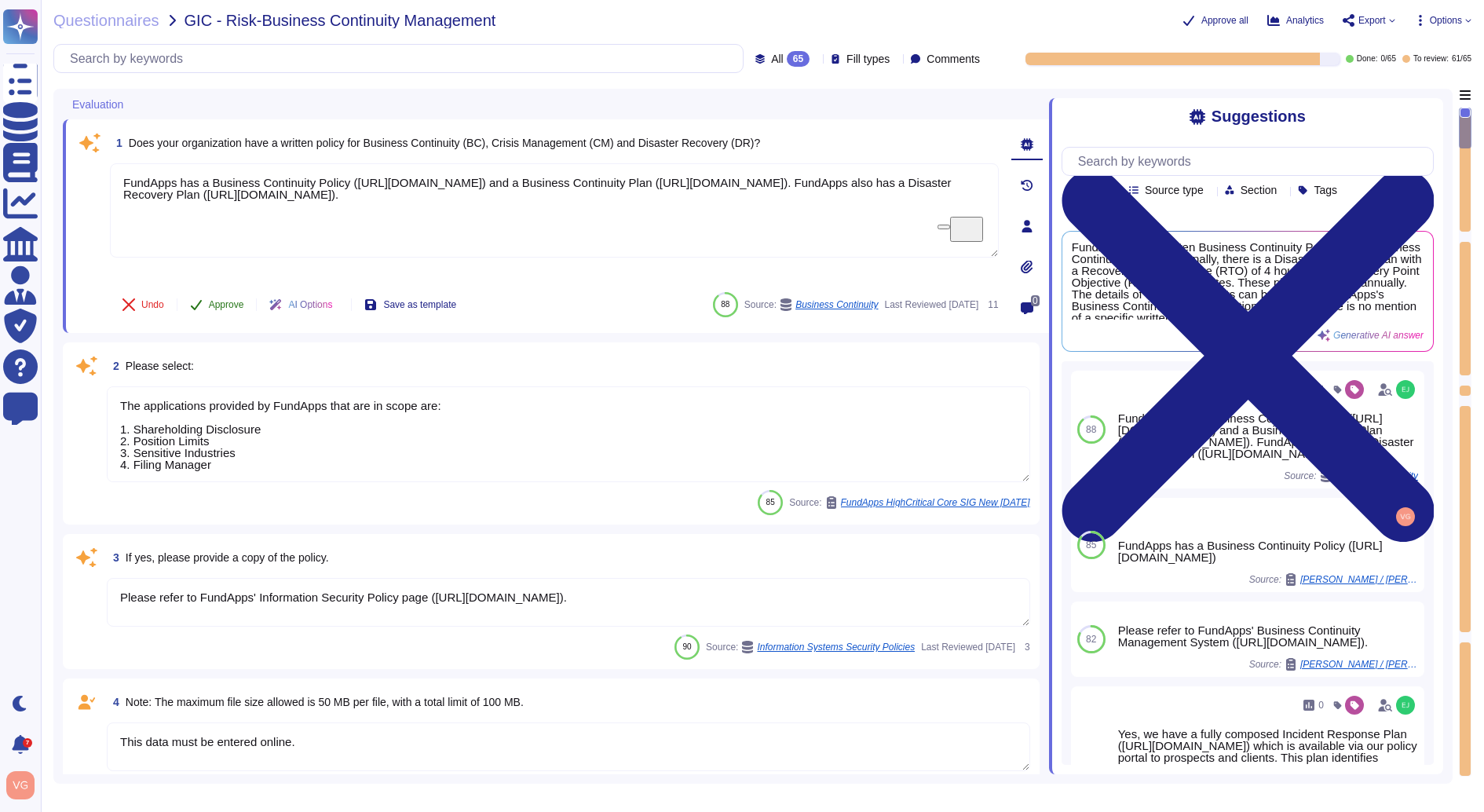
click at [222, 305] on span "Approve" at bounding box center [226, 304] width 35 height 9
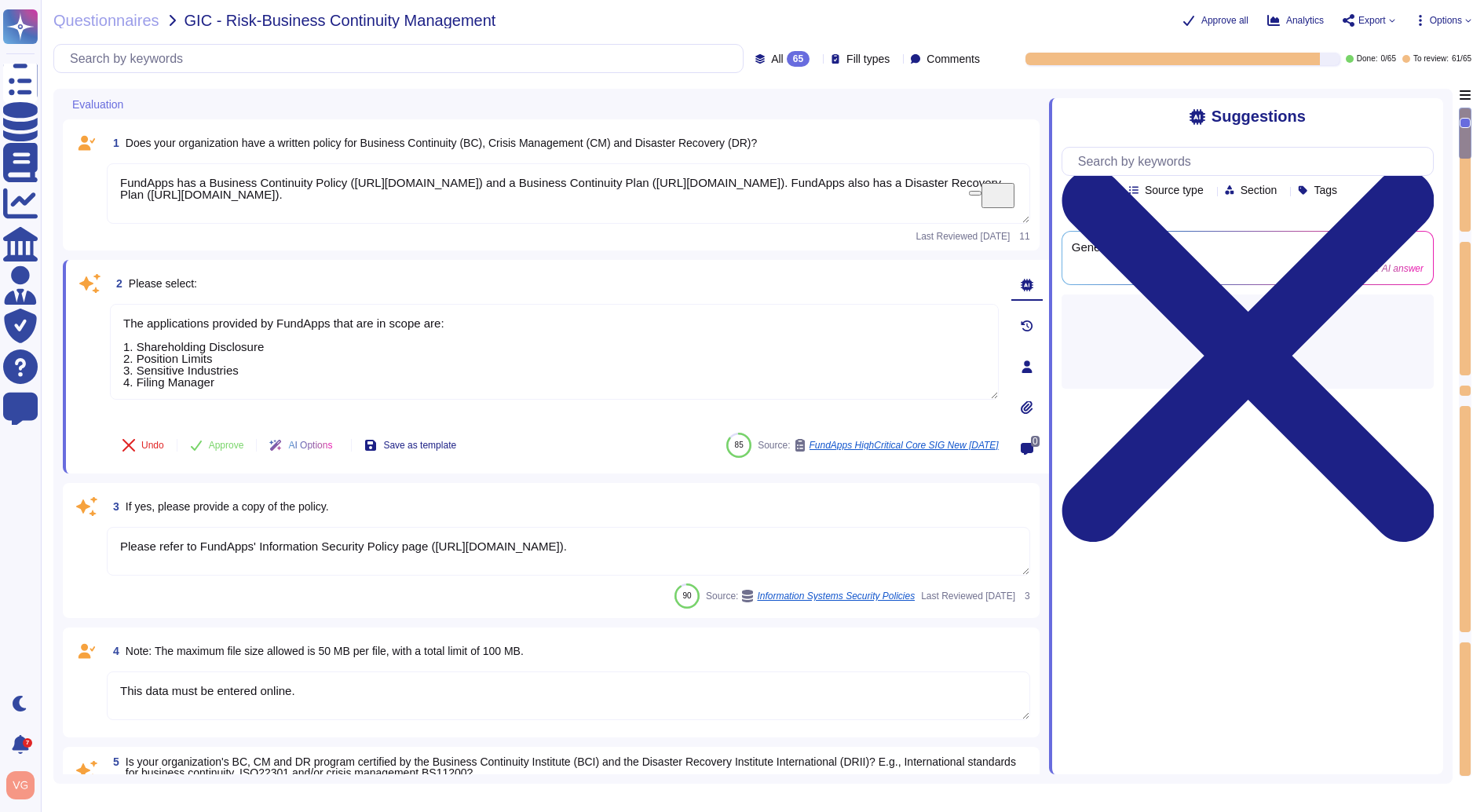
type textarea "https://app.drata.com/trust/9cb9f04b-0c38-11ee-865f-029d78a187d9"
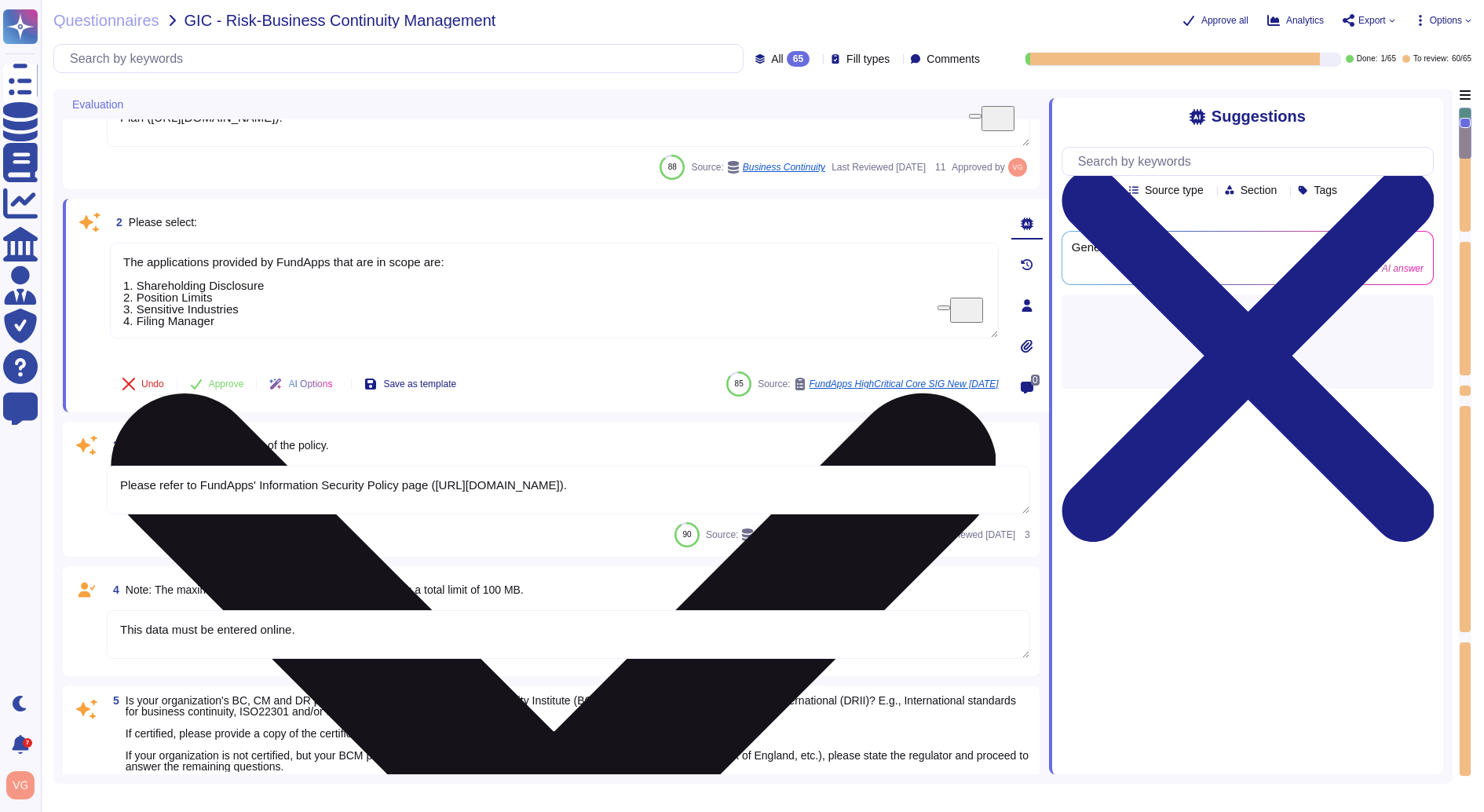
type textarea "https://app.drata.com/trust/9cb9f04b-0c38-11ee-865f-029d78a187d9"
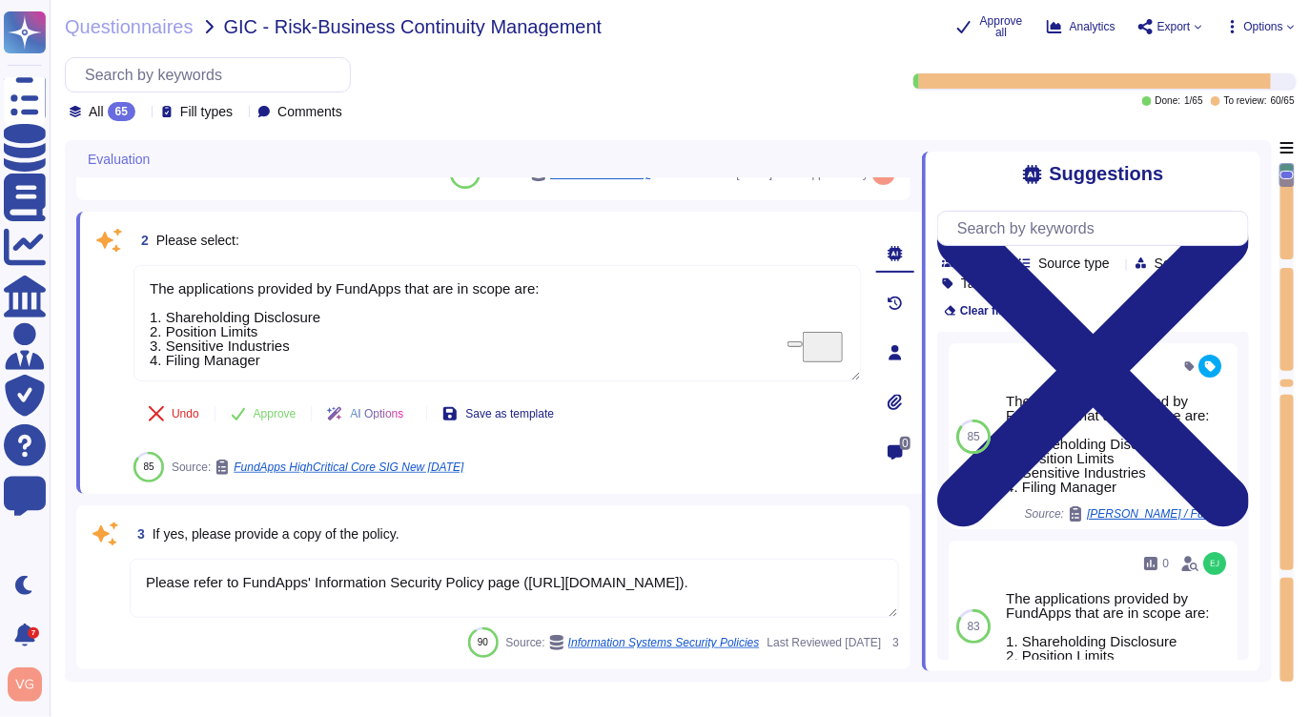
scroll to position [172, 0]
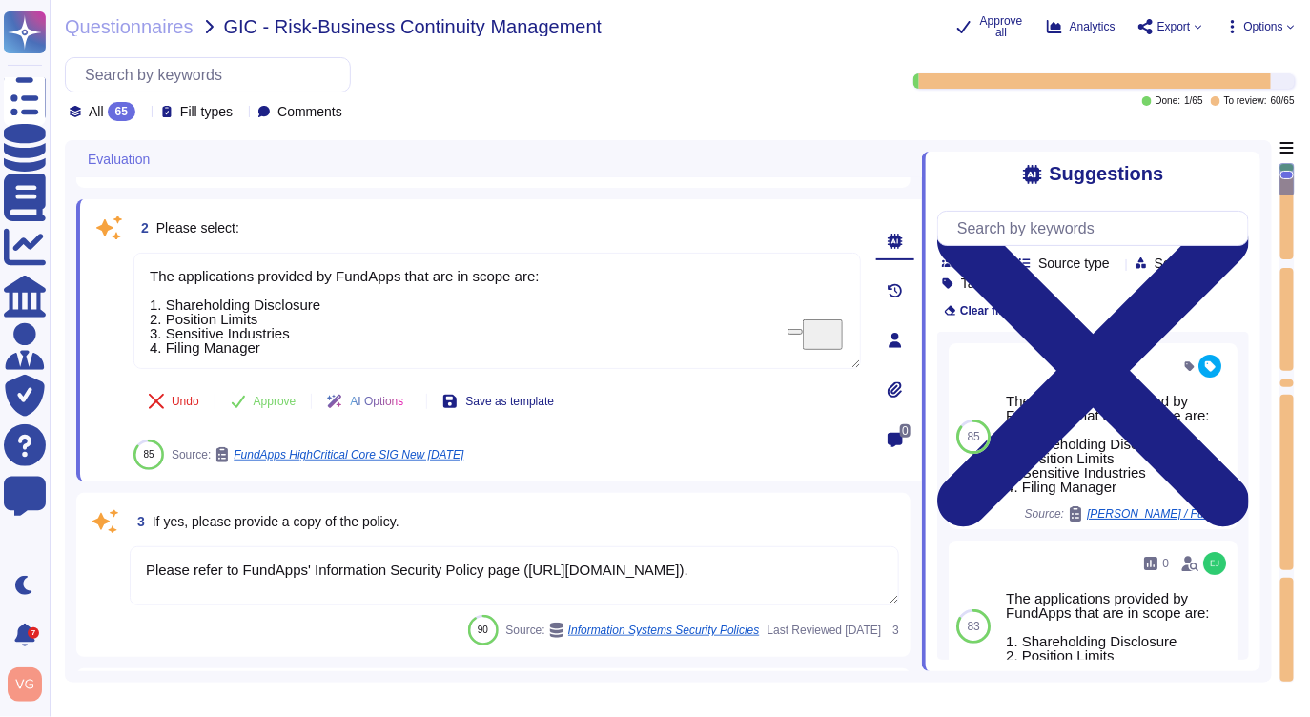
type textarea "The applications provided by FundApps that are in scope are: 1. Shareholding Di…"
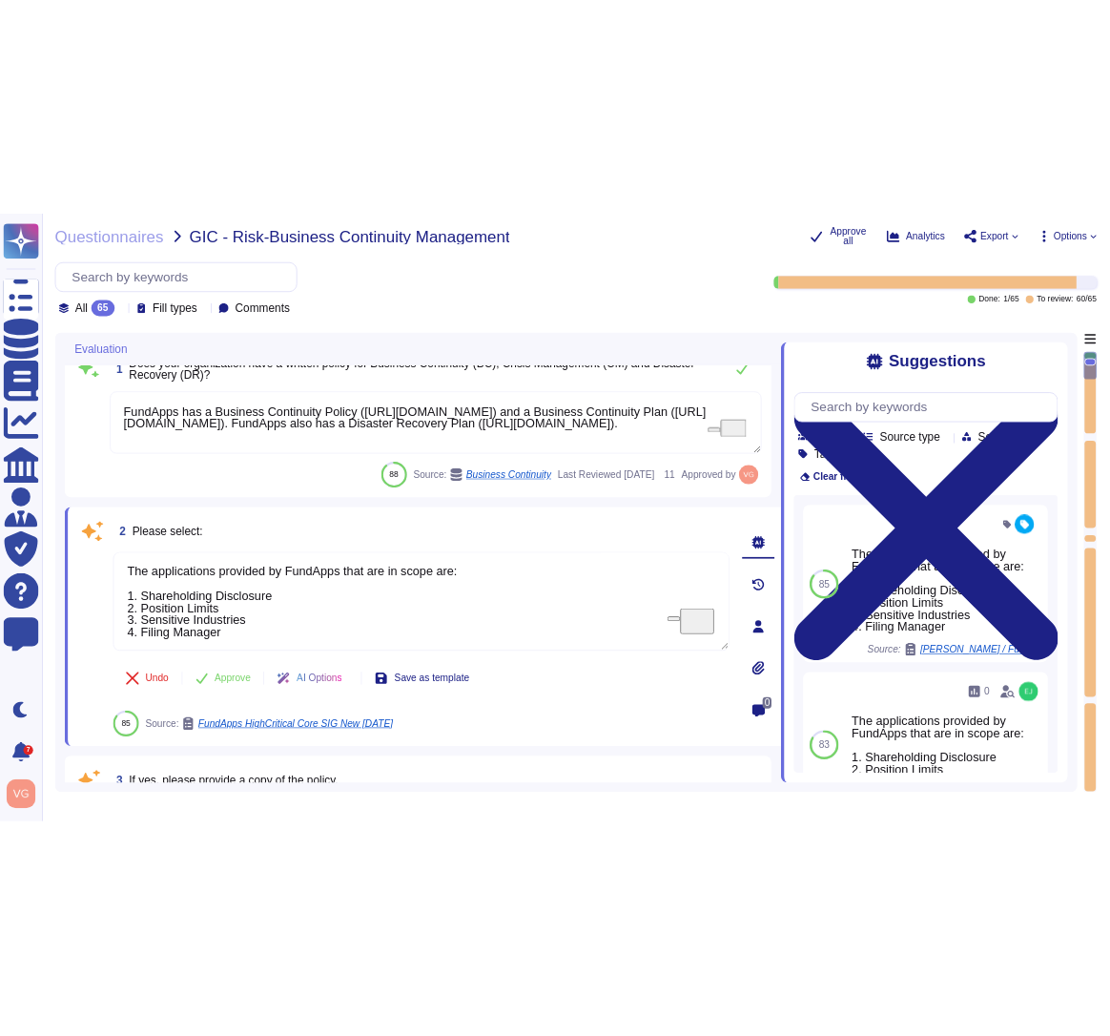
scroll to position [0, 0]
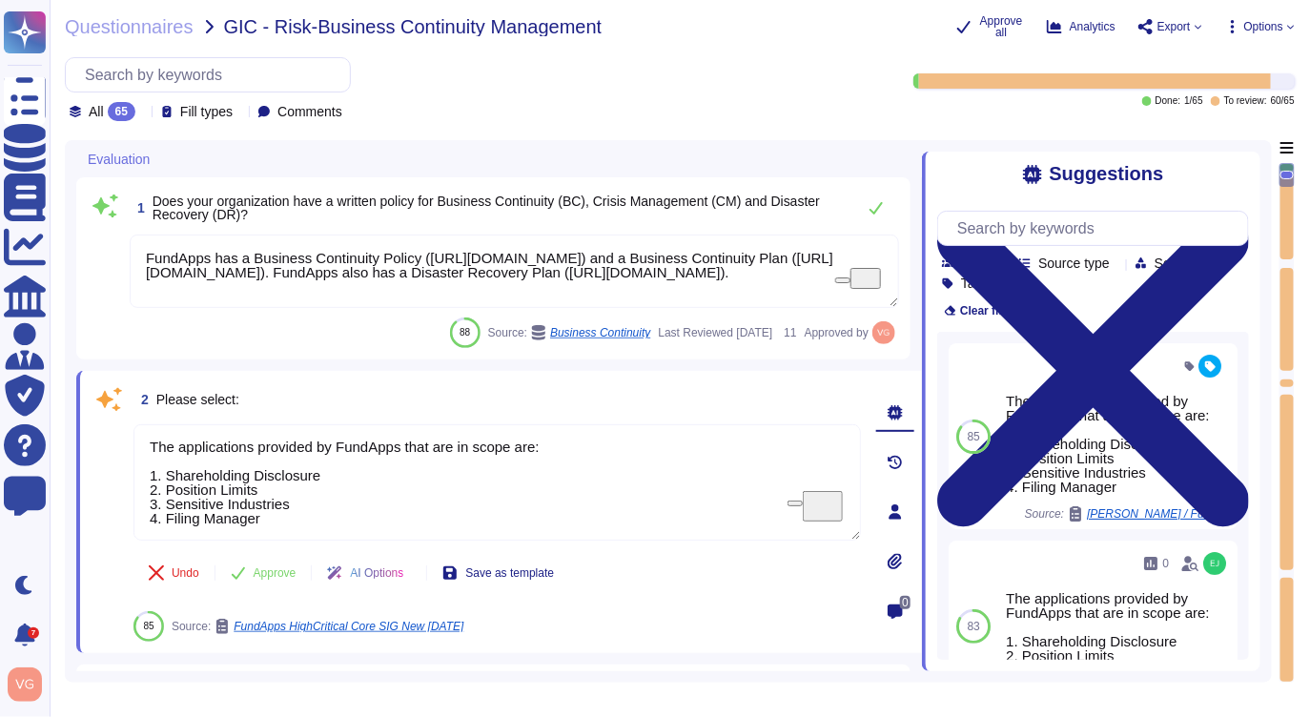
click at [428, 291] on textarea "FundApps has a Business Continuity Policy (https://policies.fundapps.co/client-…" at bounding box center [514, 271] width 769 height 73
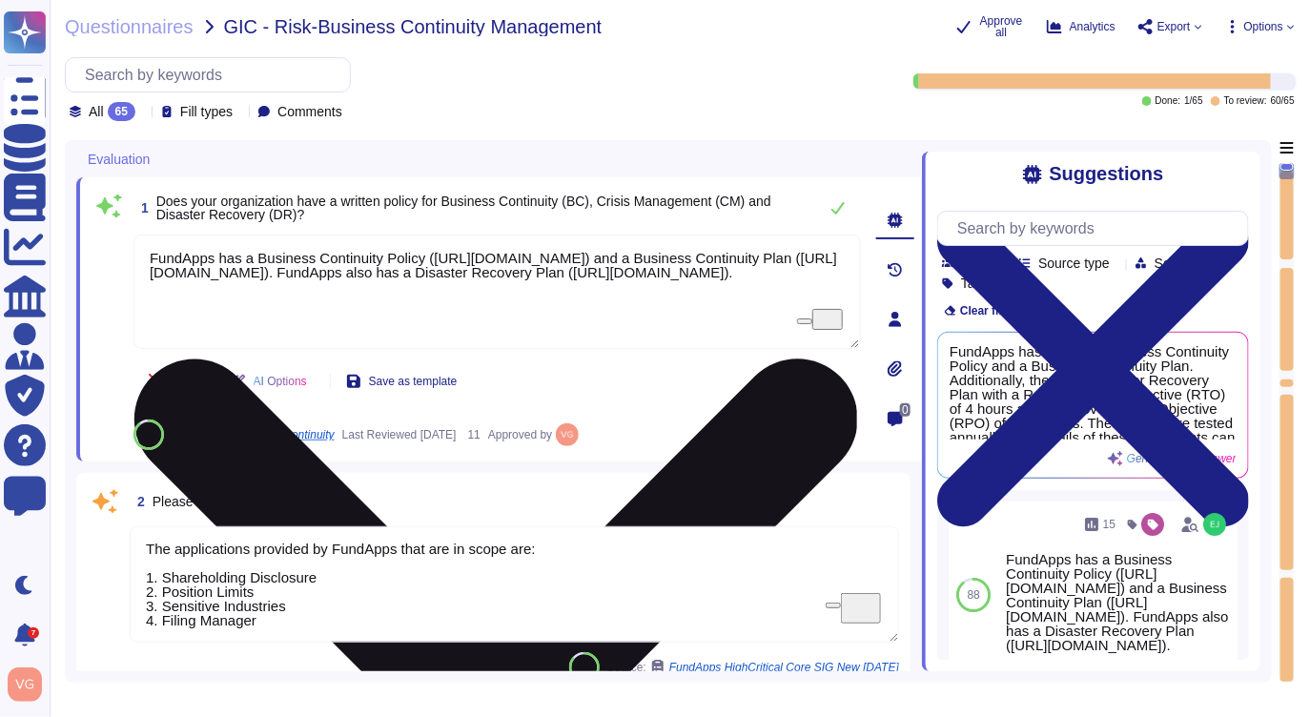
drag, startPoint x: 440, startPoint y: 256, endPoint x: 646, endPoint y: 277, distance: 207.0
click at [646, 277] on textarea "FundApps has a Business Continuity Policy (https://policies.fundapps.co/client-…" at bounding box center [497, 292] width 728 height 114
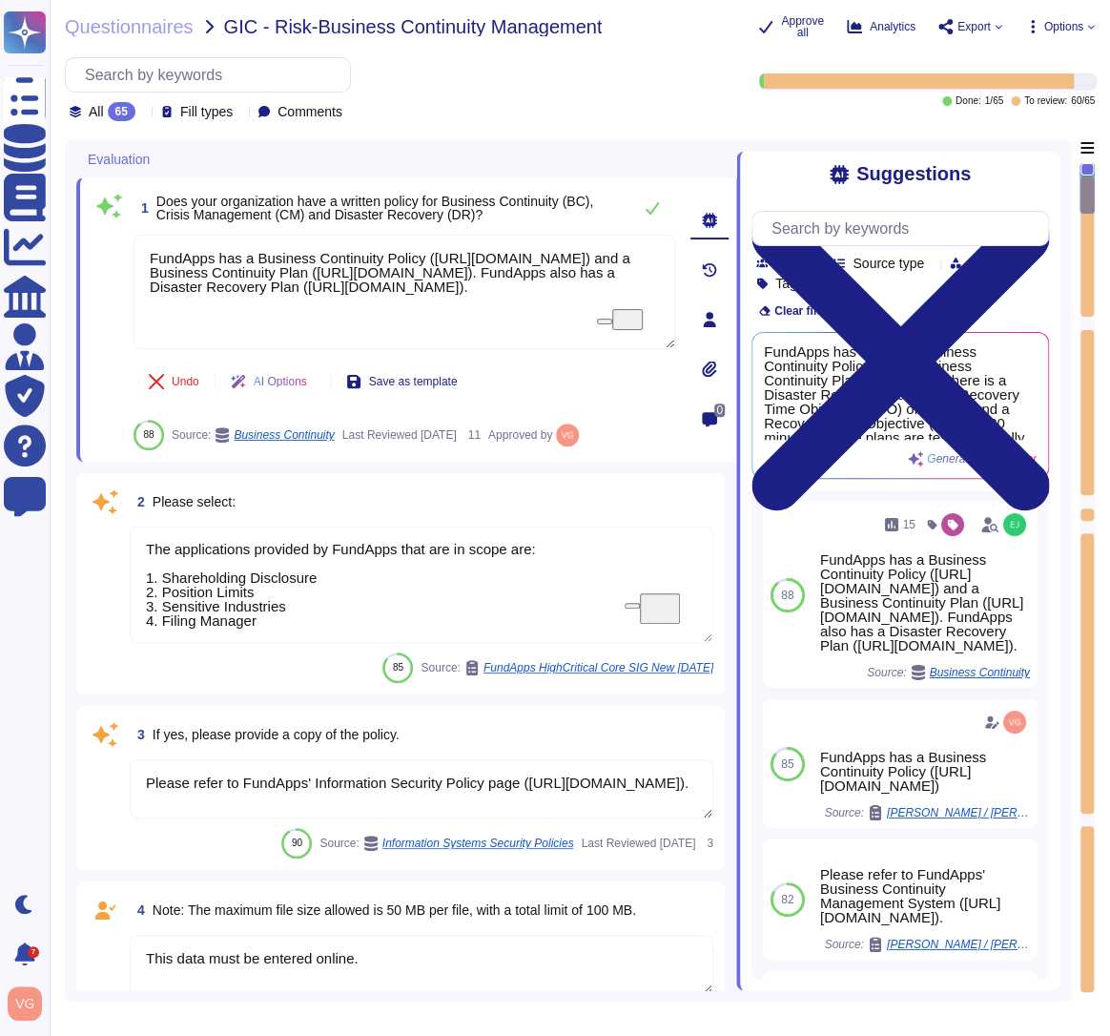
type textarea "FundApps has a Business Continuity Policy (https://policies.fundapps.co/client-…"
type textarea "The applications provided by FundApps that are in scope are: 1. Shareholding Di…"
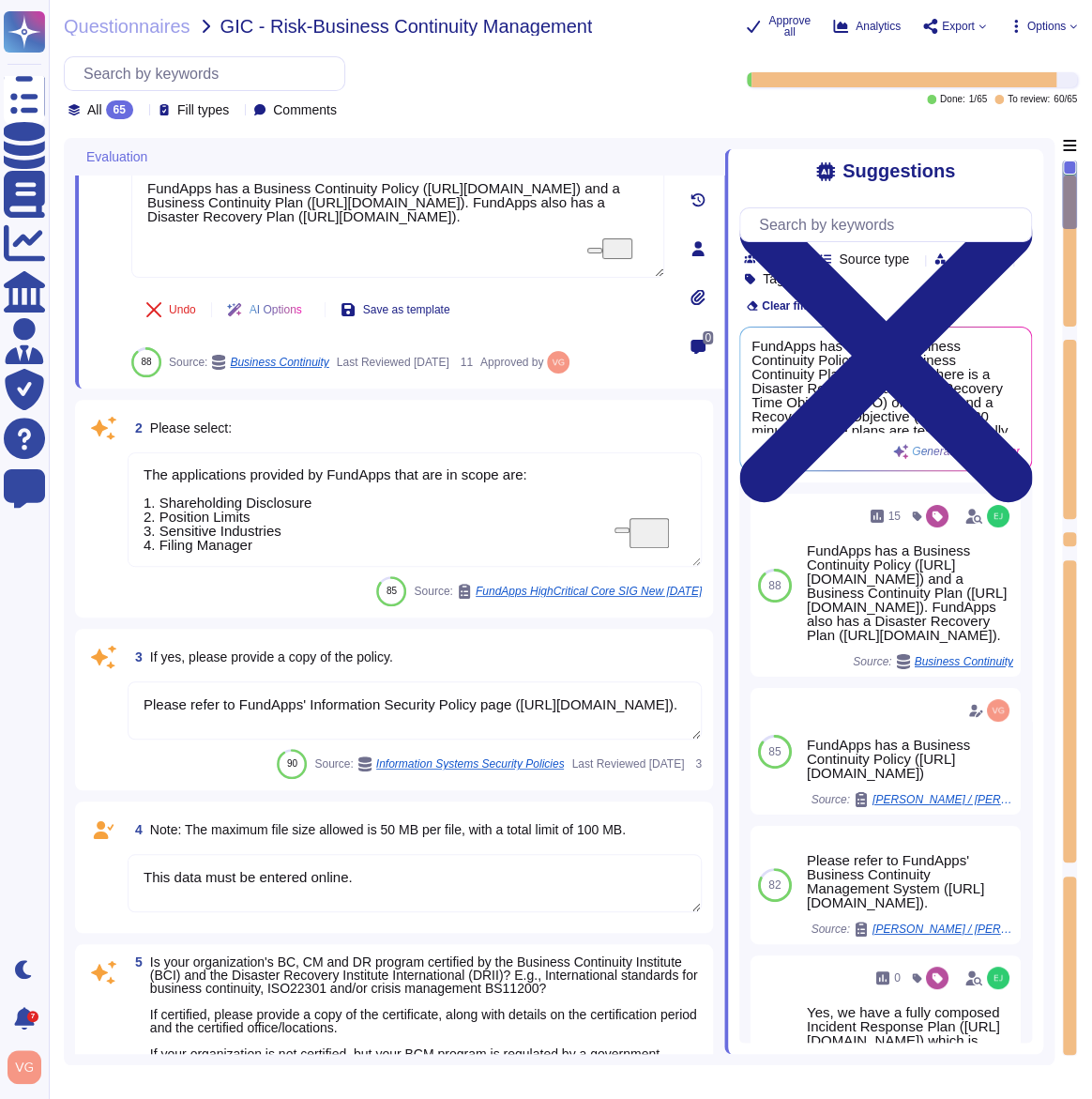
type textarea "https://app.drata.com/trust/9cb9f04b-0c38-11ee-865f-029d78a187d9"
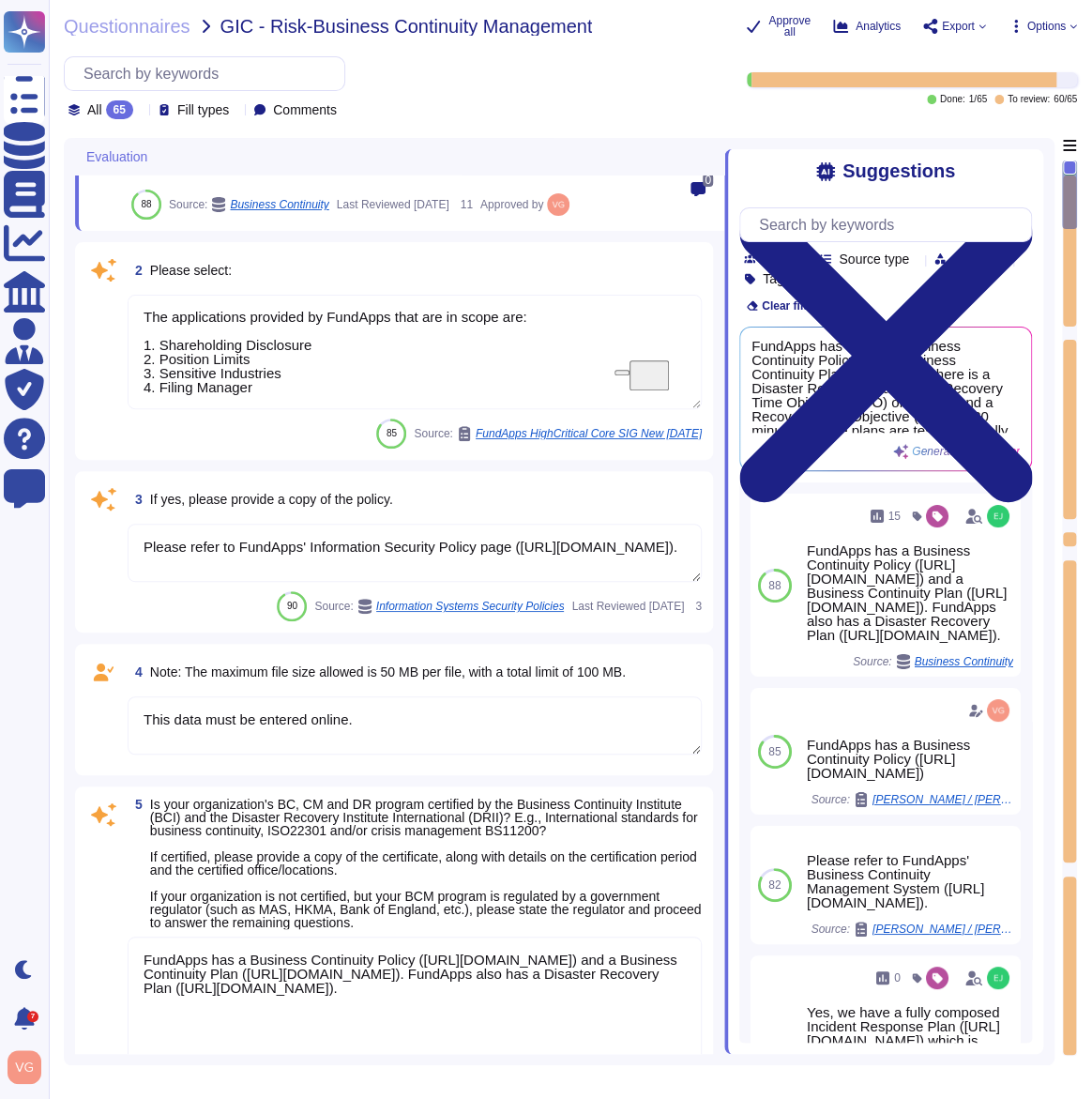
scroll to position [1143, 0]
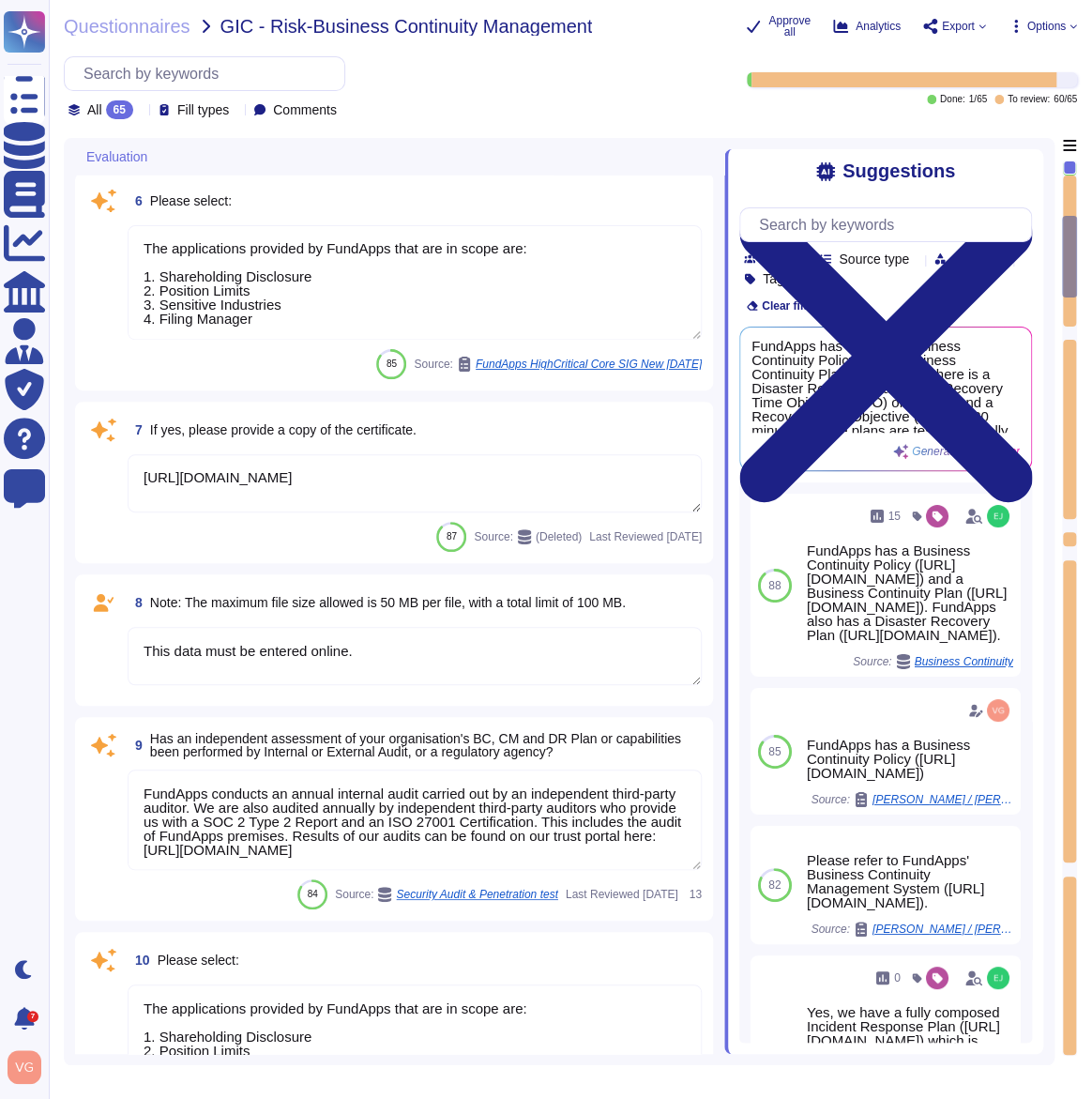
type textarea "This data must be entered online."
type textarea "FundApps conducts an annual internal audit carried out by an independent third-…"
type textarea "The applications provided by FundApps that are in scope are: 1. Shareholding Di…"
type textarea "Our latest penetration test report can be found on our trust portal here: https…"
type textarea "This data must be entered online."
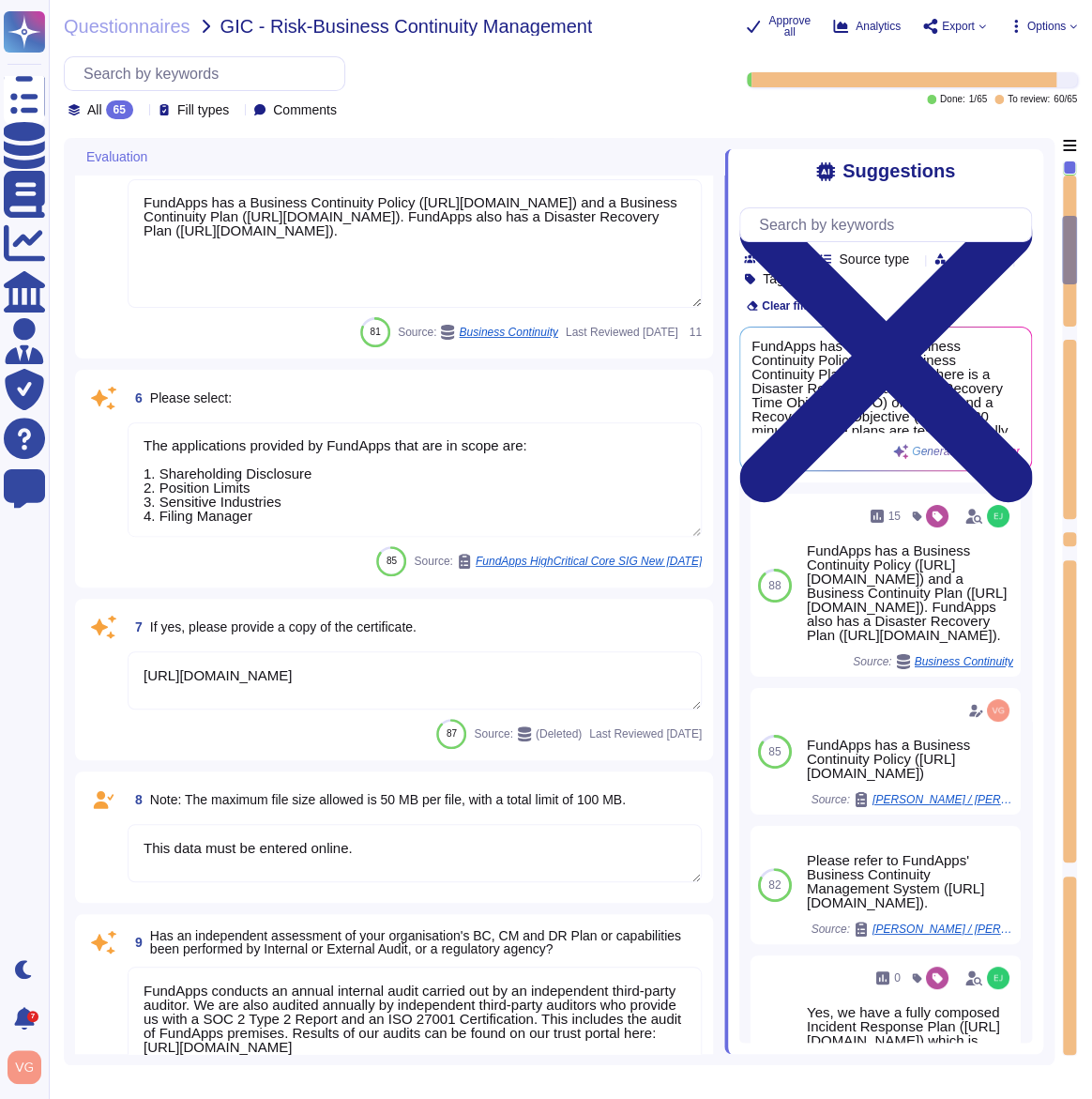
type textarea "Please refer to FundApps' Information Security Policy page (https://policies.fu…"
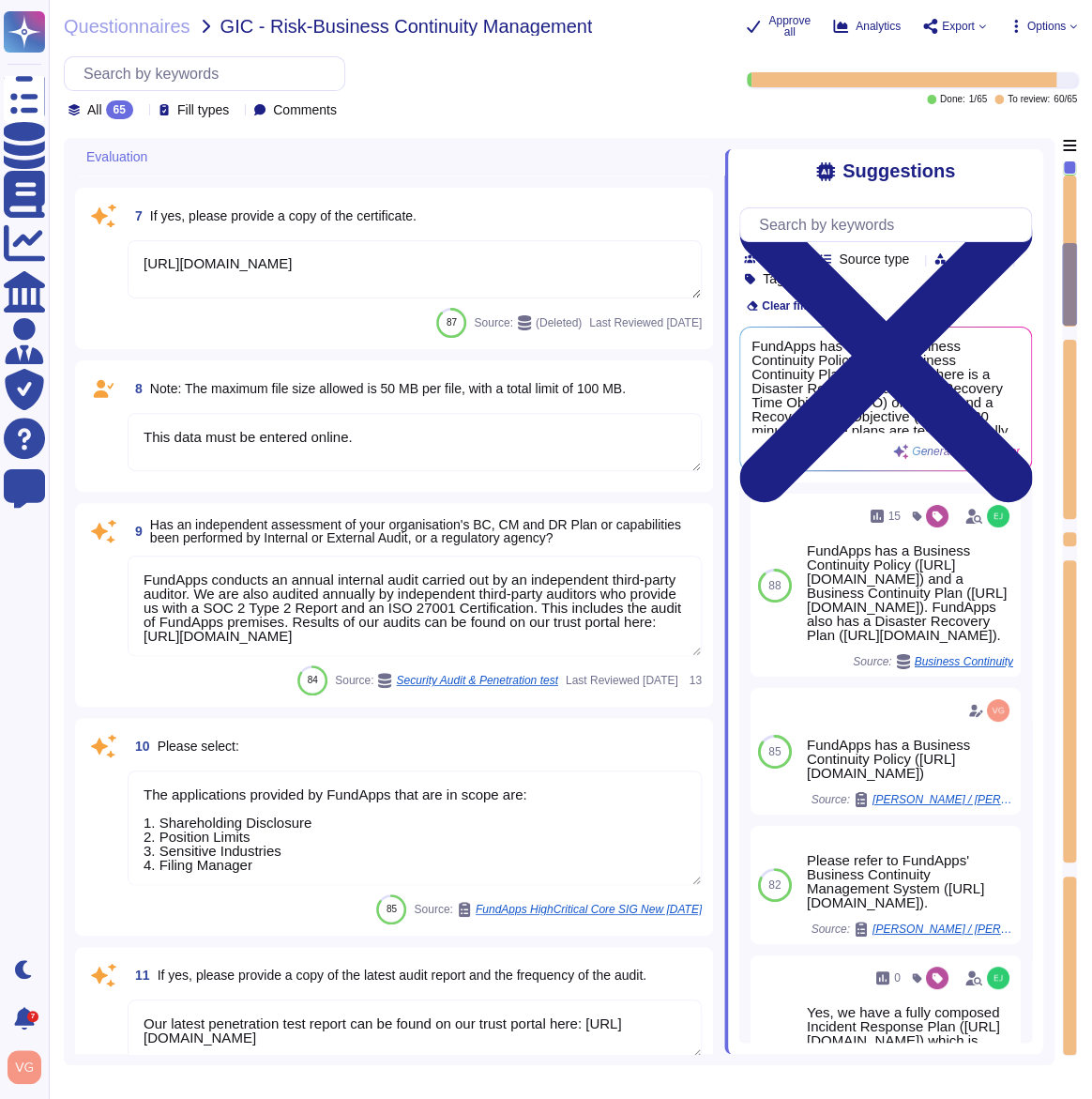
type textarea "The applications provided by FundApps that are in scope are: 1. Shareholding Di…"
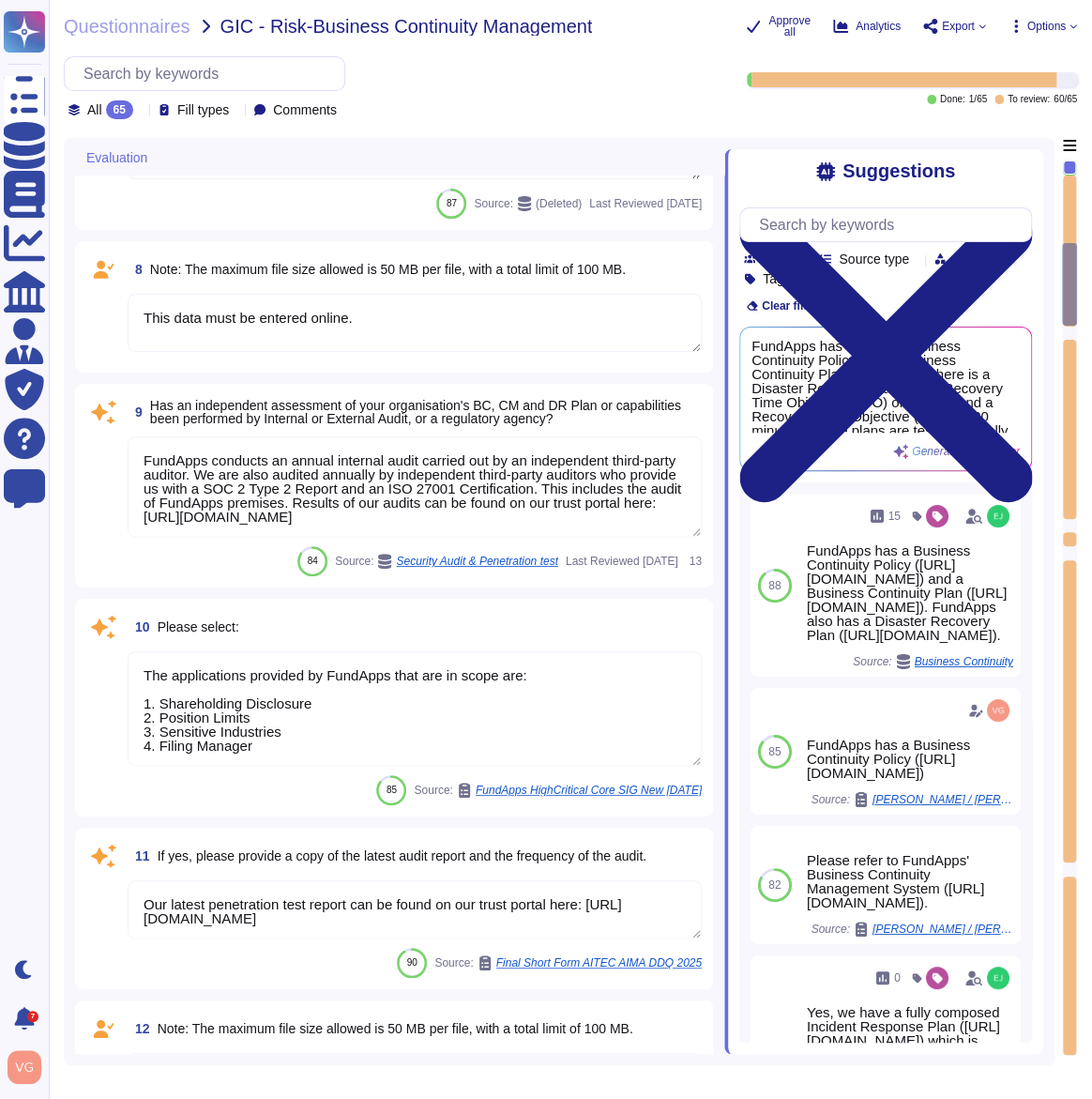
type textarea "We dont formally publish reports. However our B Corp score is available publicl…"
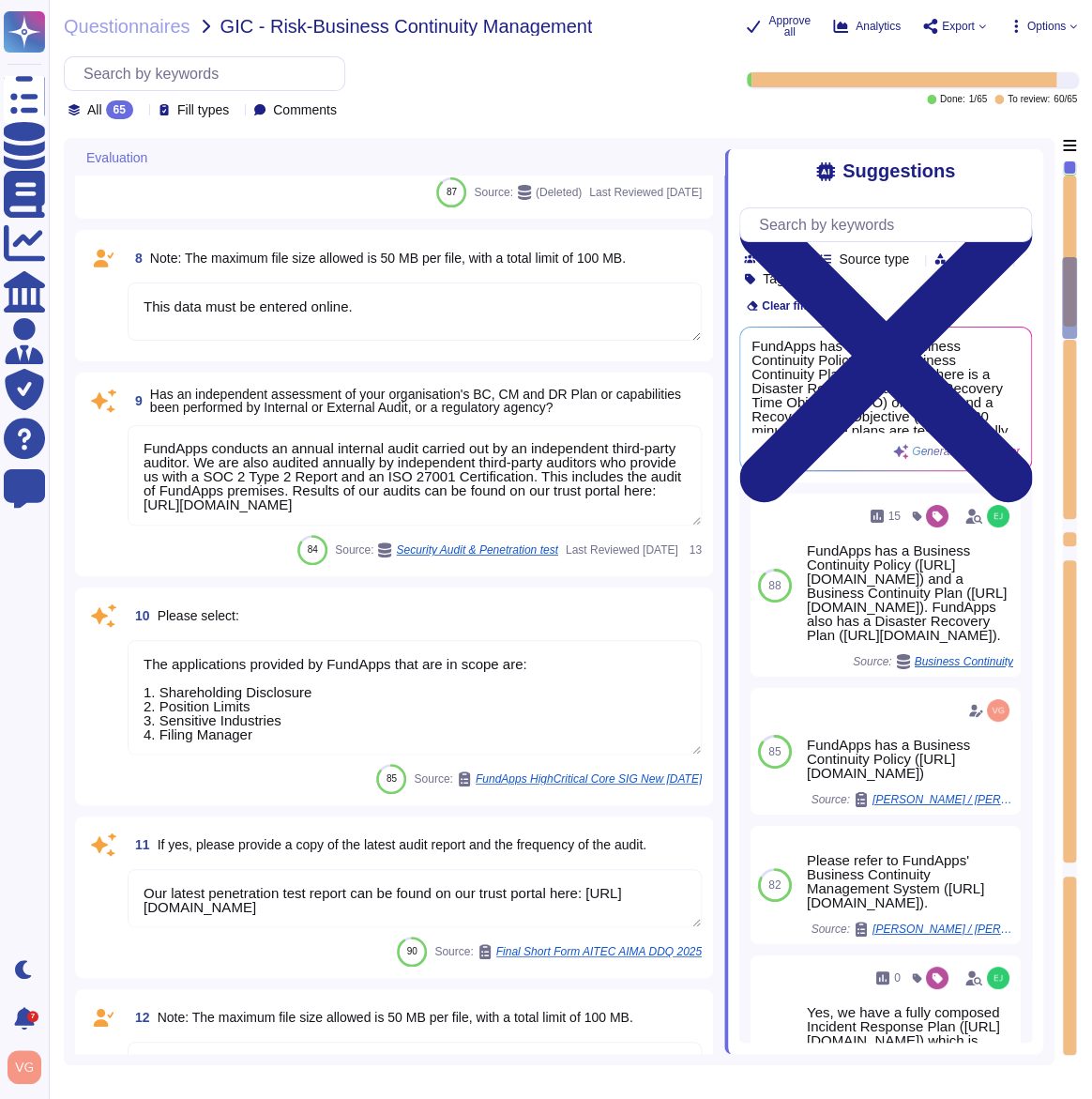
type textarea "This data must be entered online."
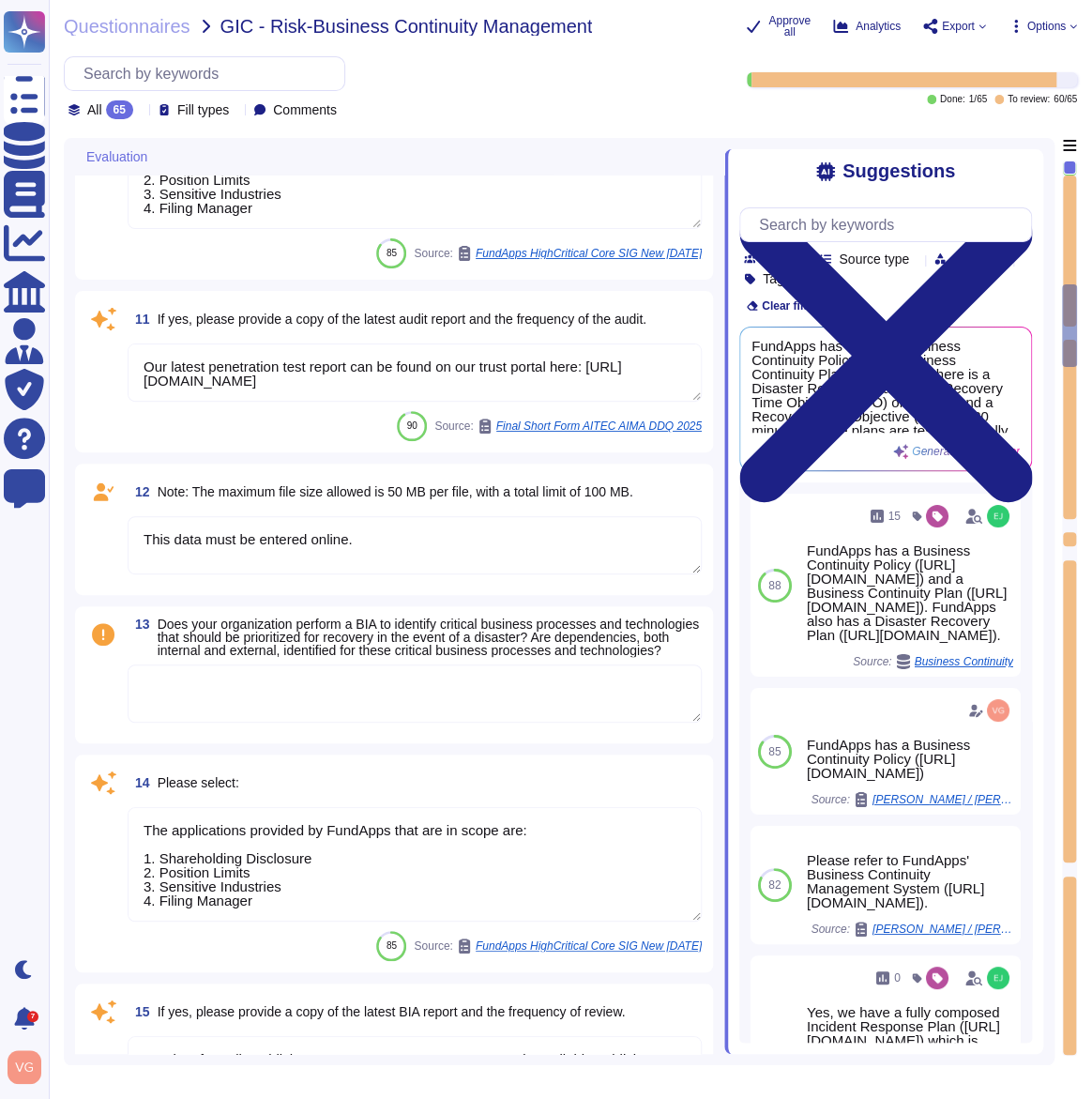
type textarea "The risk assessment includes consideration of threats and vulnerabilities and a…"
type textarea "The applications provided by FundApps that are in scope are: 1. Shareholding Di…"
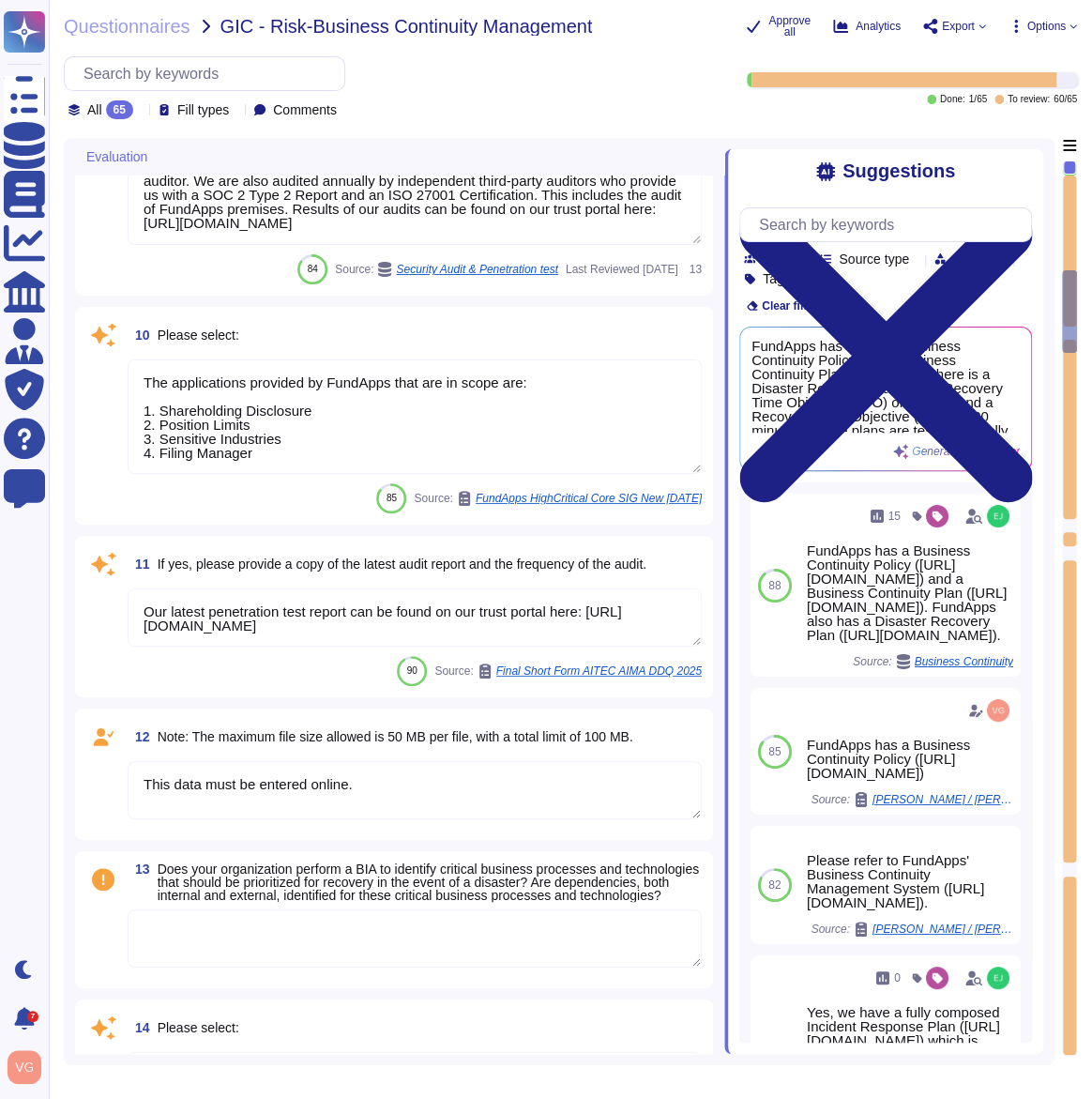
type textarea "https://app.drata.com/trust/9cb9f04b-0c38-11ee-865f-029d78a187d9"
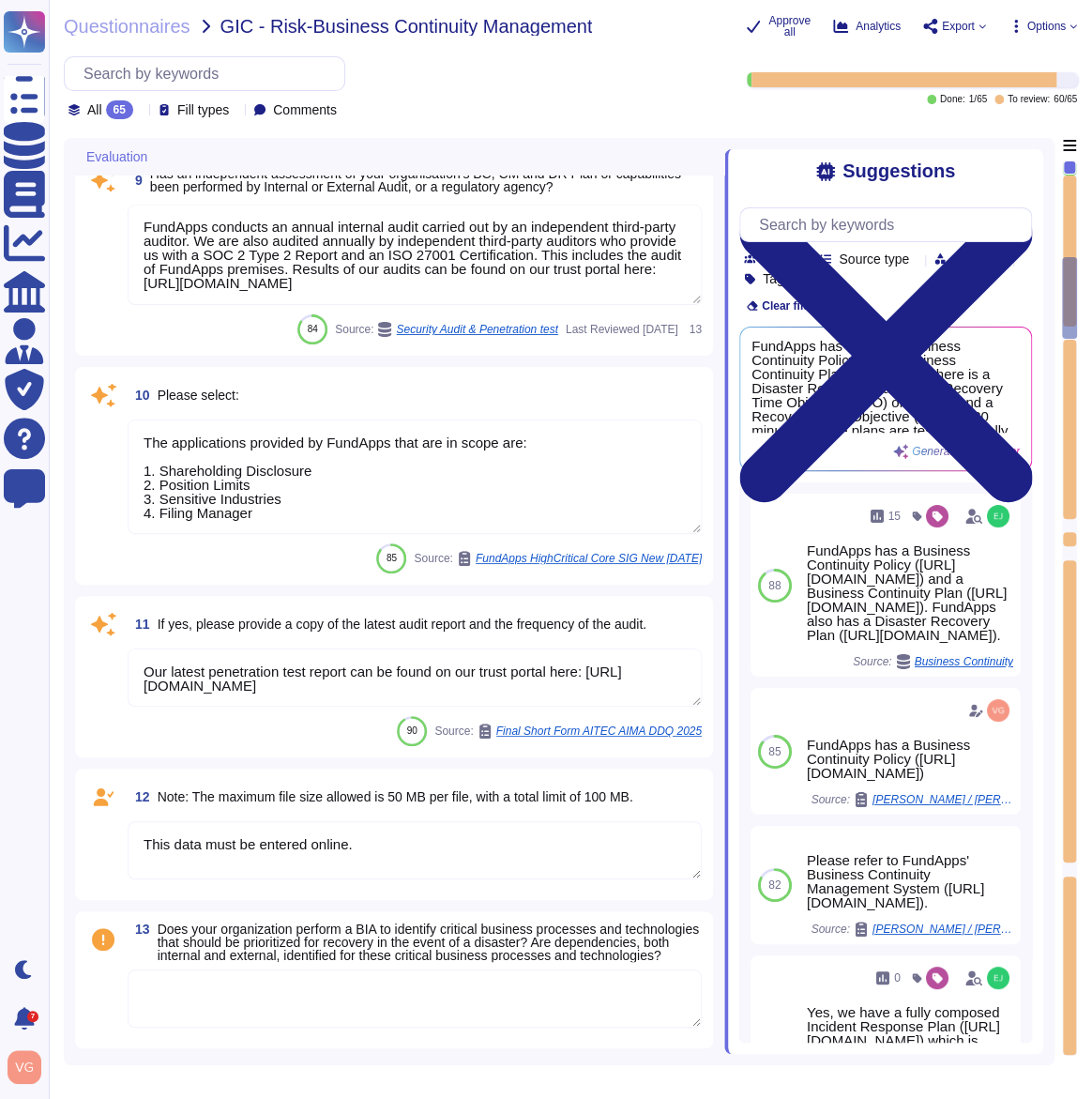
scroll to position [1699, 0]
type textarea "The applications provided by FundApps that are in scope are: 1. Shareholding Di…"
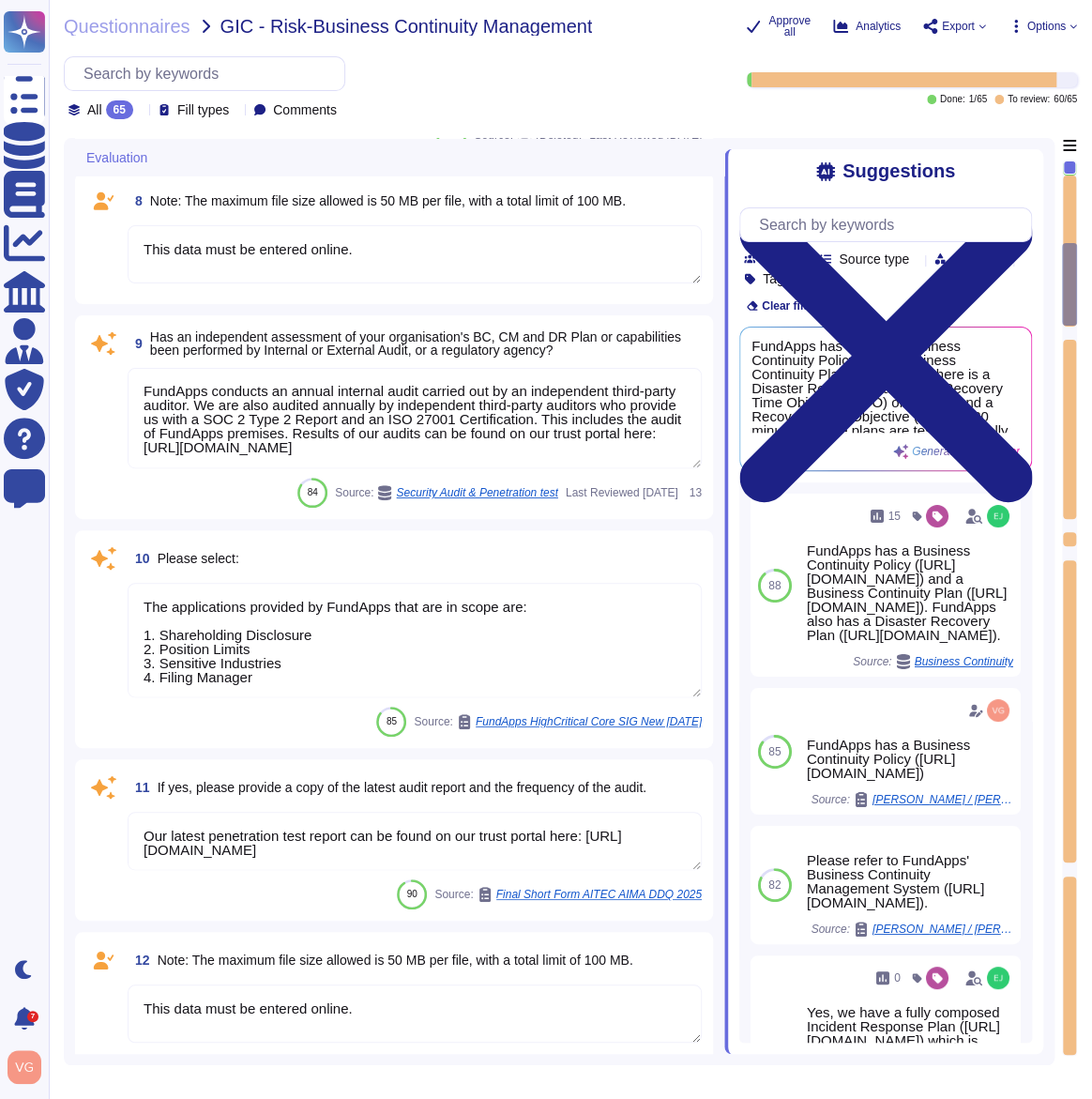
scroll to position [1535, 0]
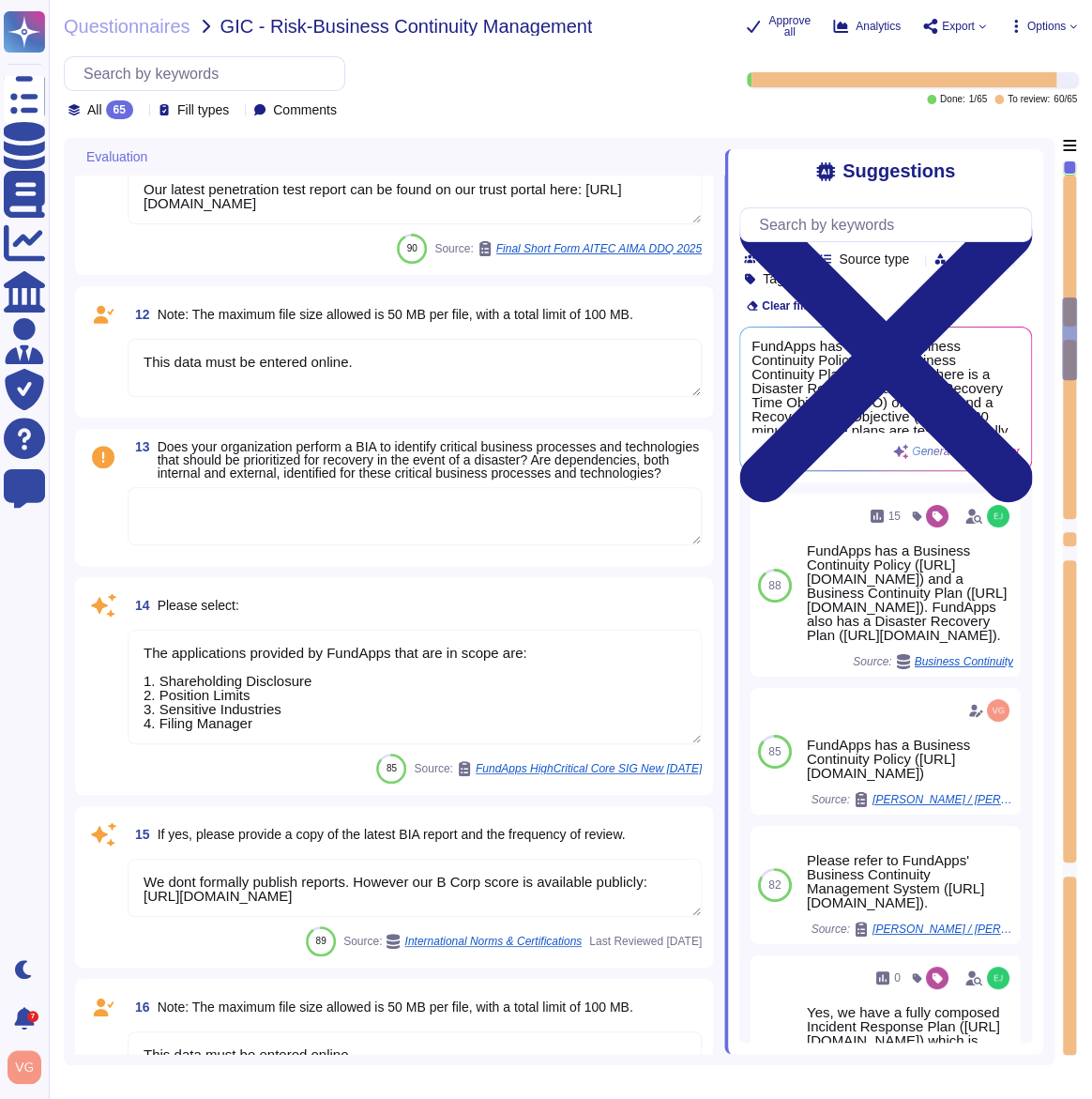
type textarea "The risk assessment includes consideration of threats and vulnerabilities and a…"
type textarea "The applications provided by FundApps that are in scope are: 1. Shareholding Di…"
type textarea "https://app.drata.com/trust/9cb9f04b-0c38-11ee-865f-029d78a187d9"
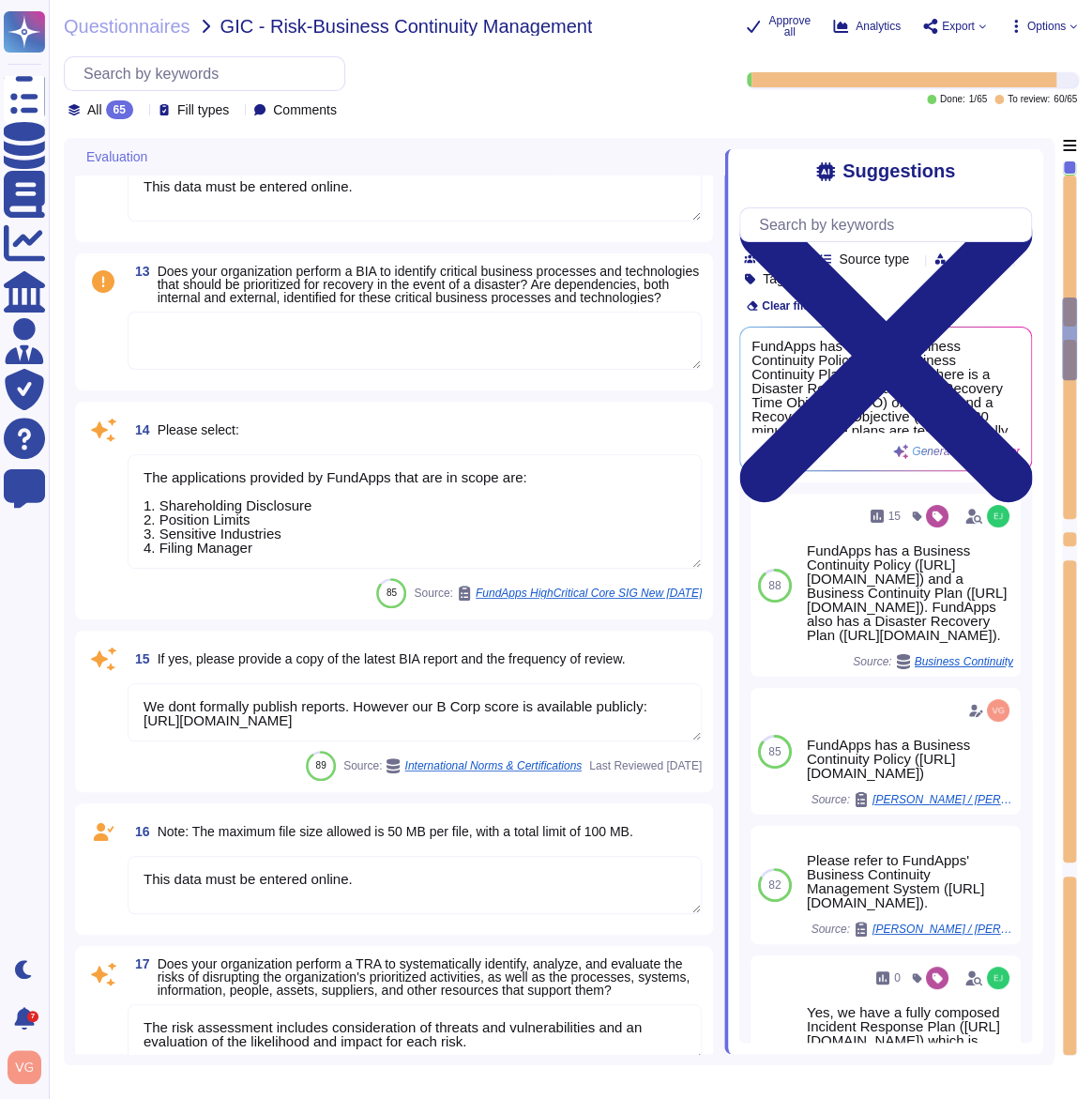
scroll to position [2438, 0]
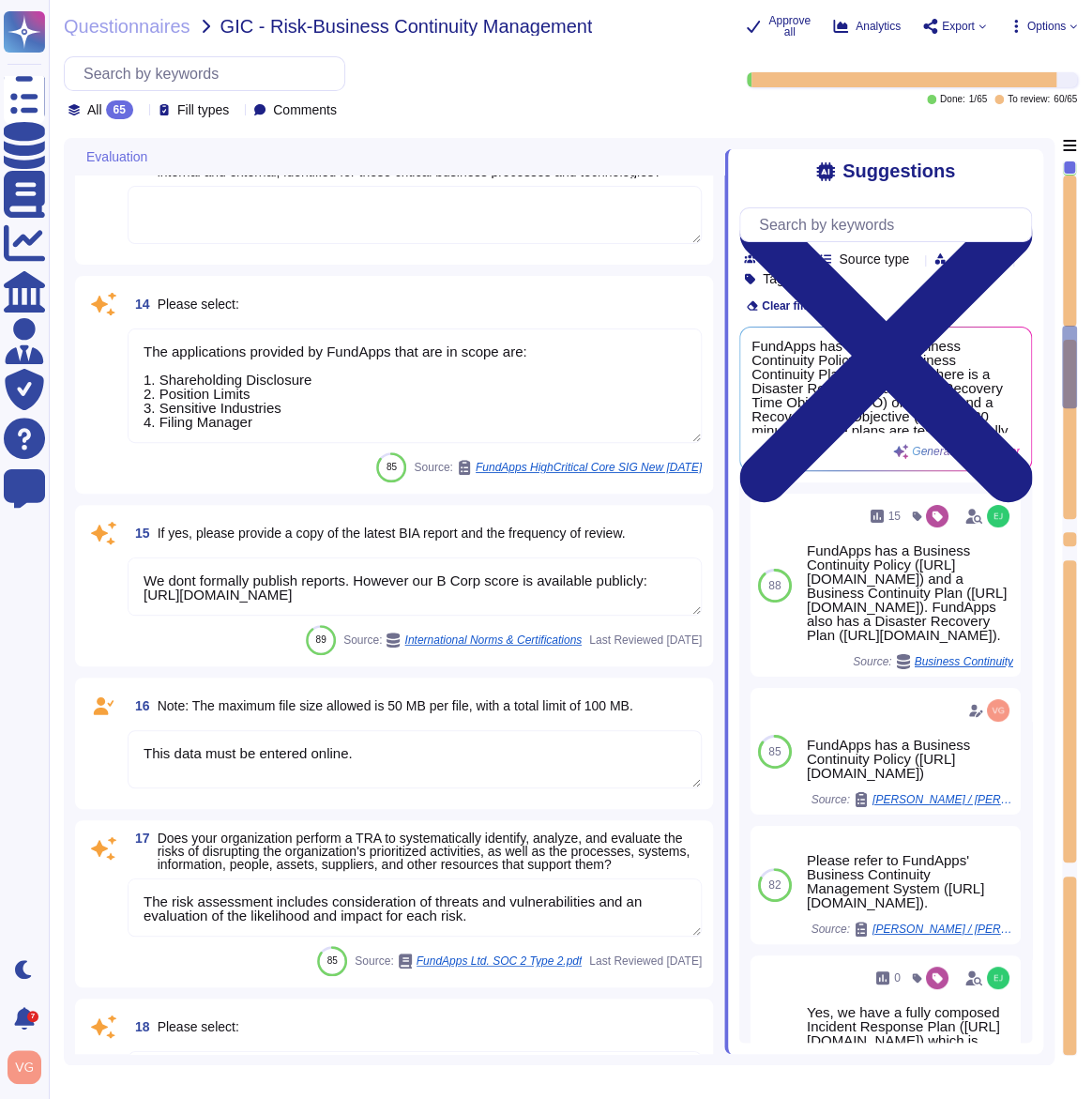
type textarea "This data must be entered online."
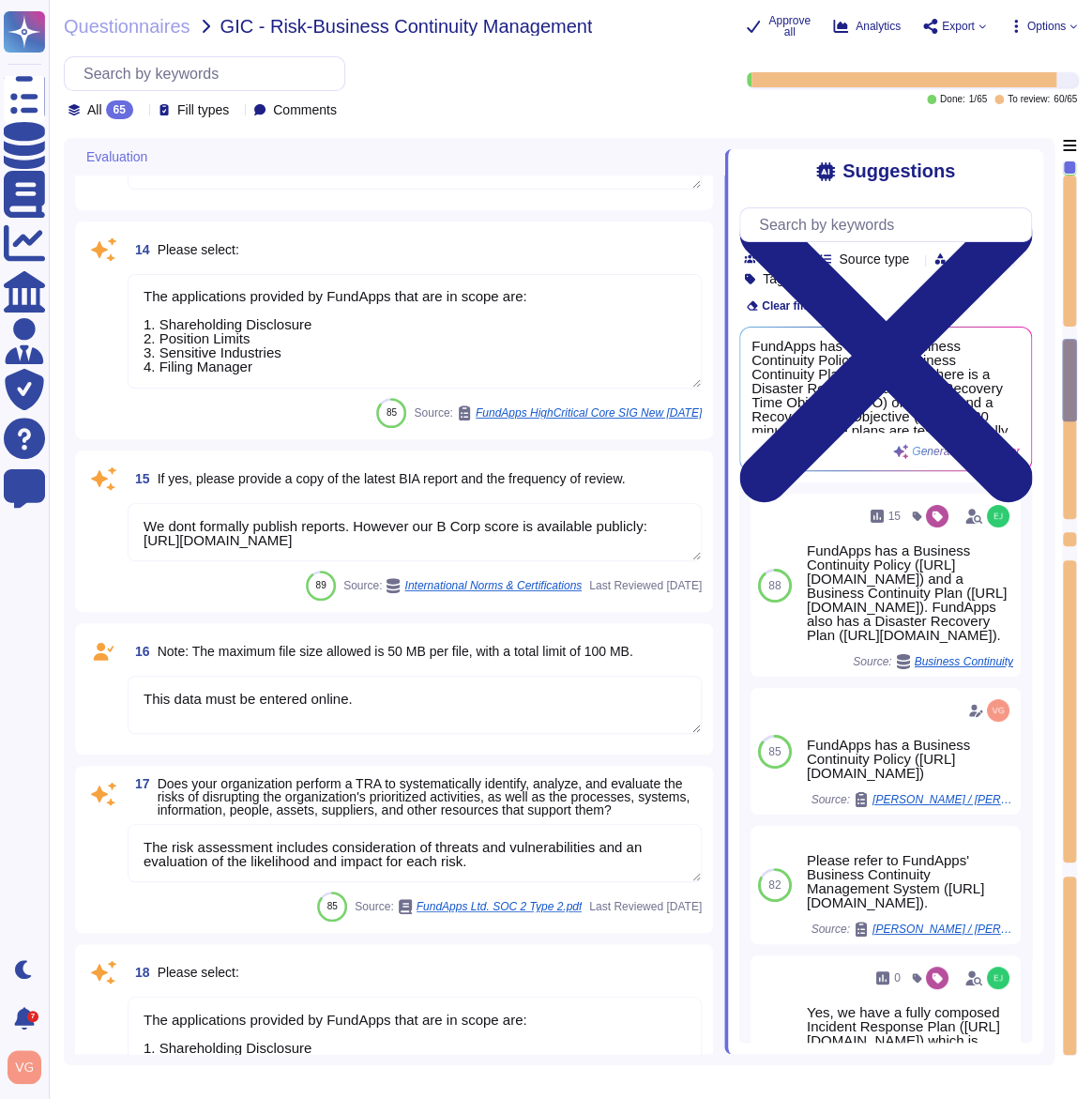
type textarea "Independent third party audit: FundApps annually engages independant third part…"
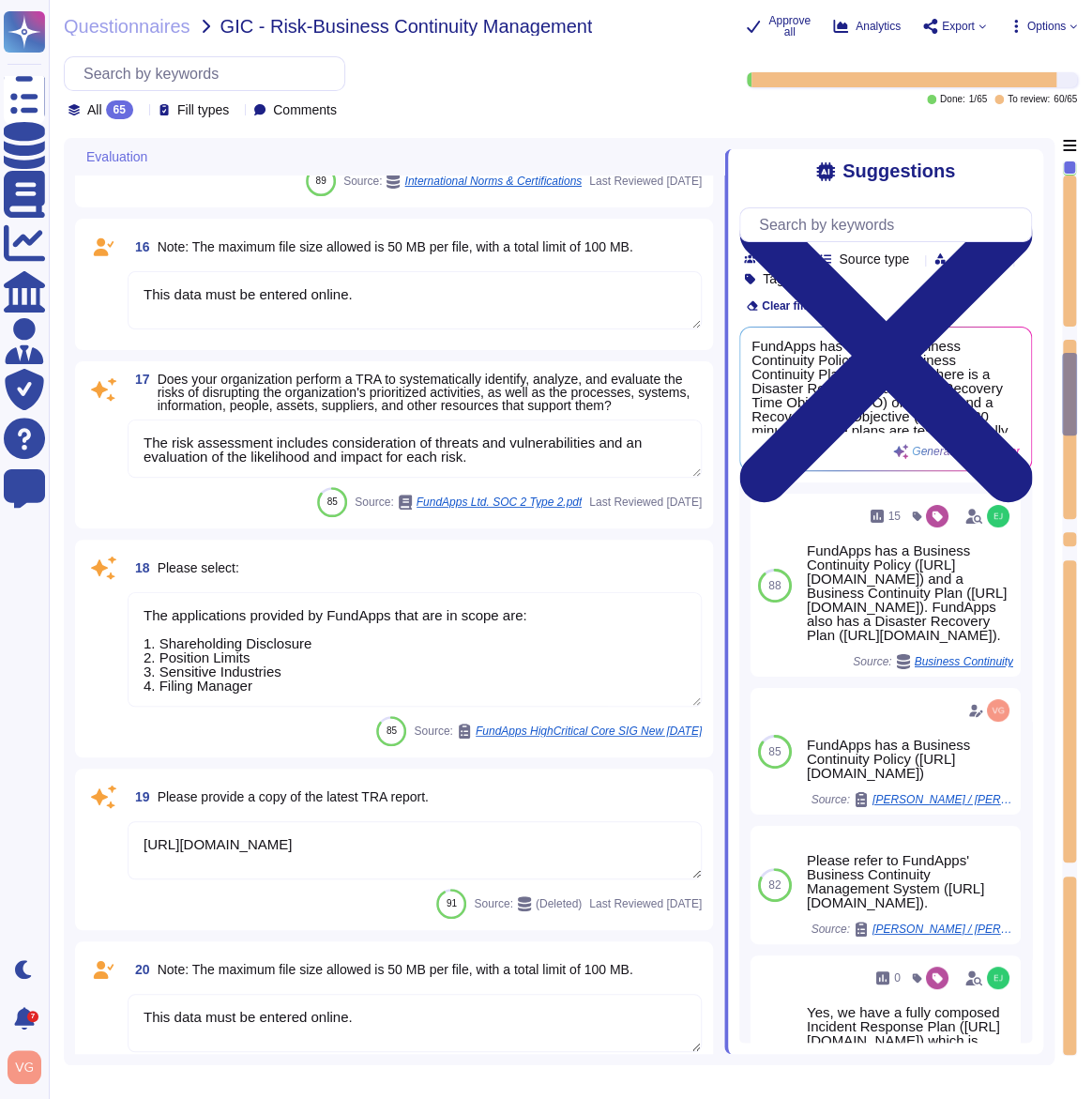
type textarea "$"
type textarea "We store scoped data in Ireland and Germany"
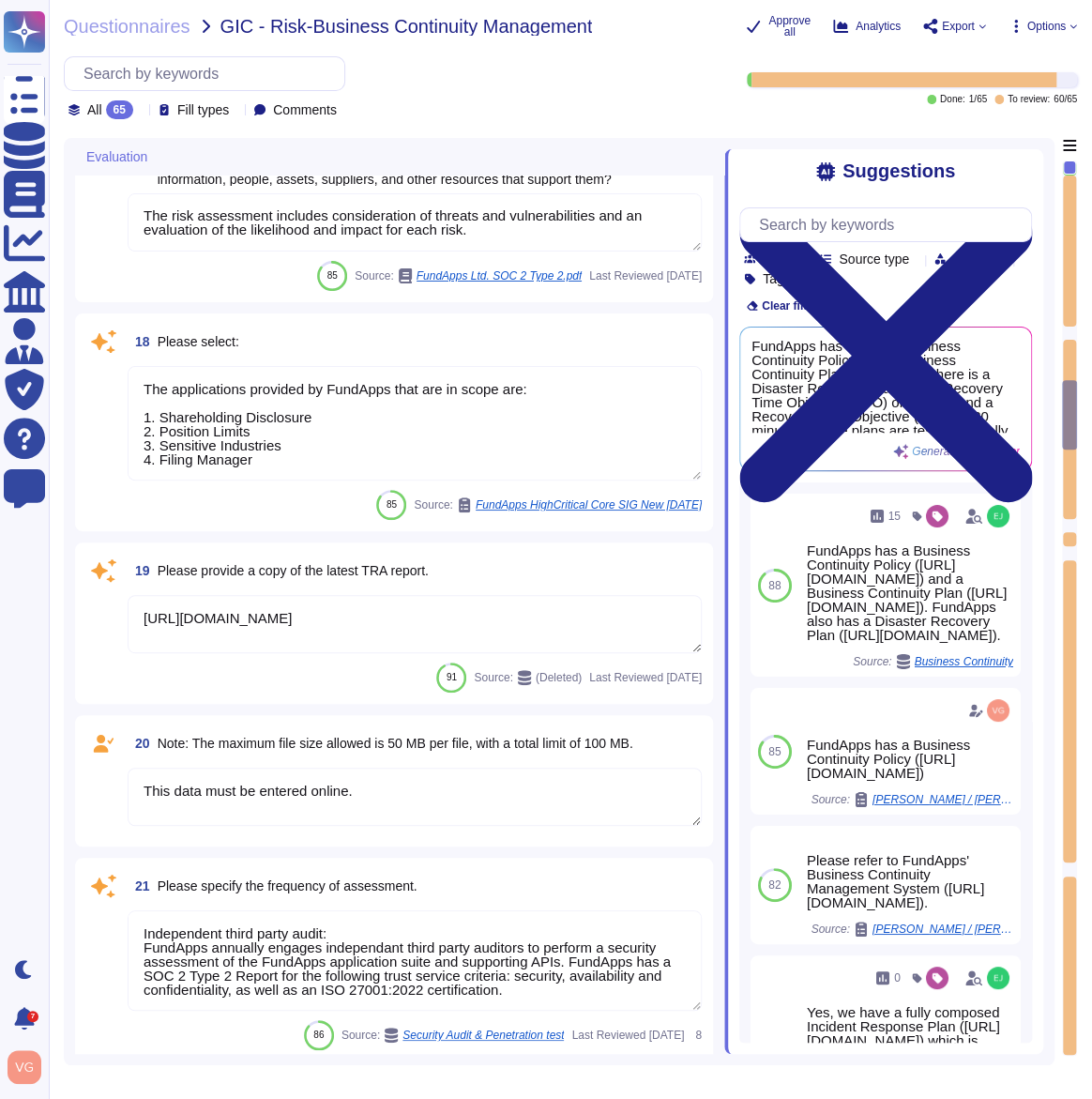
type textarea "The applications provided by FundApps that are in scope are: 1. Shareholding Di…"
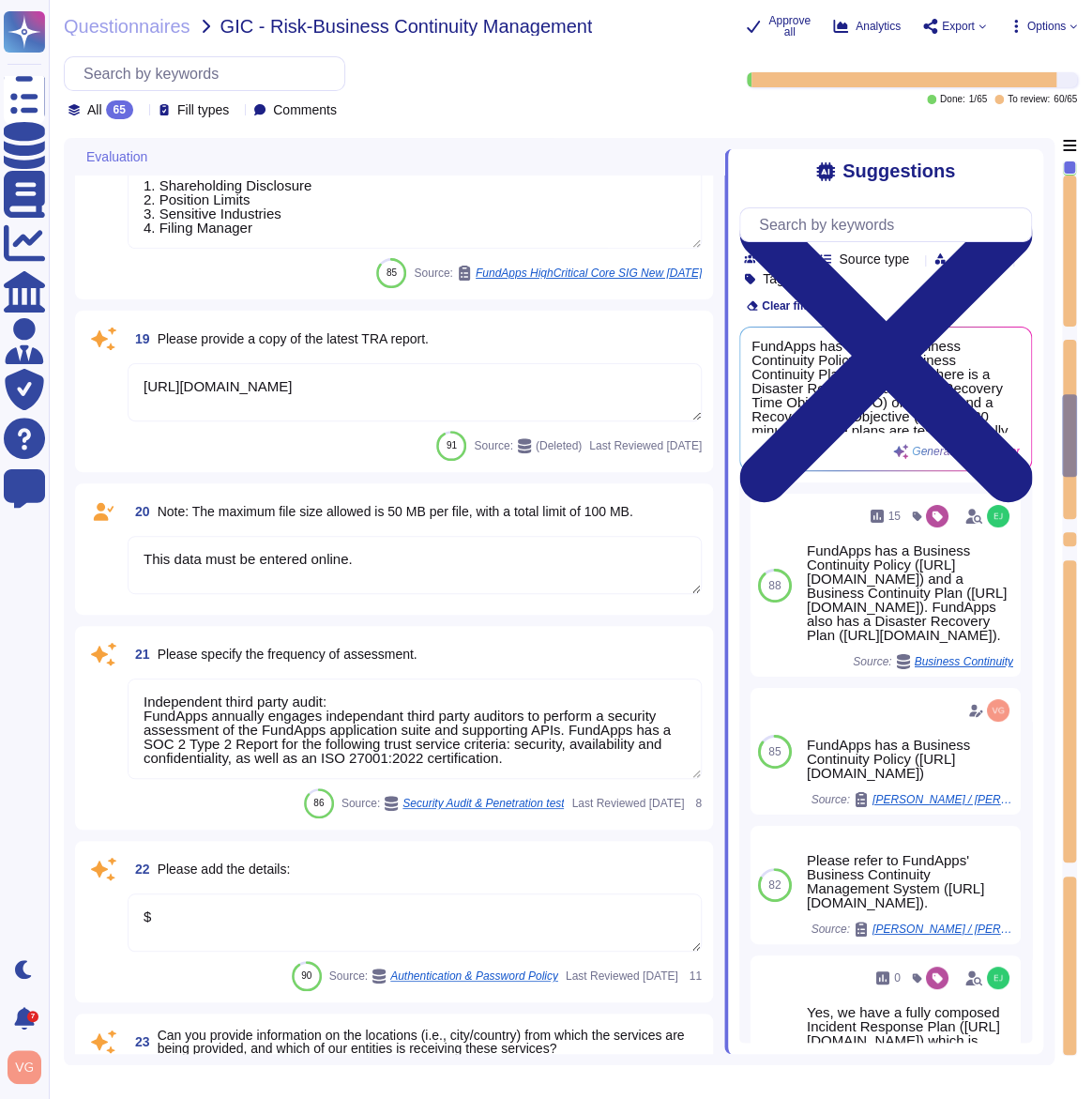
scroll to position [3317, 0]
type textarea "We store scoped data in Ireland and Germany"
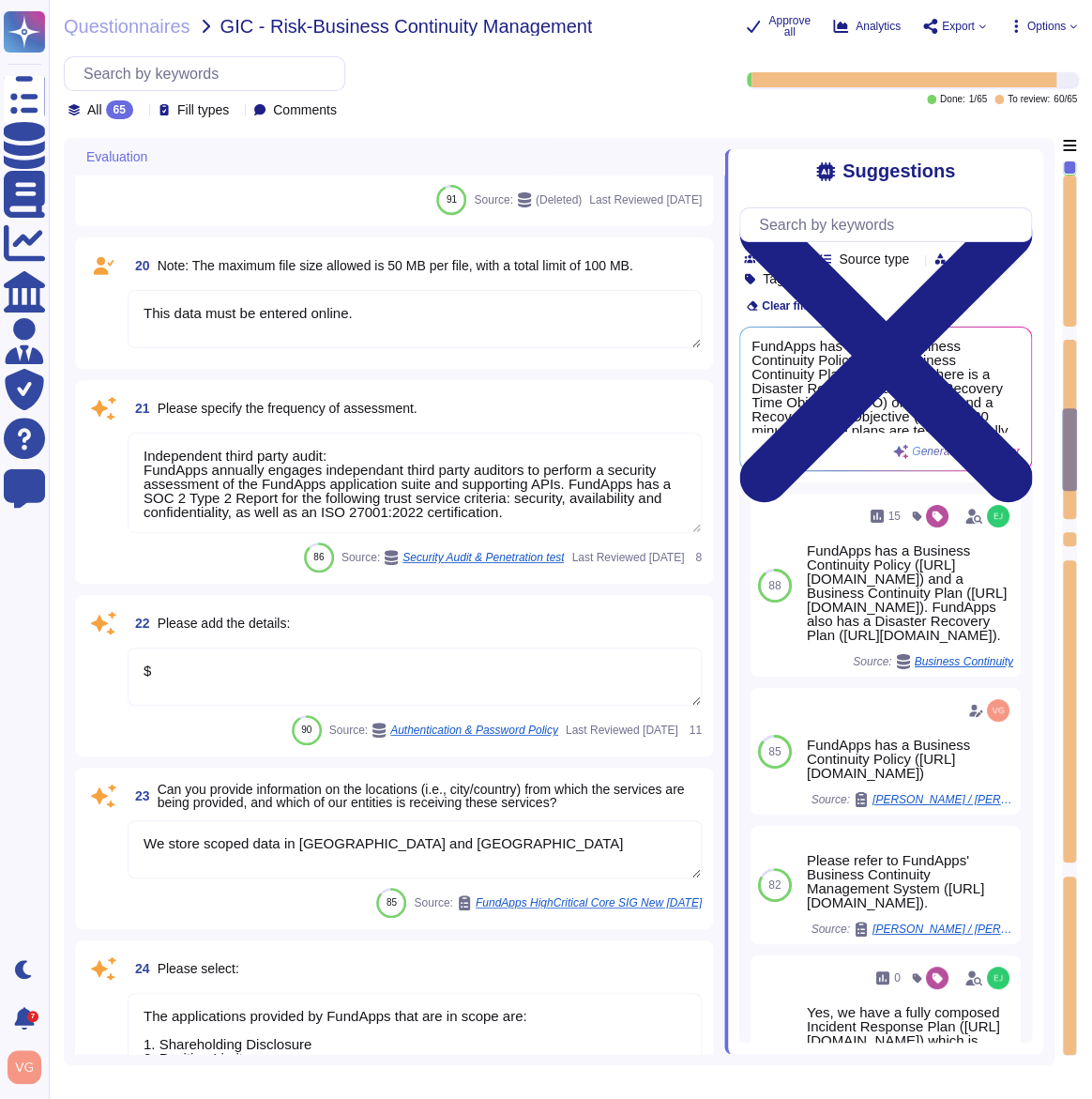
type textarea "$"
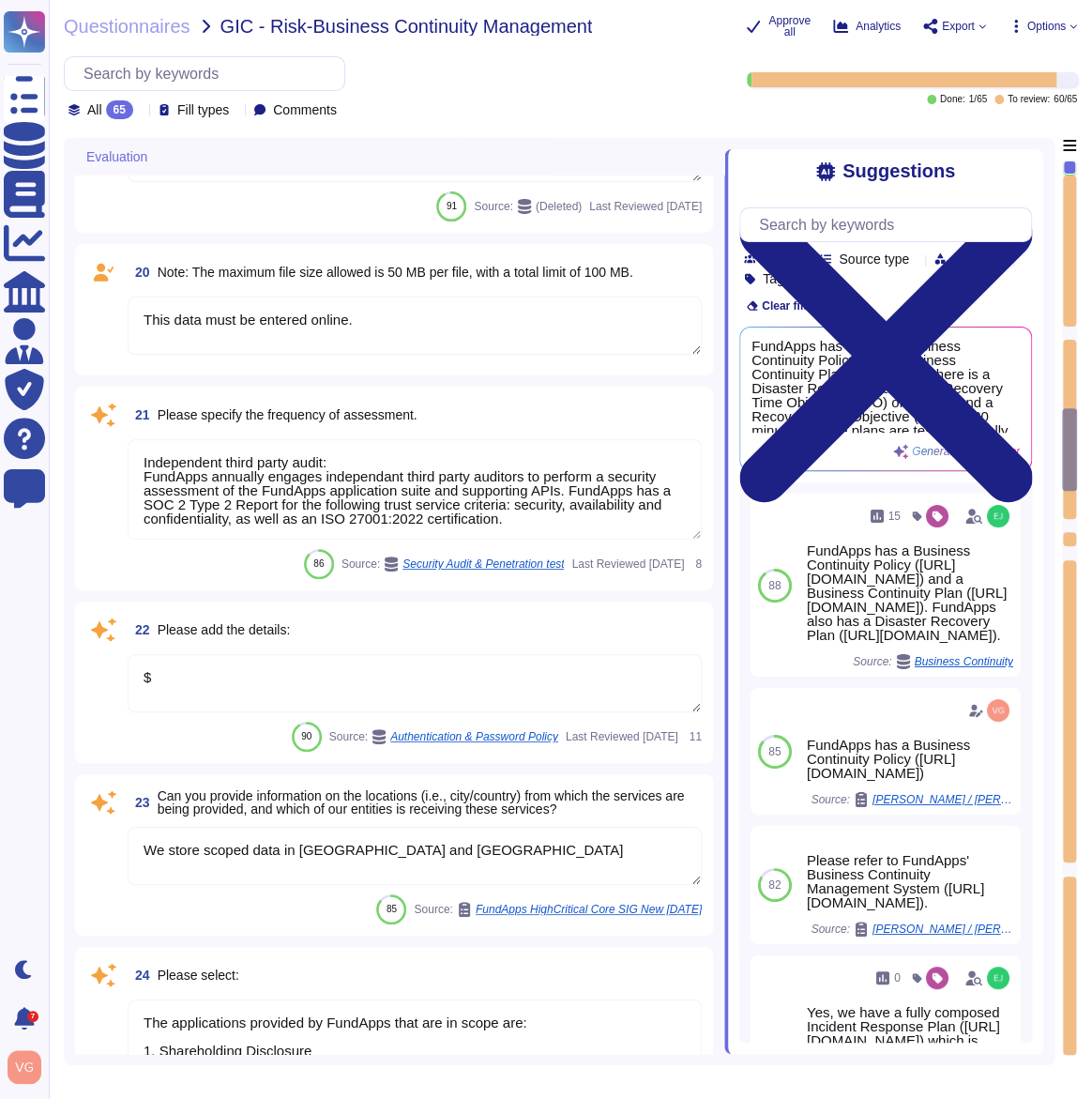
scroll to position [3370, 0]
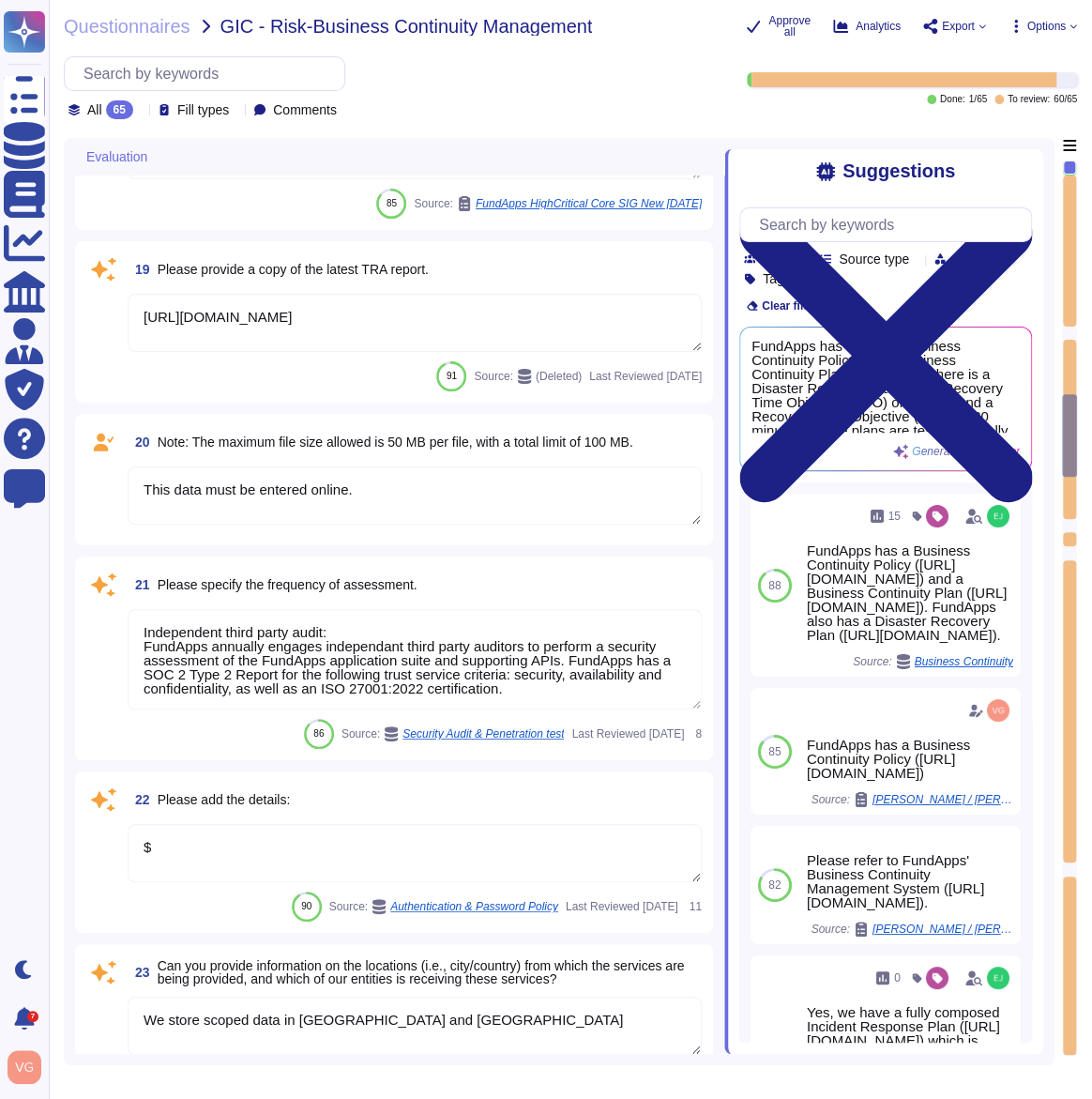
type textarea "This data must be entered online."
click at [391, 340] on textarea "https://app.drata.com/trust/9cb9f04b-0c38-11ee-865f-029d78a187d9" at bounding box center [415, 322] width 575 height 58
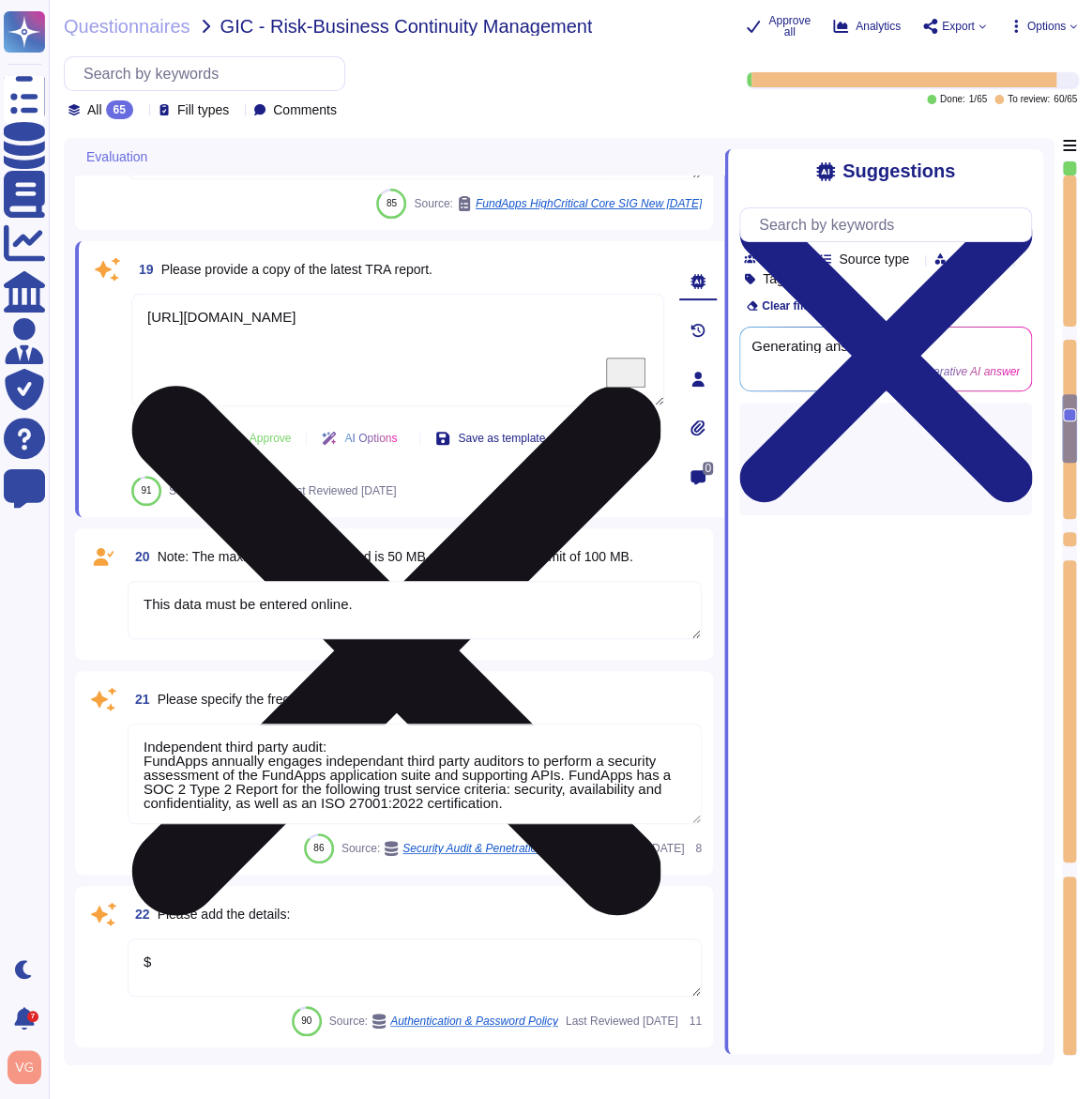
click at [391, 340] on textarea "https://app.drata.com/trust/9cb9f04b-0c38-11ee-865f-029d78a187d9" at bounding box center [397, 349] width 533 height 112
click at [397, 331] on textarea "https://app.drata.com/trust/9cb9f04b-0c38-11ee-865f-029d78a187d9" at bounding box center [397, 349] width 533 height 112
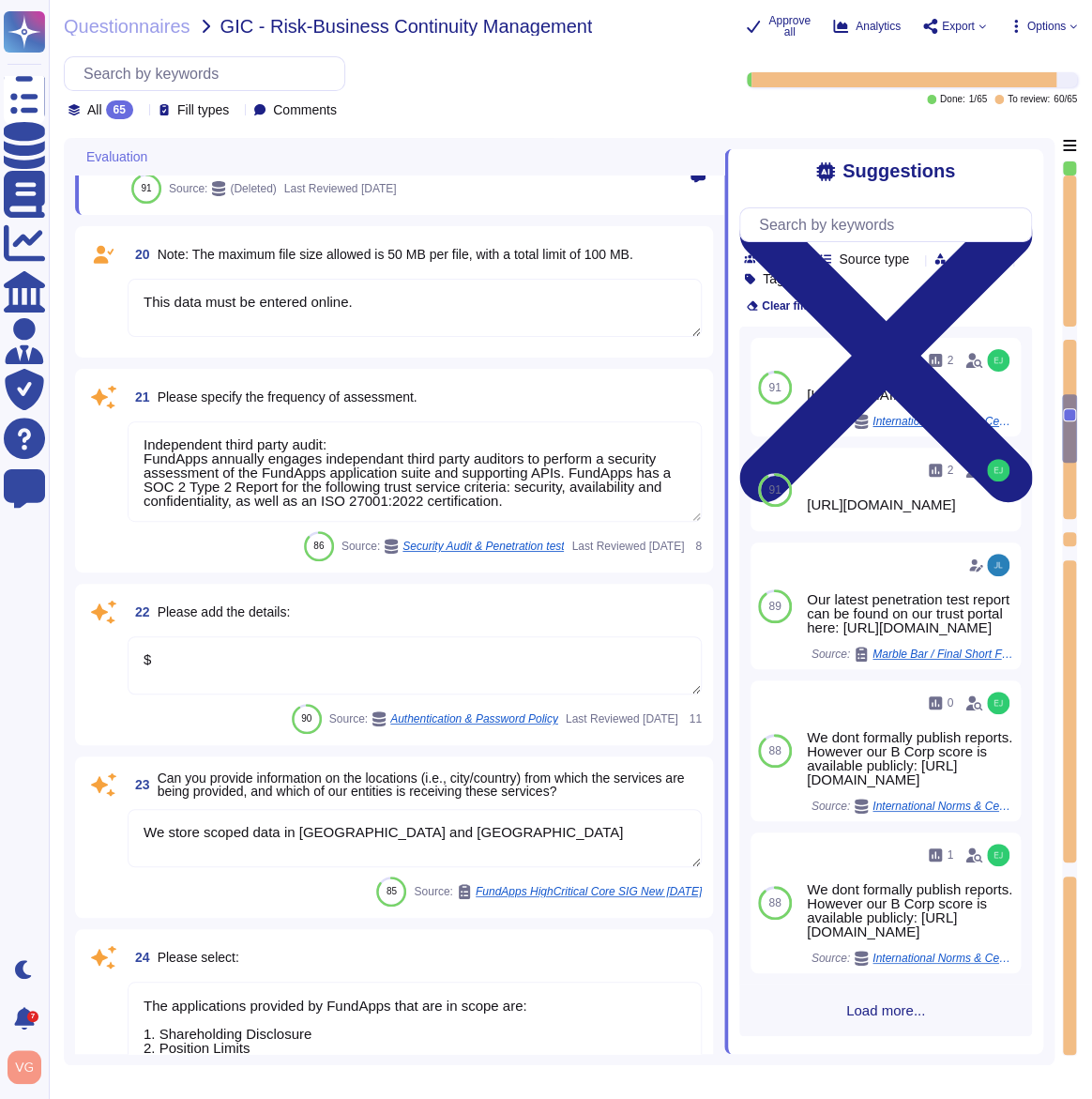
scroll to position [4281, 0]
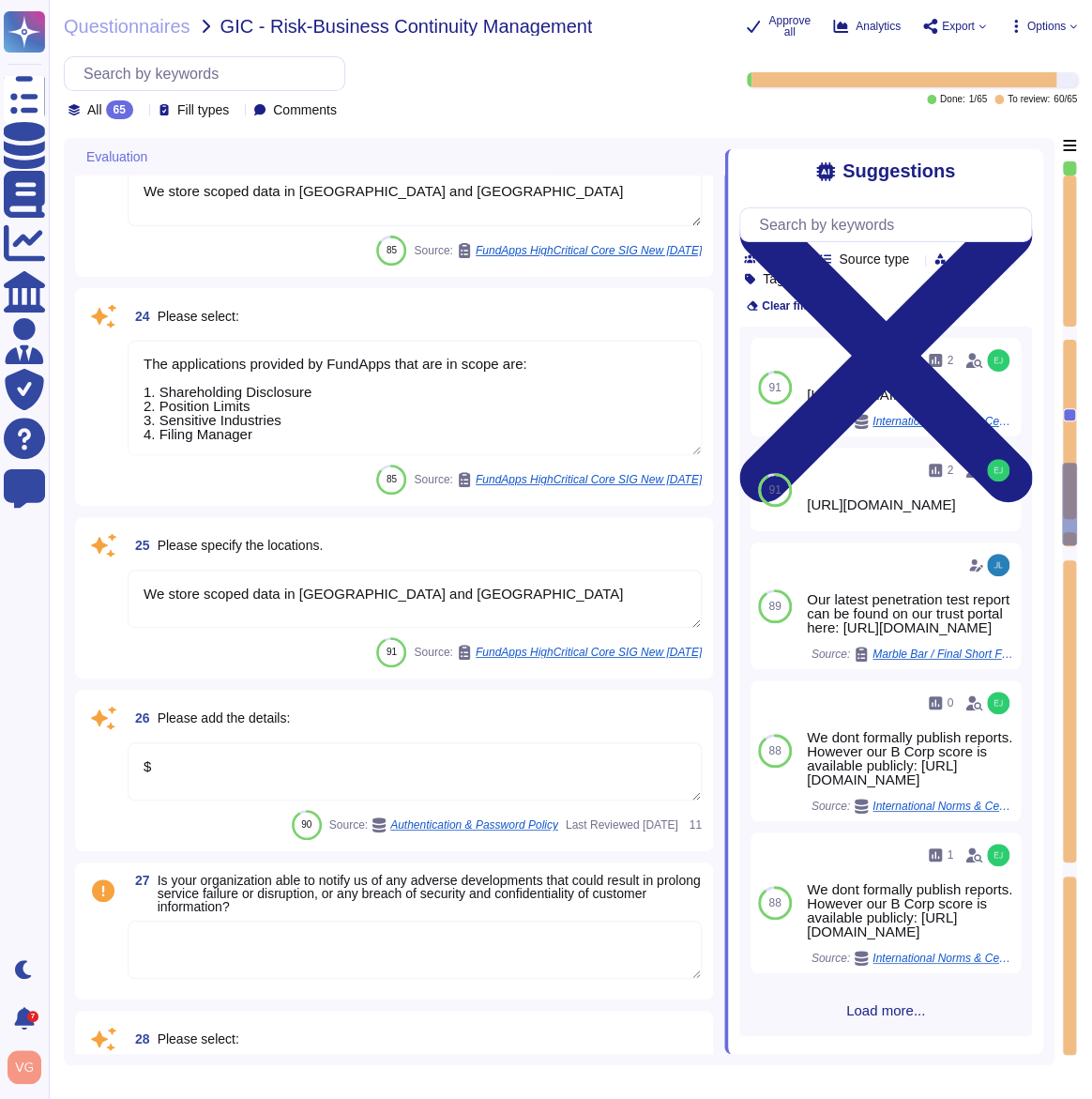
type textarea "$"
type textarea "The applications provided by FundApps that are in scope are: 1. Shareholding Di…"
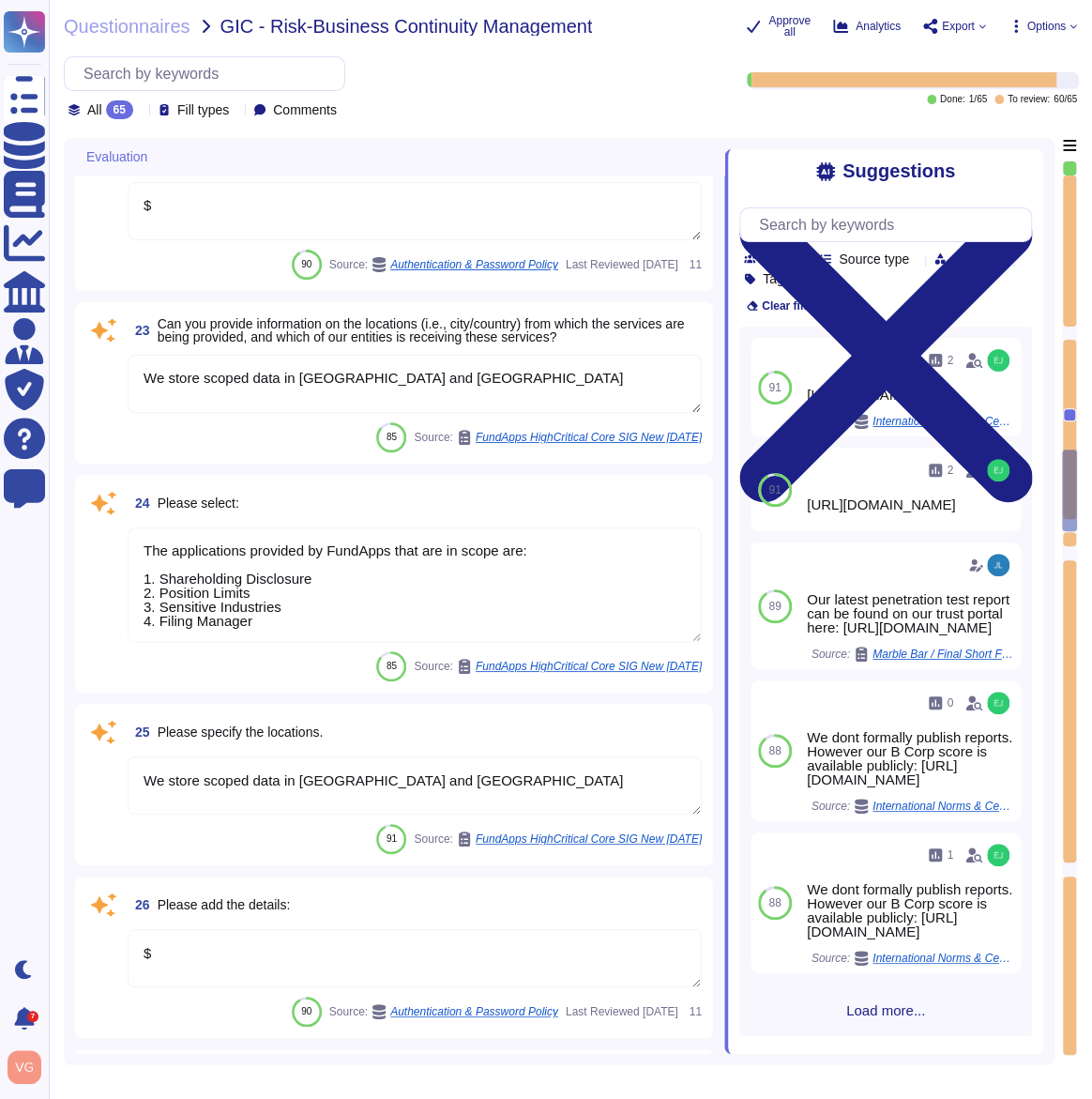
scroll to position [4081, 0]
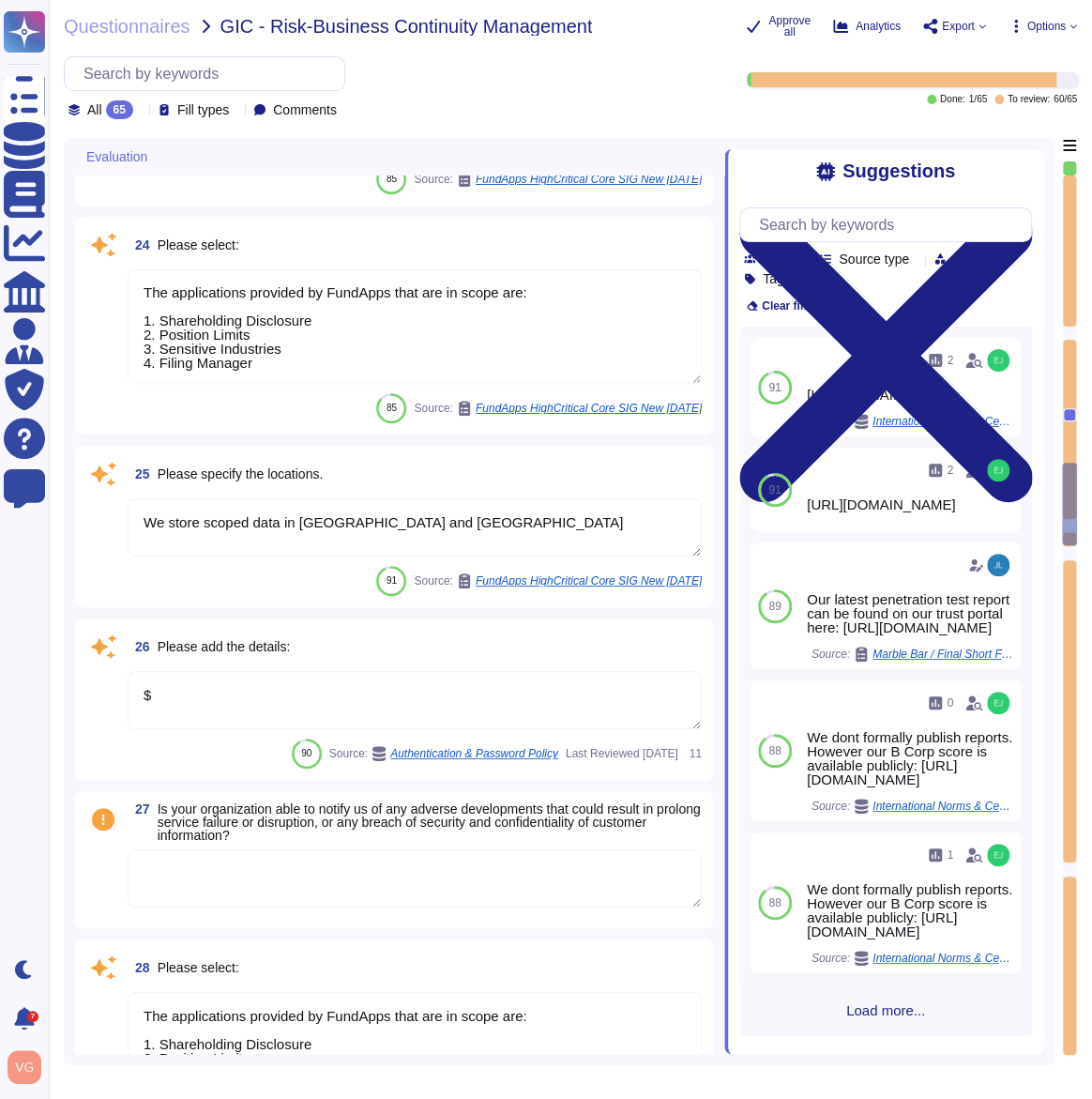
type textarea "Media storage devices used to store customer data are classified by AWS as Crit…"
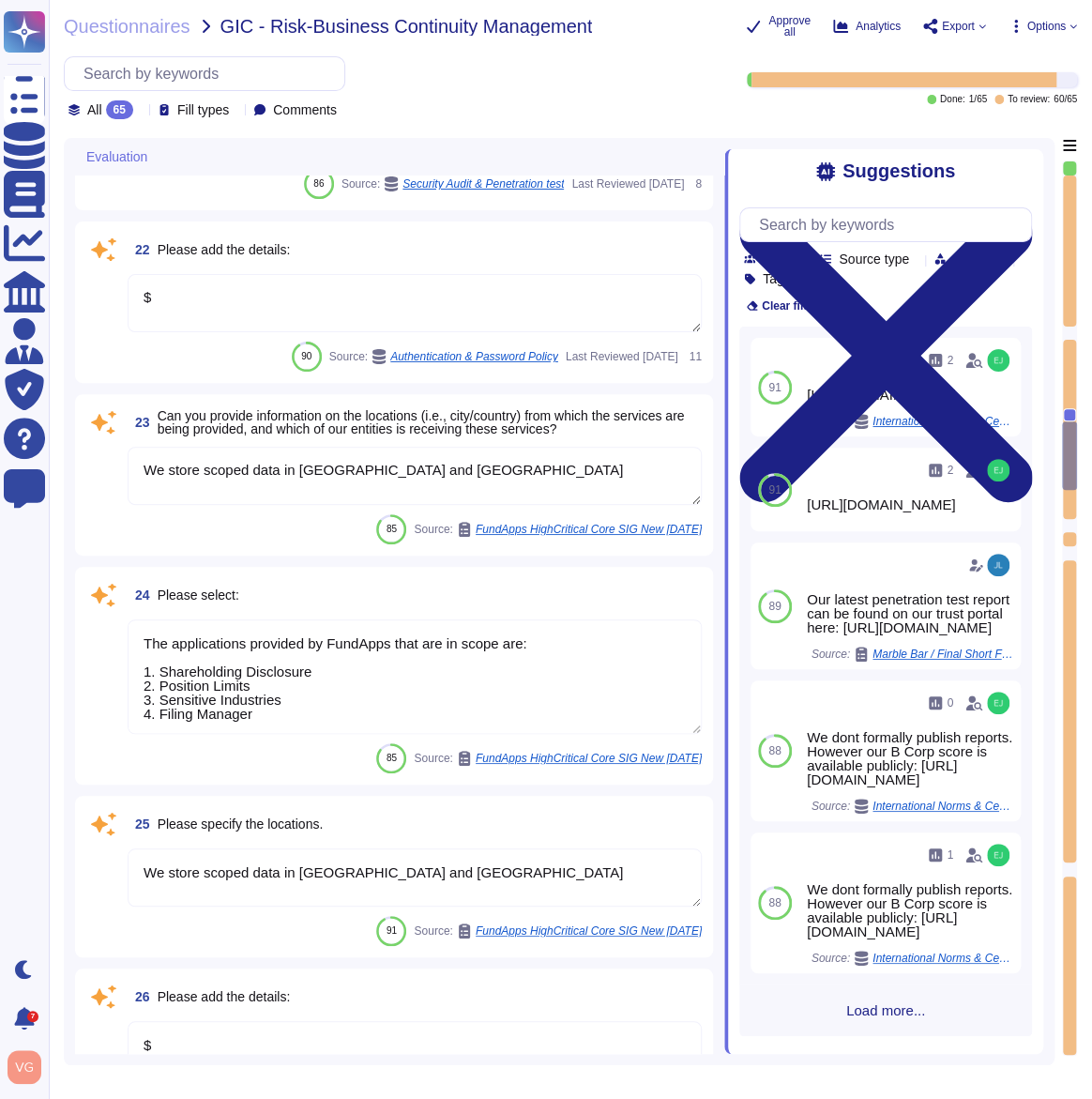
type textarea "The applications provided by FundApps that are in scope are: 1. Shareholding Di…"
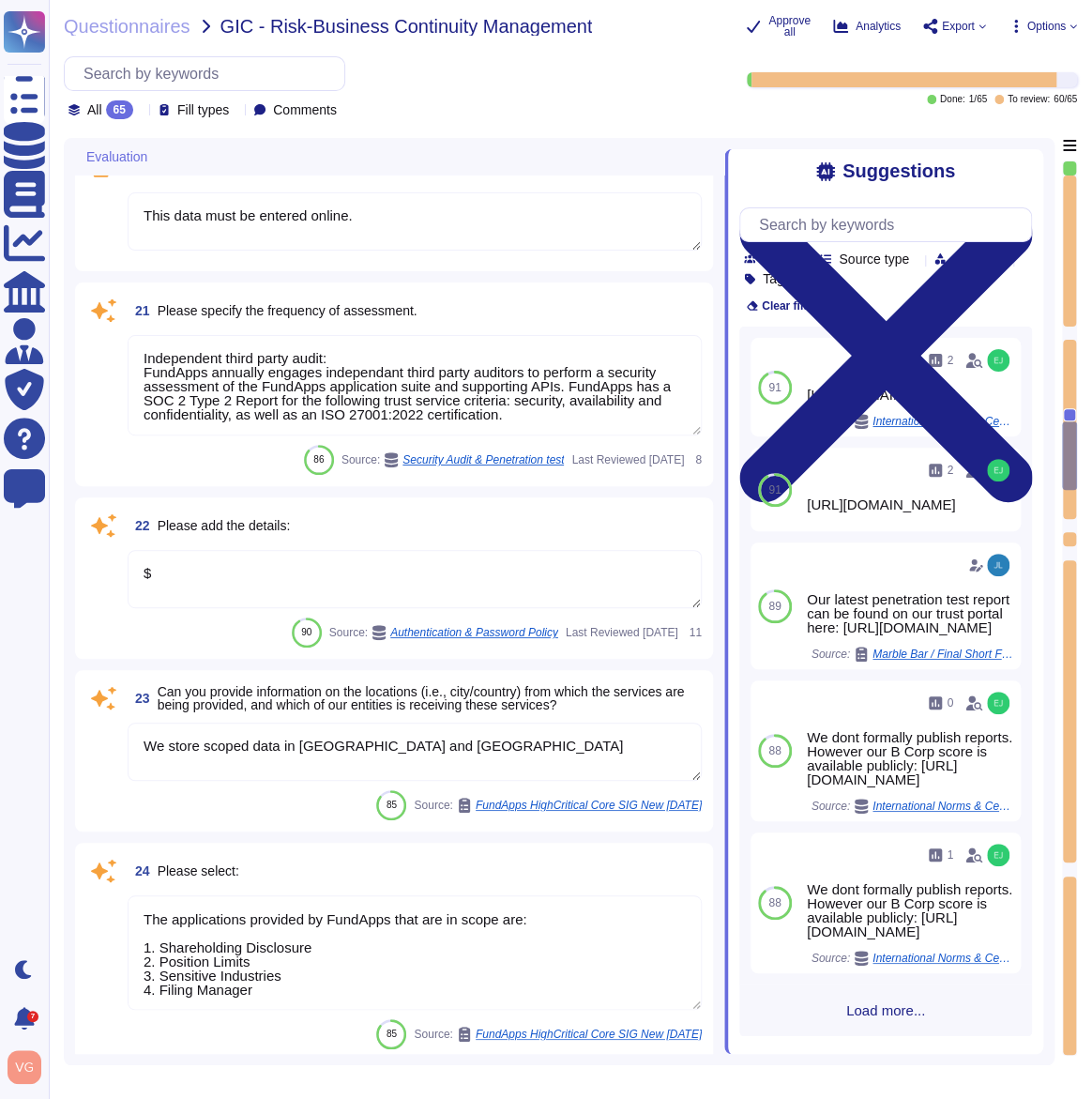
type textarea "https://app.drata.com/trust/9cb9f04b-0c38-11ee-865f-029d78a187d9"
type textarea "This data must be entered online."
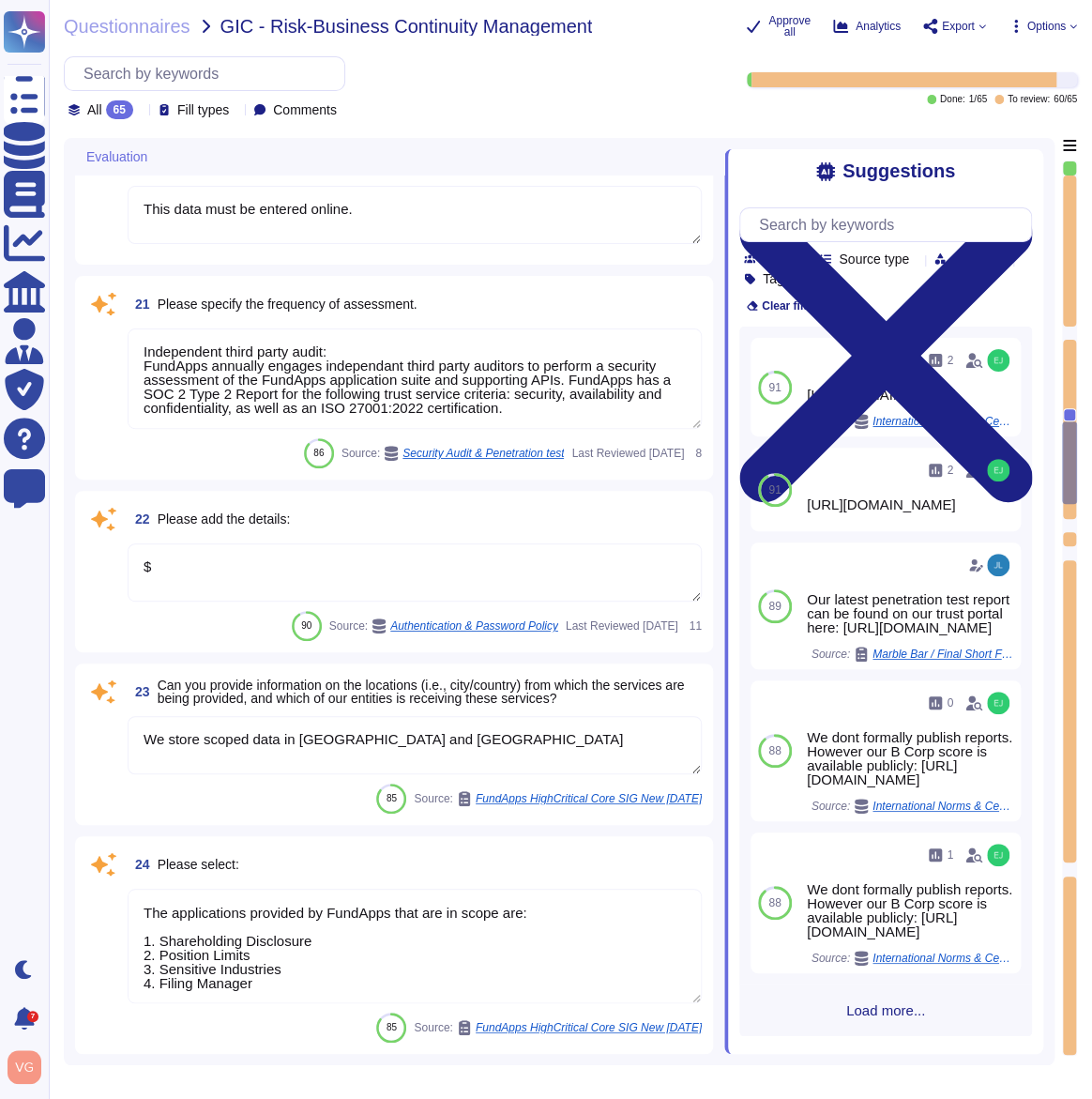
type textarea "The applications provided by FundApps that are in scope are: 1. Shareholding Di…"
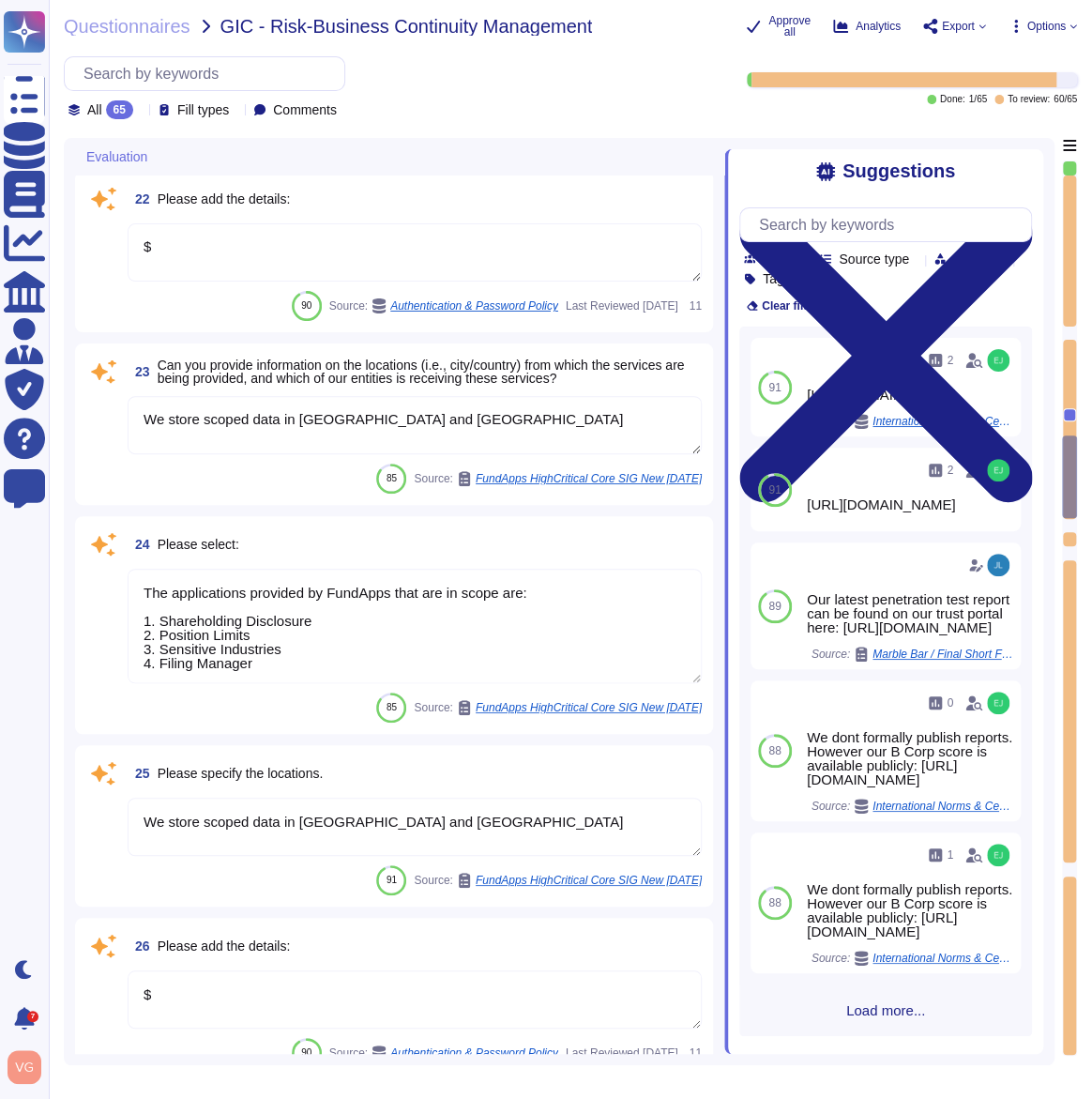
scroll to position [4208, 0]
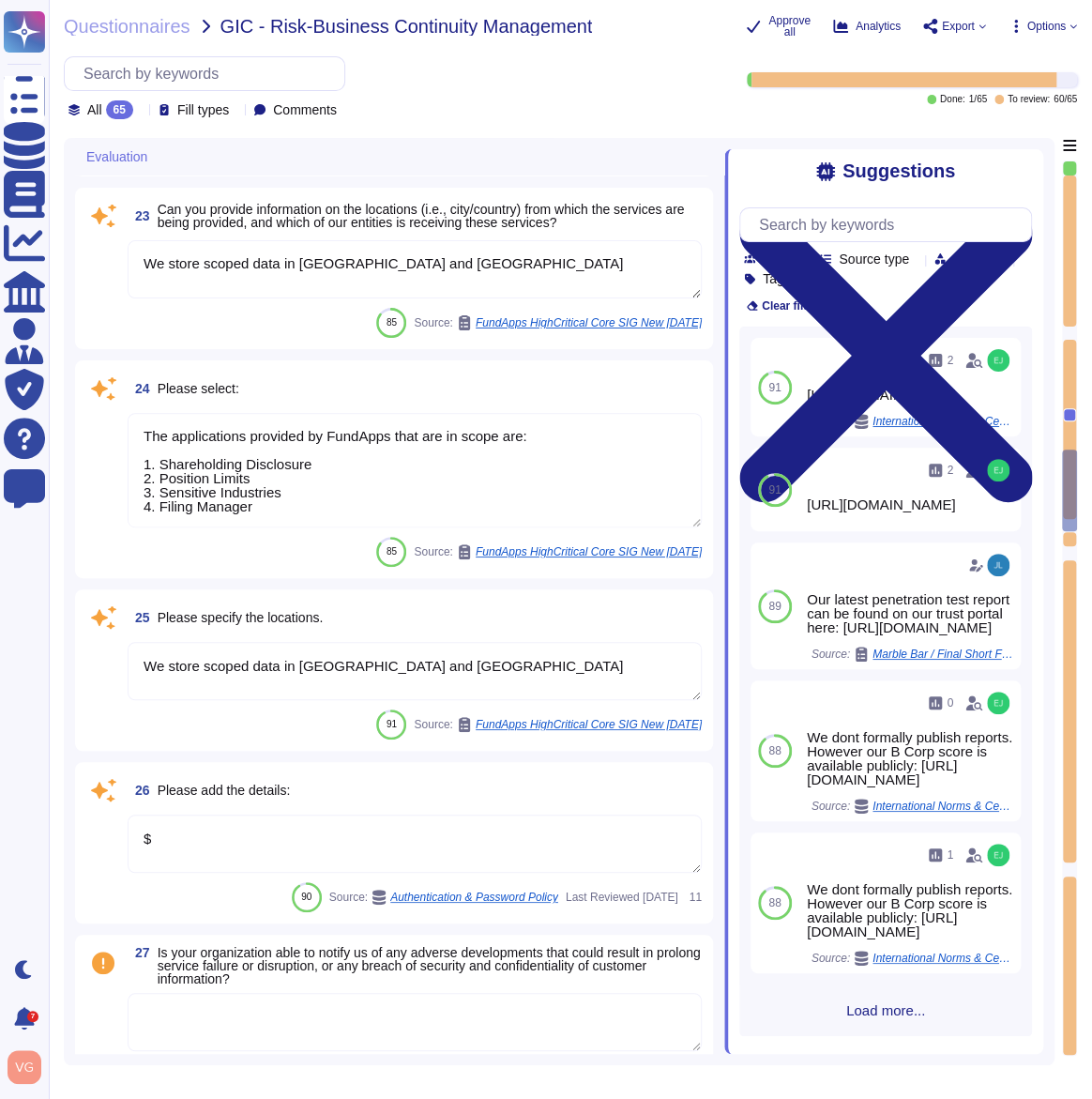
type textarea "The applications provided by FundApps that are in scope are: 1. Shareholding Di…"
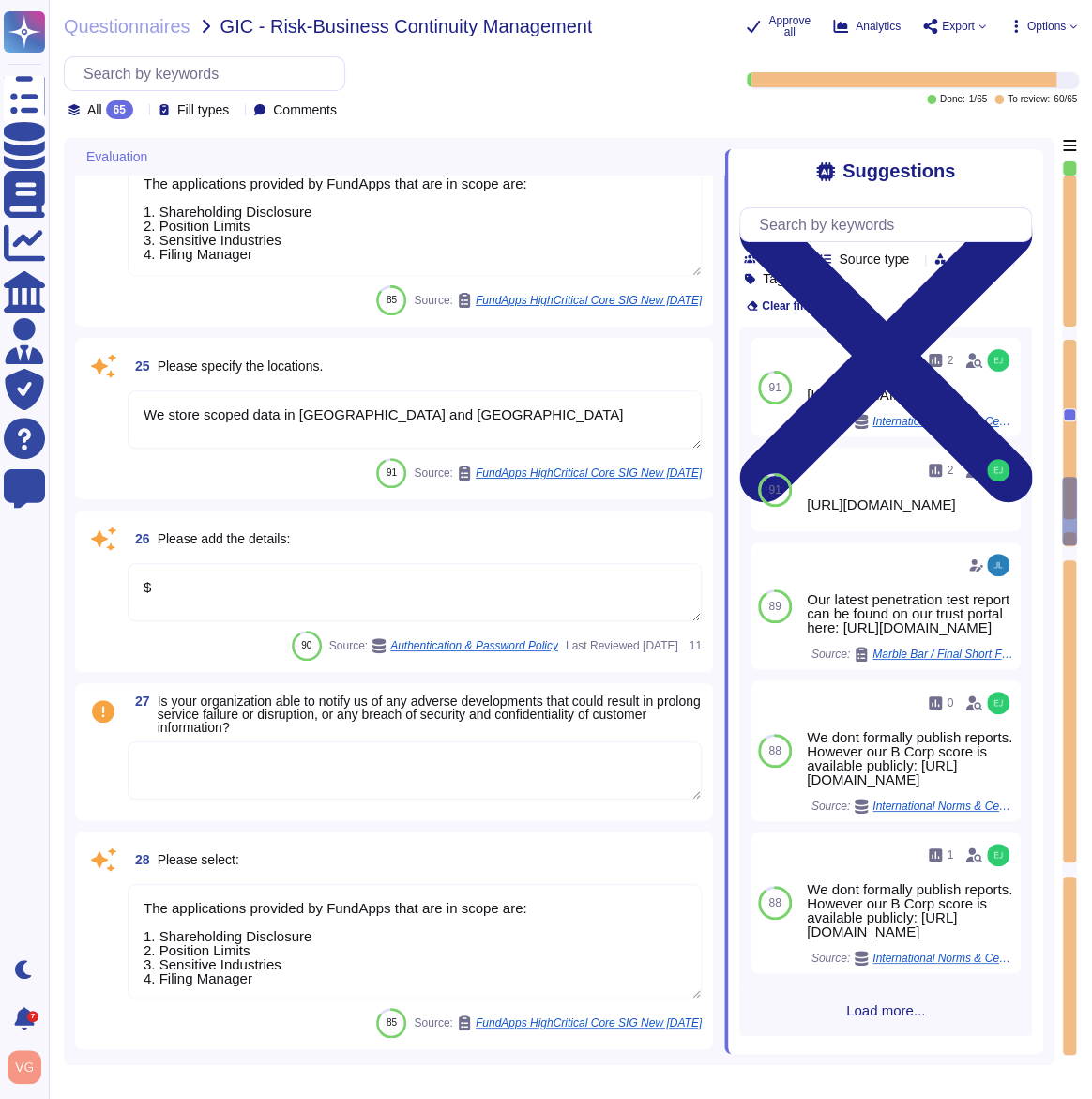
type textarea "Media storage devices used to store customer data are classified by AWS as Crit…"
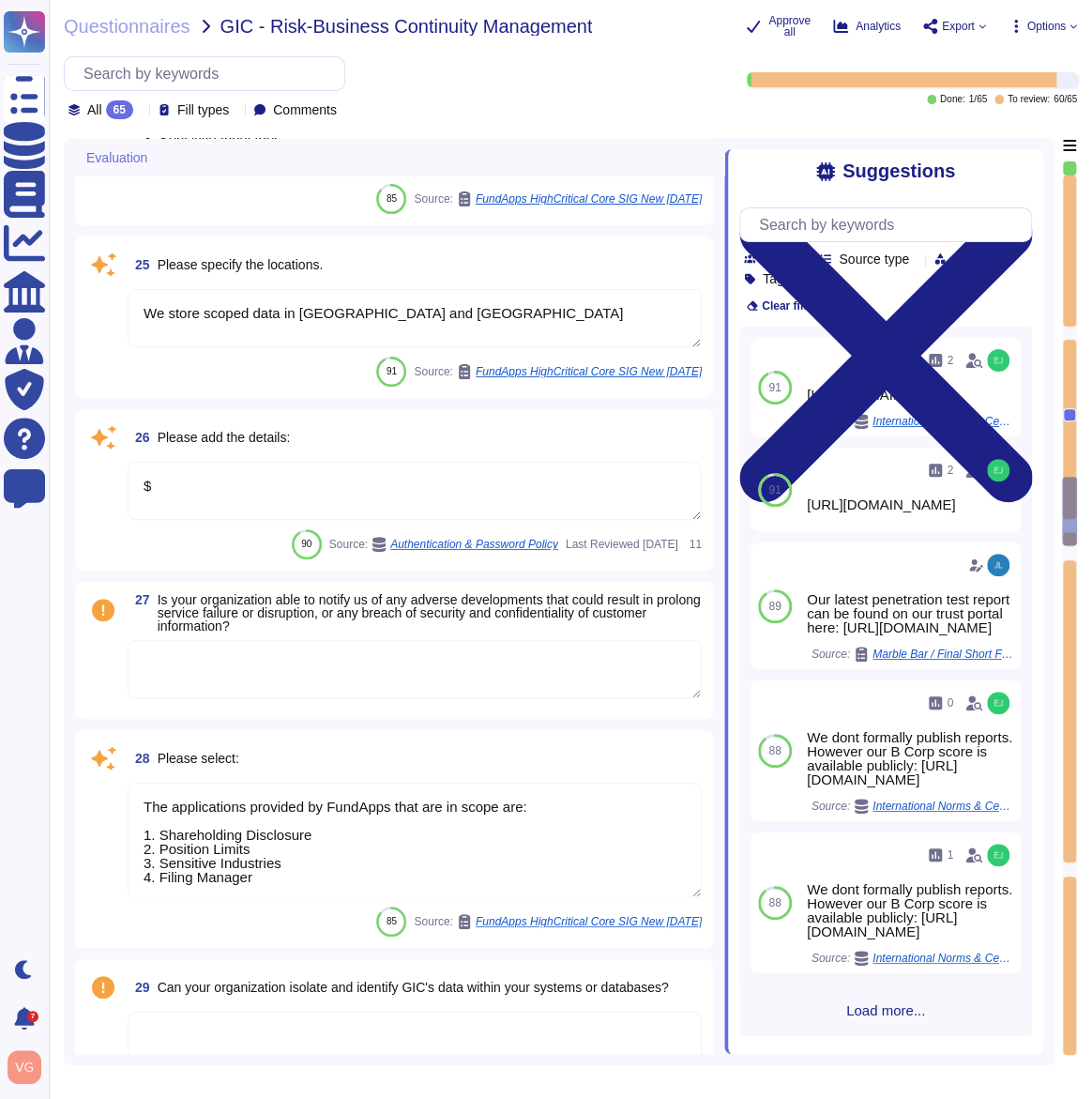
scroll to position [4705, 0]
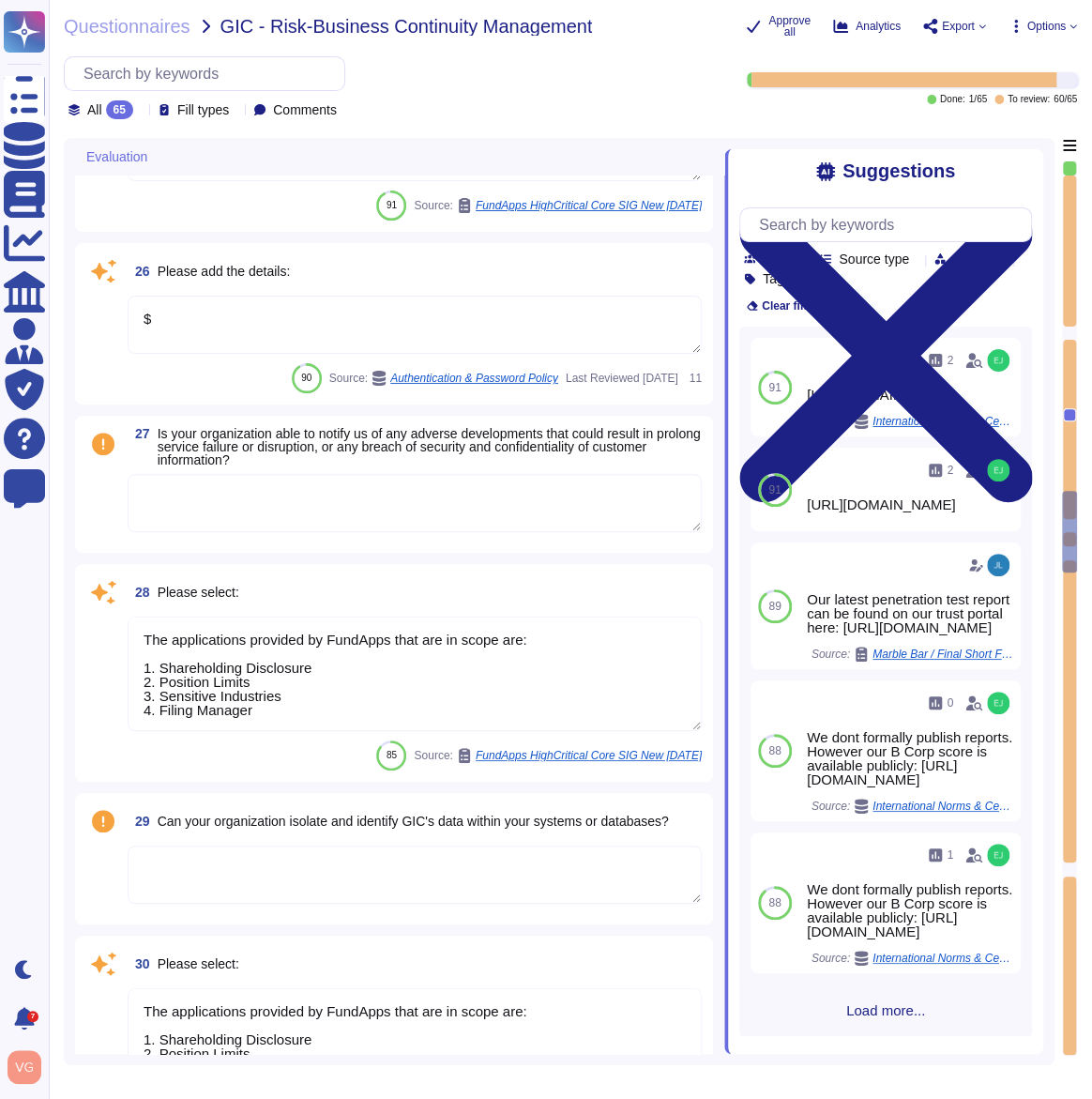
type textarea "We offer transition services for up to 3 months post termination should a clien…"
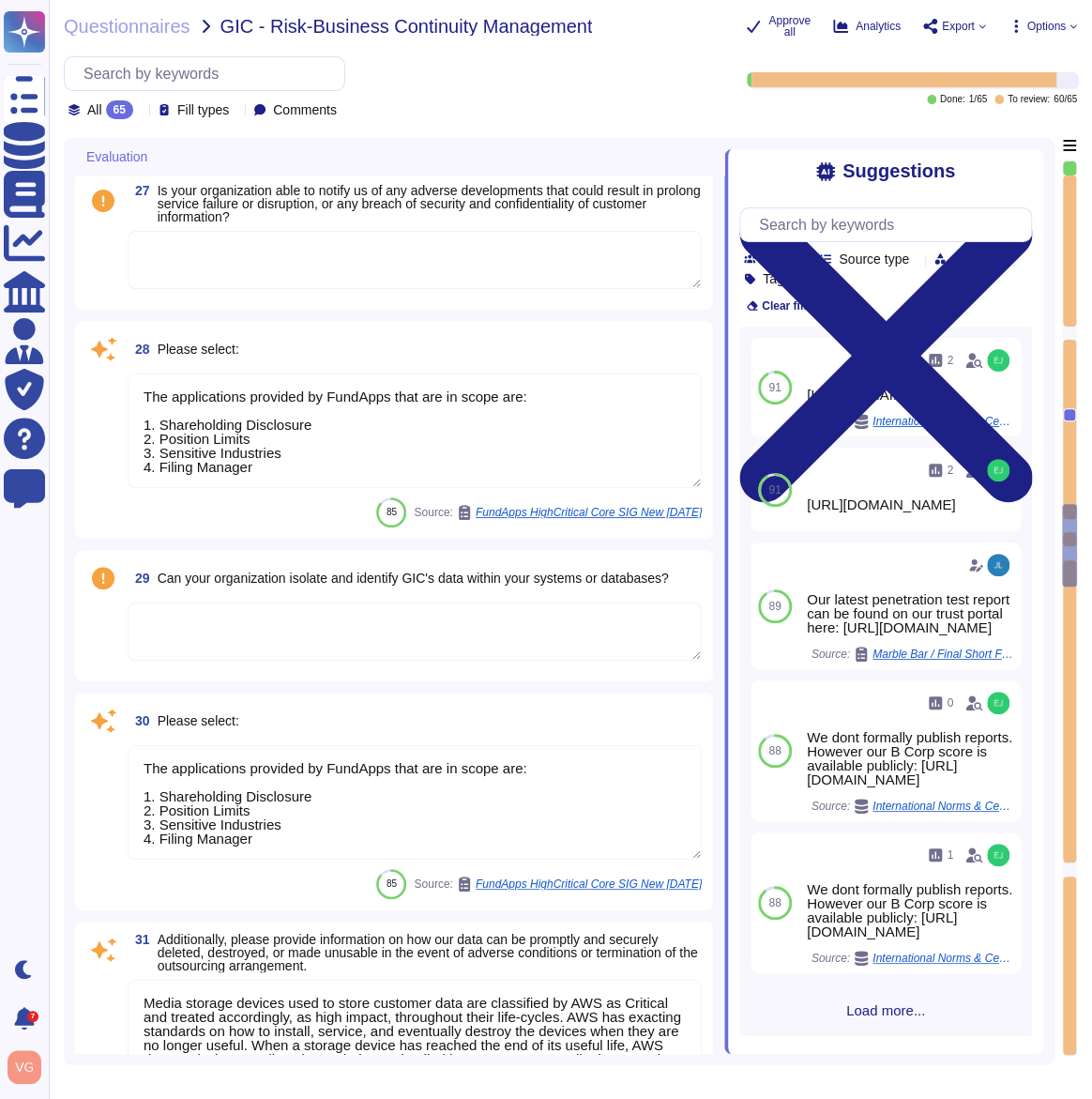
type textarea "The applications provided by FundApps that are in scope are: 1. Shareholding Di…"
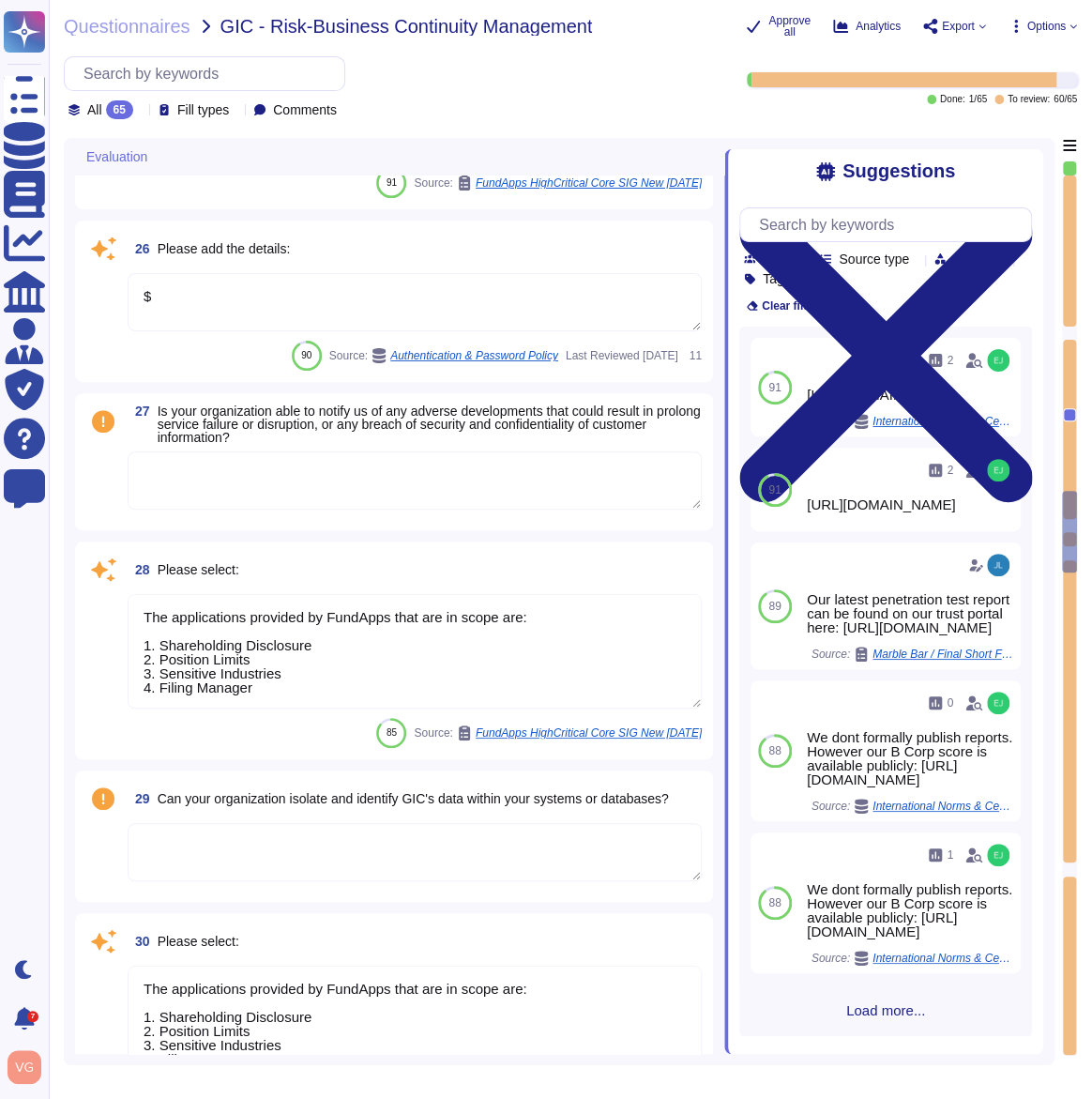
type textarea "We store scoped data in Ireland and Germany"
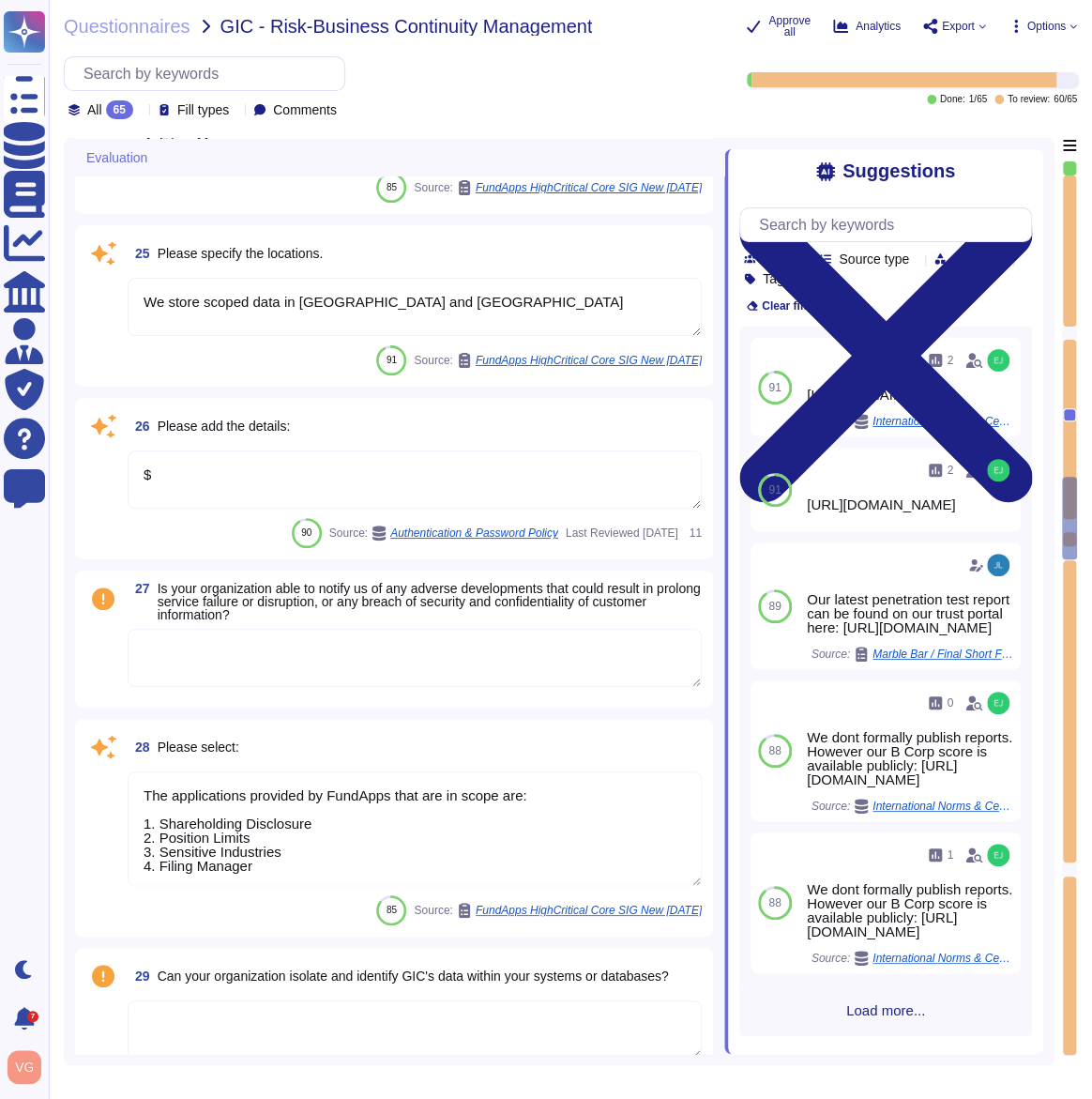
type textarea "$"
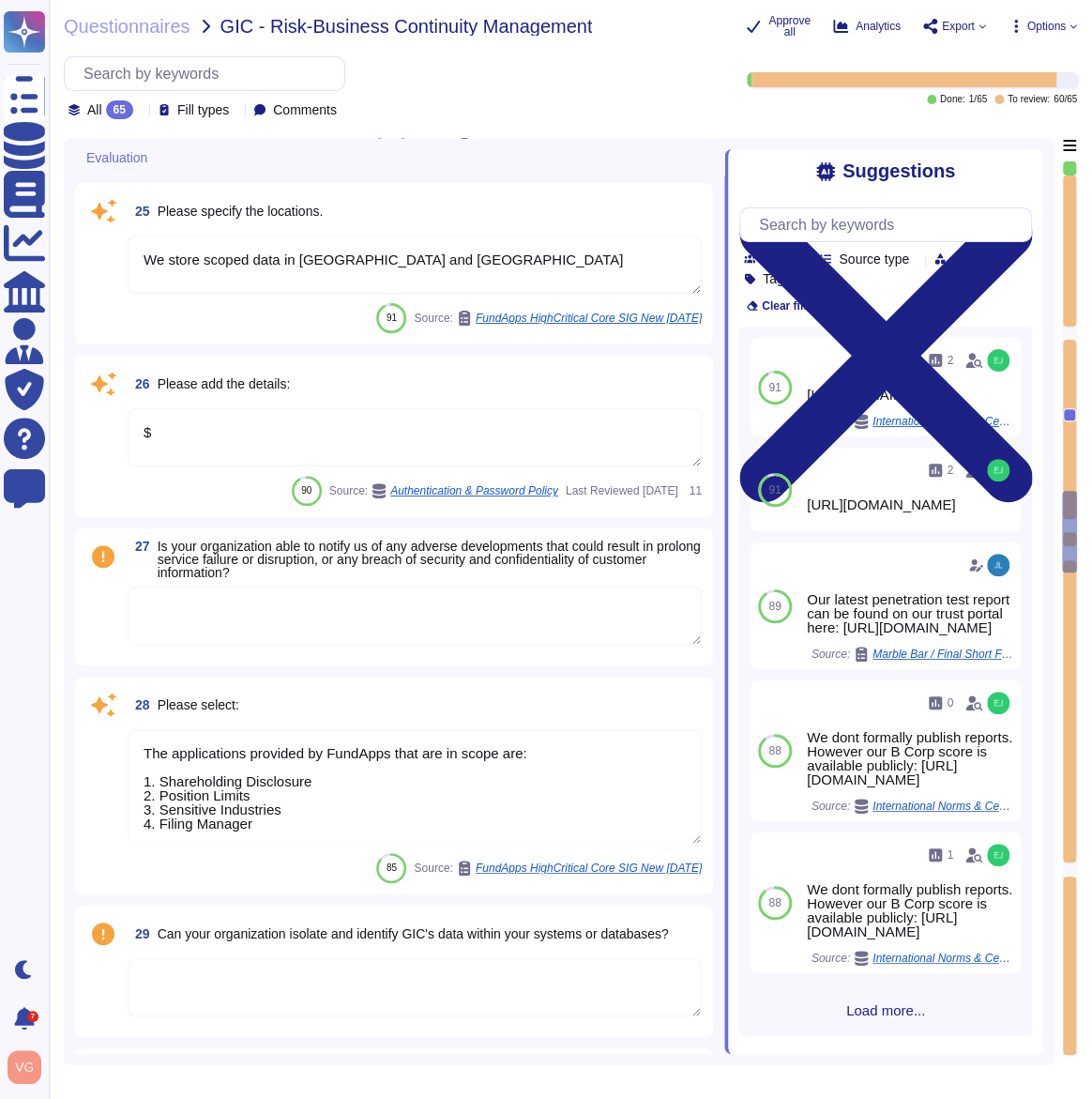
type textarea "We offer transition services for up to 3 months post termination should a clien…"
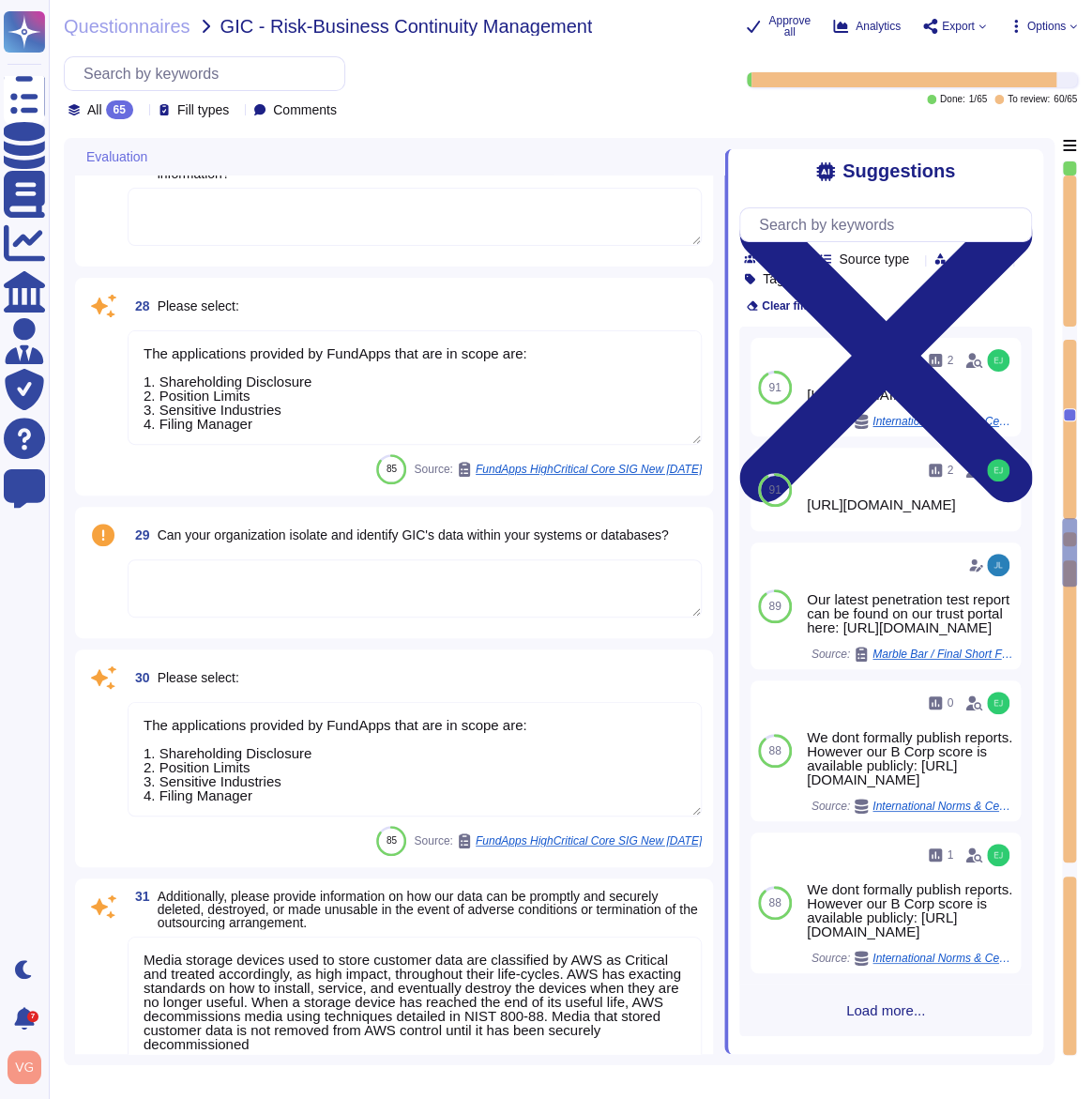
type textarea "The applications provided by FundApps that are in scope are: 1. Shareholding Di…"
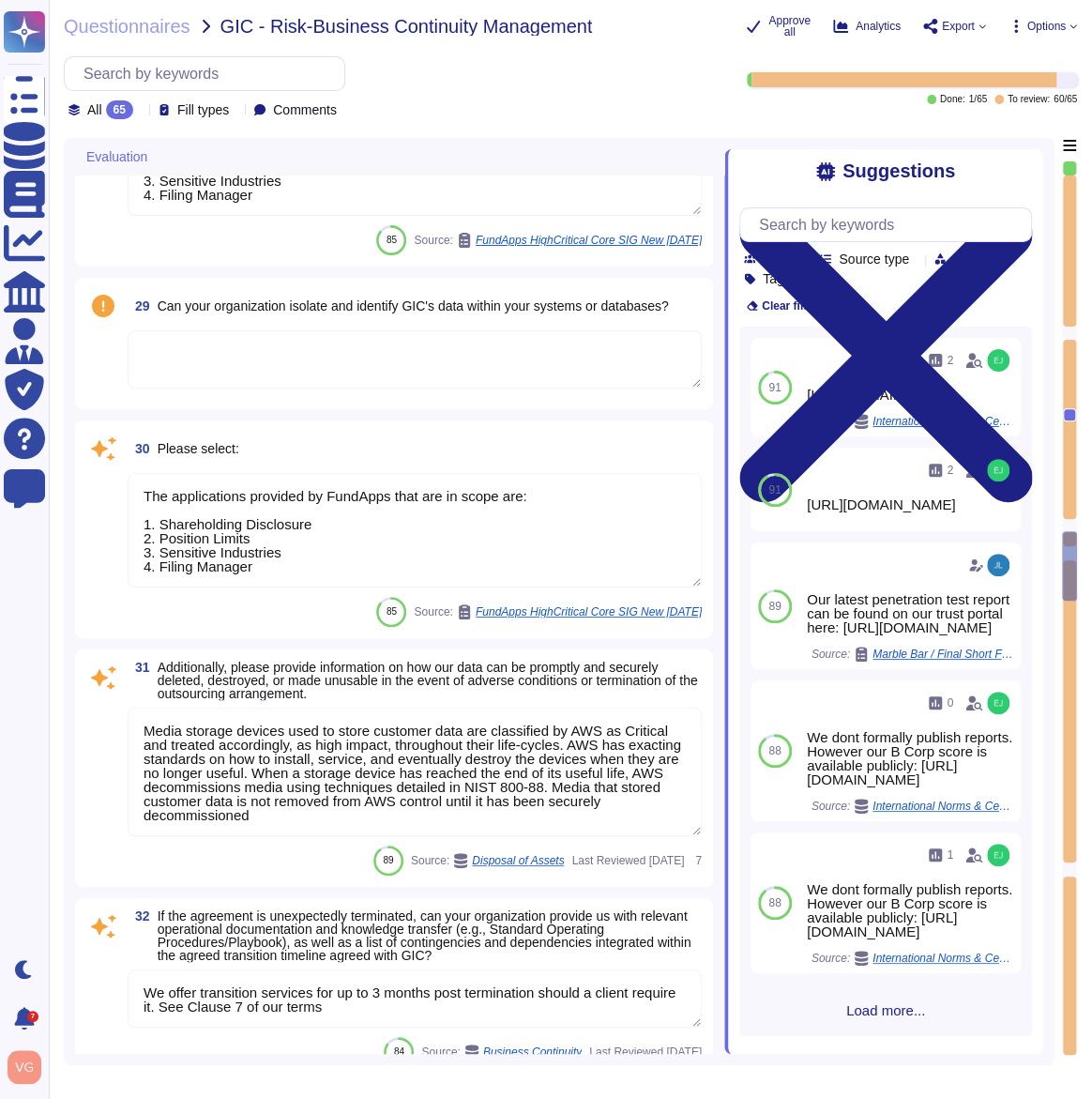
type textarea "FundApps has a Business Continuity Plan and a Disaster Recovery Plan with an RT…"
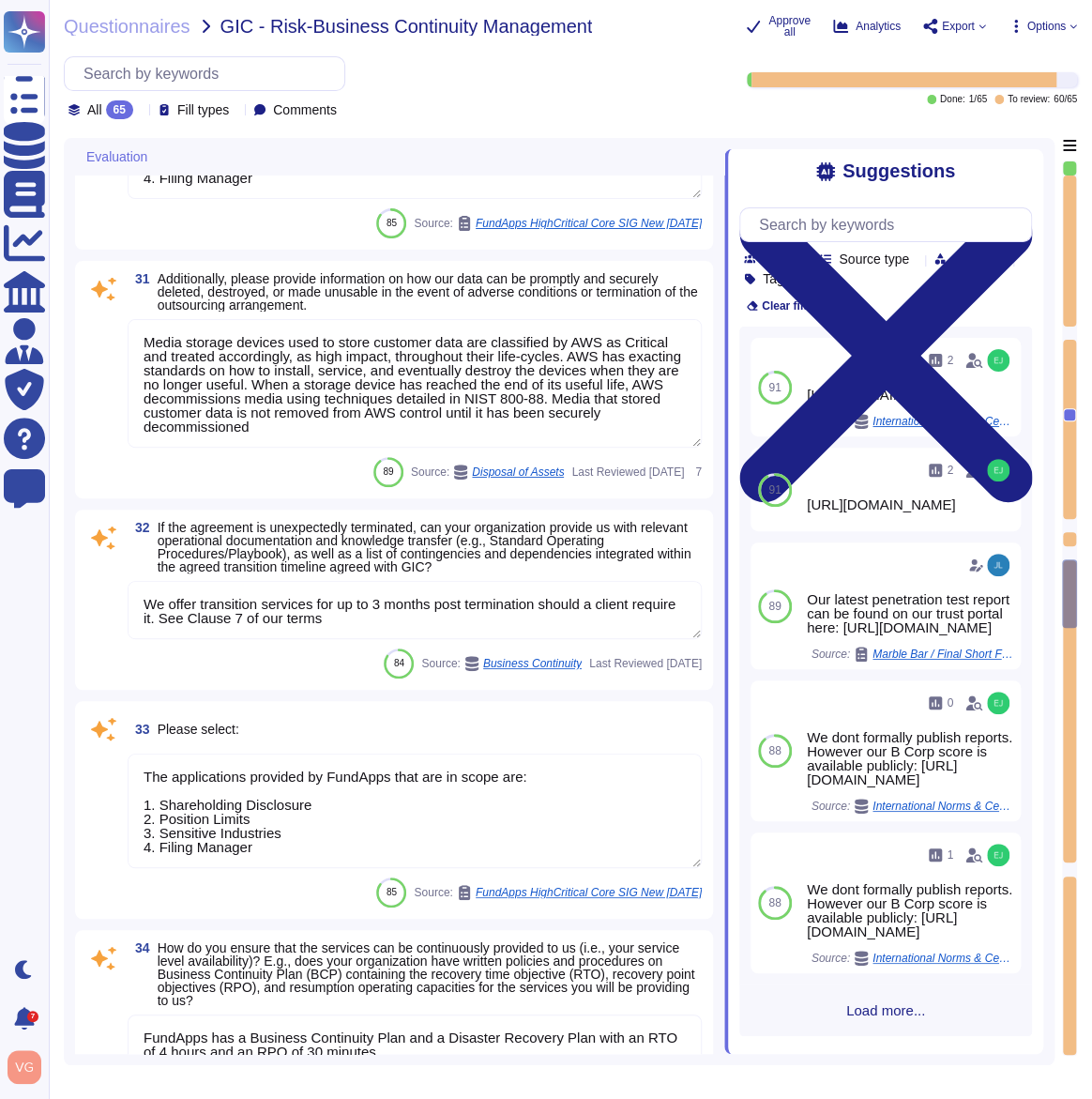
type textarea "The applications provided by FundApps that are in scope are: 1. Shareholding Di…"
type textarea "FundApps typically does not require downtime for updates. However, should there…"
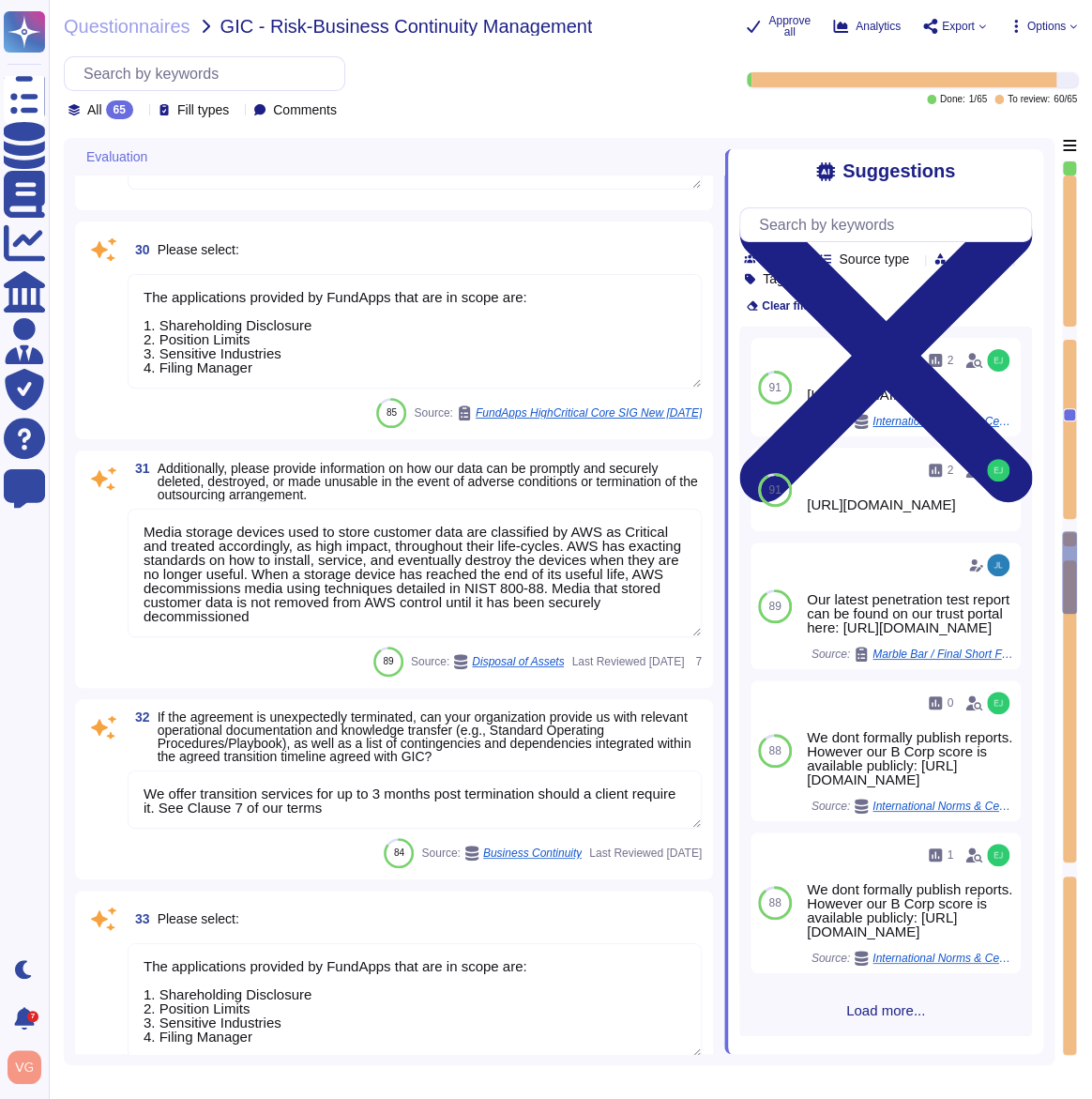
type textarea "$"
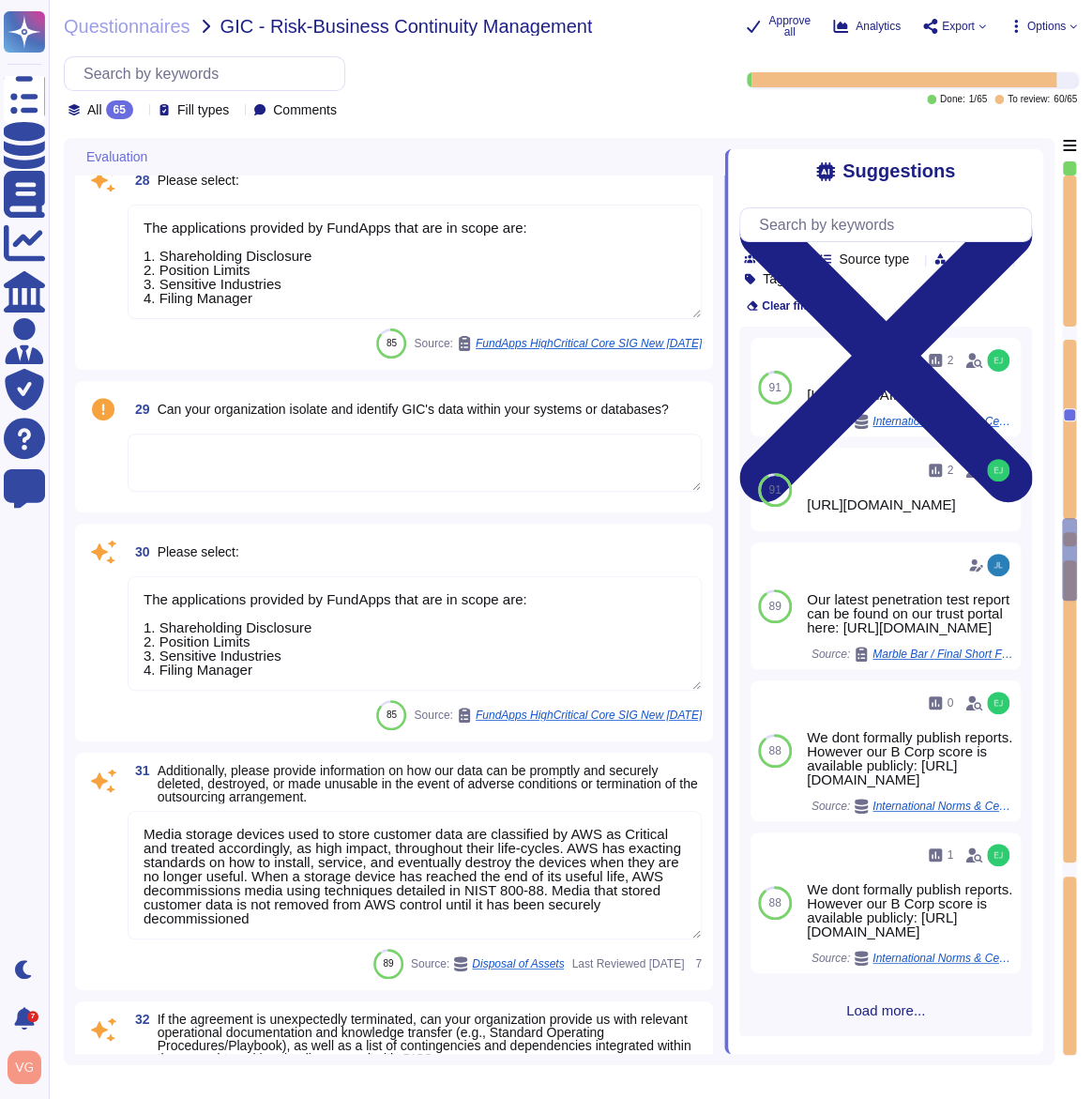
type textarea "We store scoped data in Ireland and Germany"
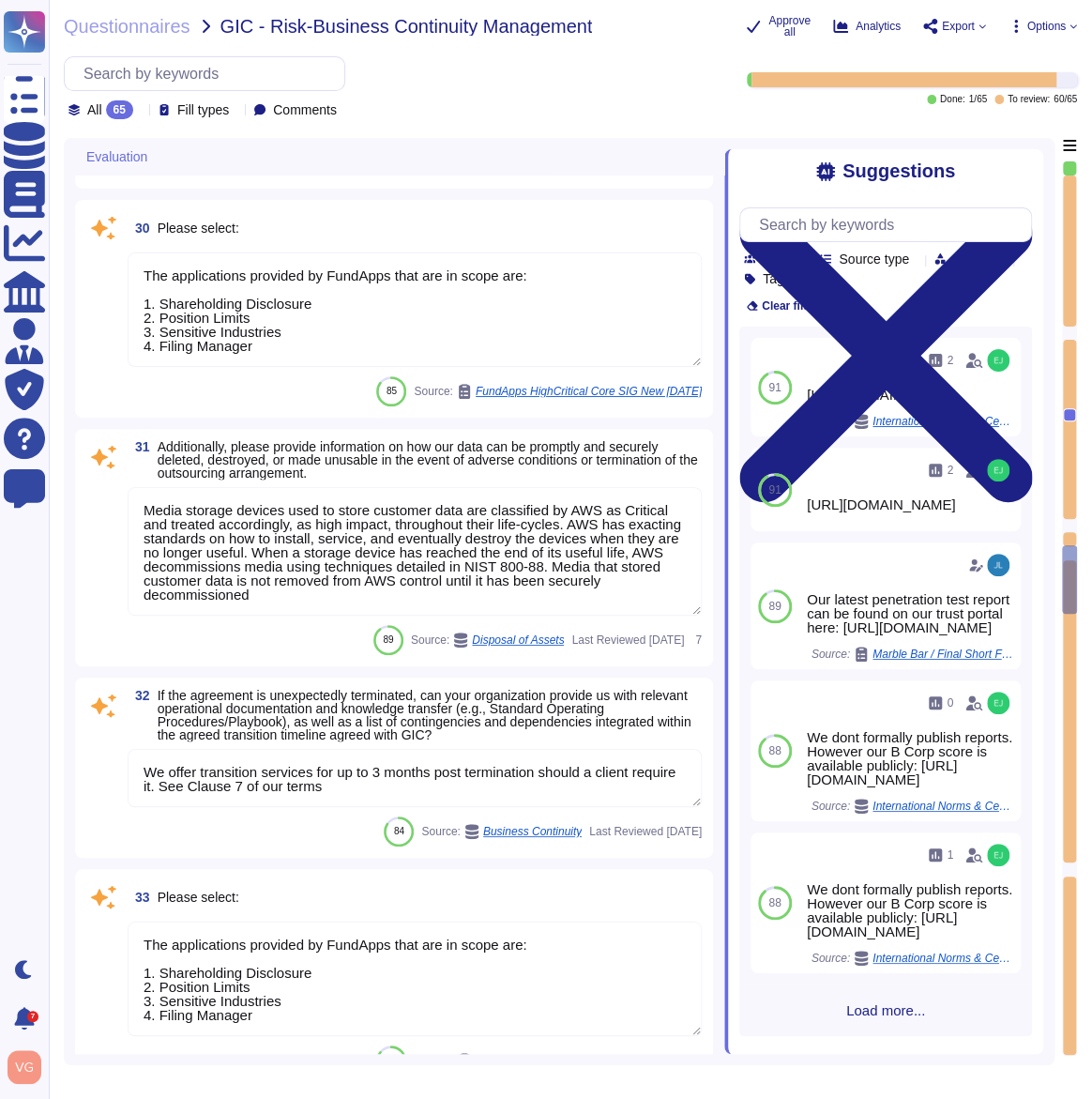
type textarea "The applications provided by FundApps that are in scope are: 1. Shareholding Di…"
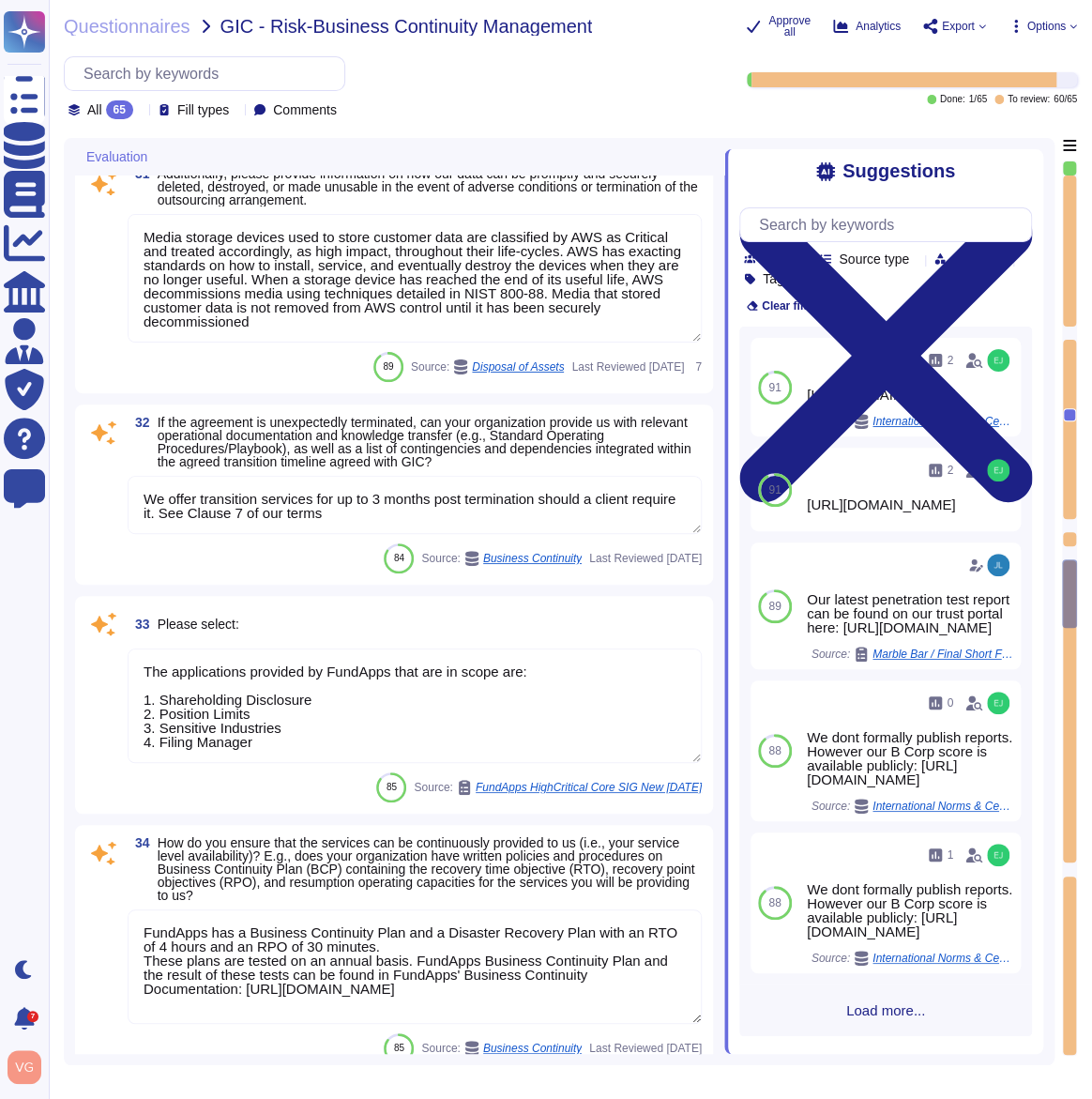
type textarea "FundApps typically does not require downtime for updates. However, should there…"
type textarea "FundApps has a Business Continuity Policy (https://policies.fundapps.co/client-…"
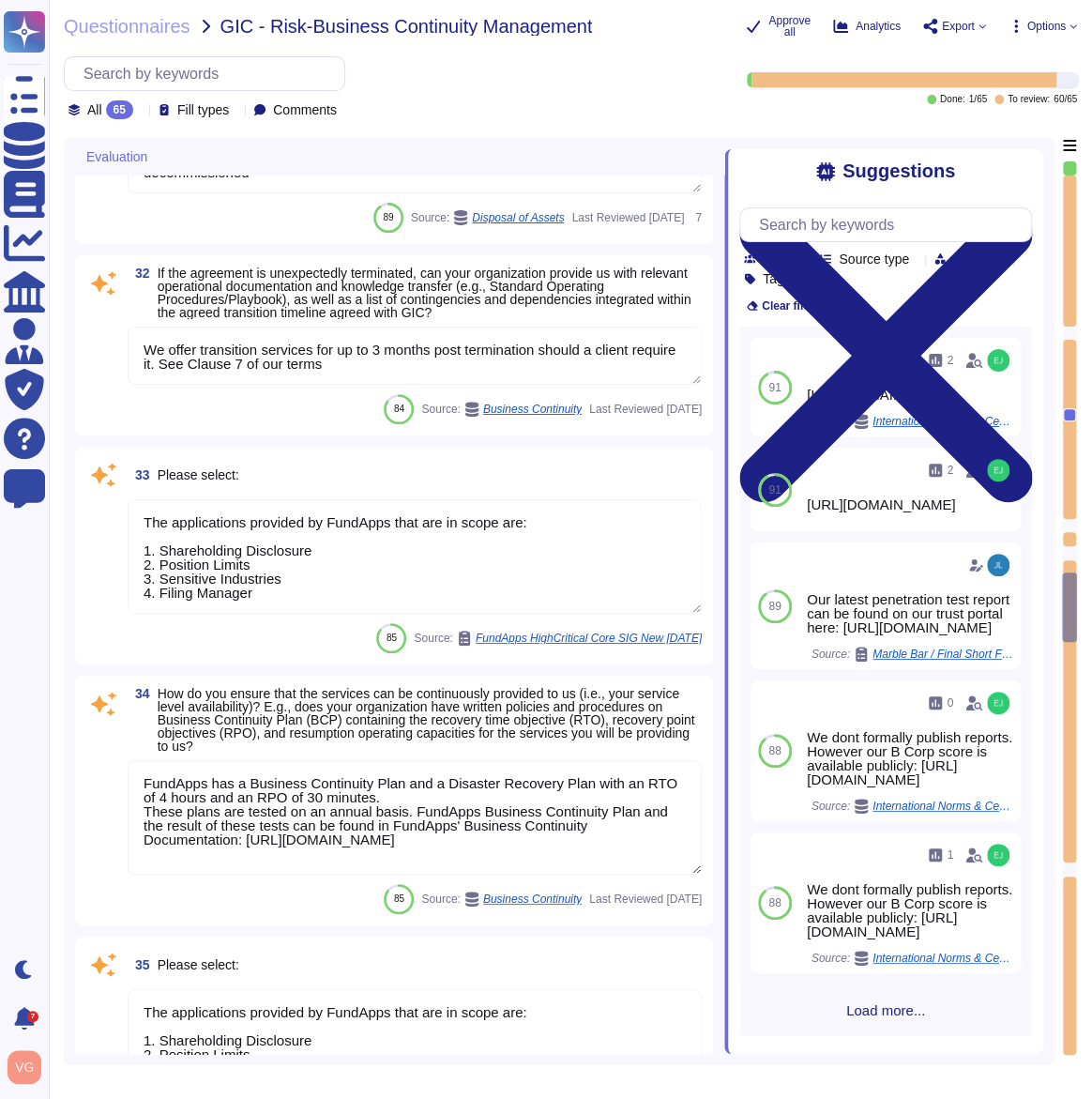
scroll to position [6122, 0]
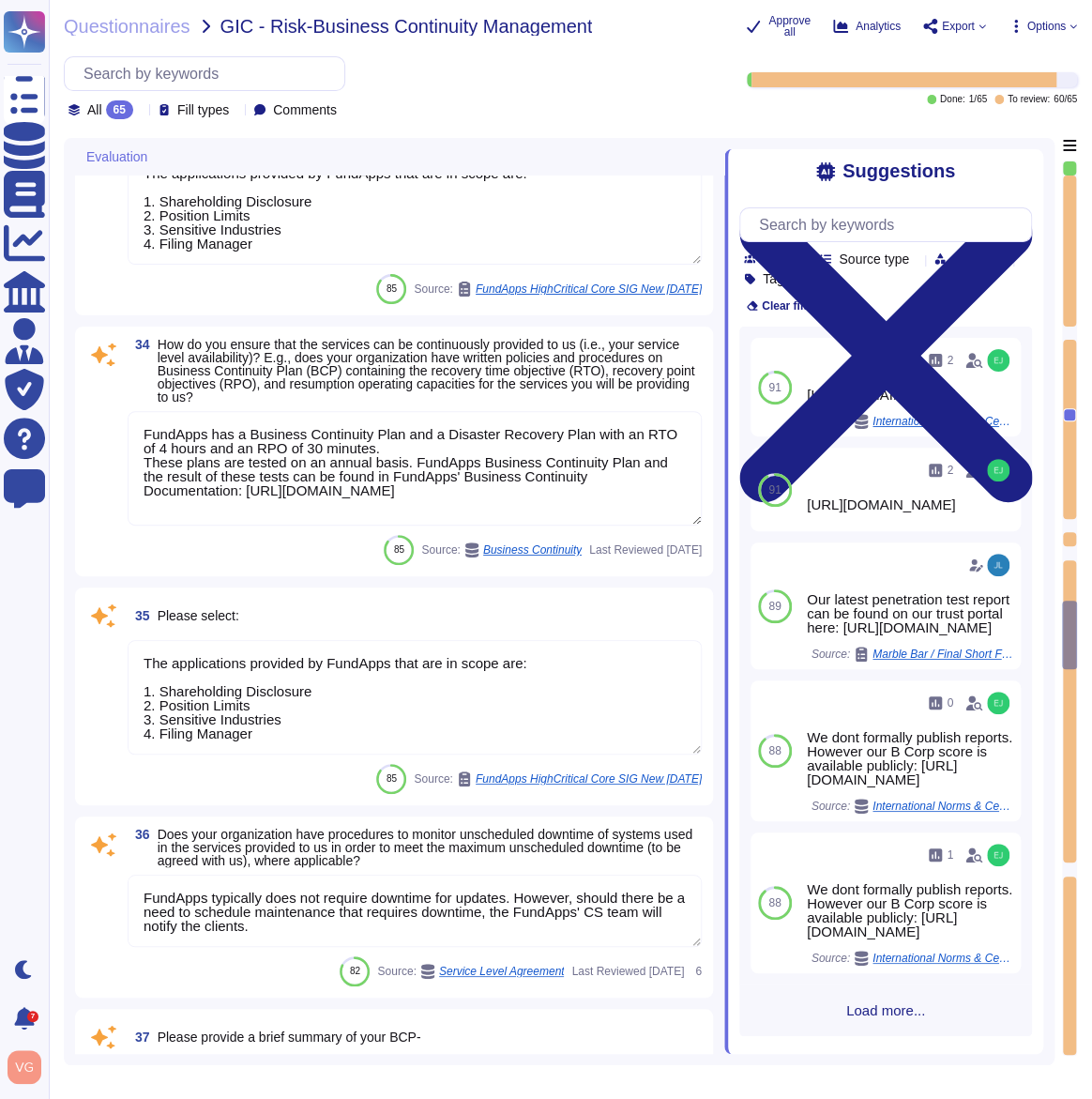
type textarea "All of our implementations generally follow the phases covered in the Implement…"
click at [328, 446] on textarea "FundApps has a Business Continuity Plan and a Disaster Recovery Plan with an RT…" at bounding box center [415, 468] width 575 height 114
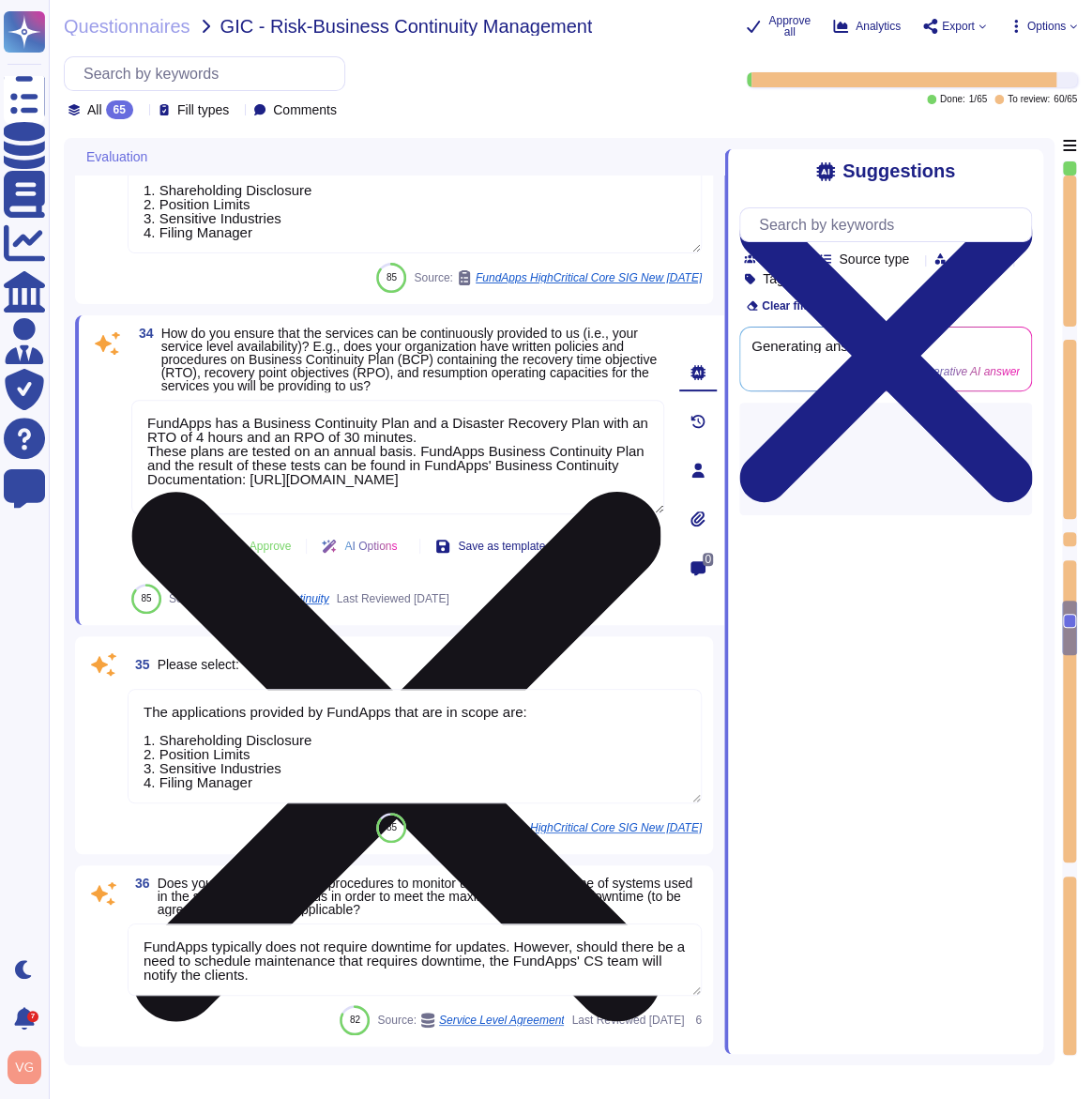
type textarea "All of our implementations generally follow the phases covered in the Implement…"
click at [328, 446] on textarea "FundApps has a Business Continuity Plan and a Disaster Recovery Plan with an RT…" at bounding box center [397, 457] width 533 height 114
click at [324, 433] on textarea "FundApps has a Business Continuity Plan and a Disaster Recovery Plan with an RT…" at bounding box center [397, 457] width 533 height 114
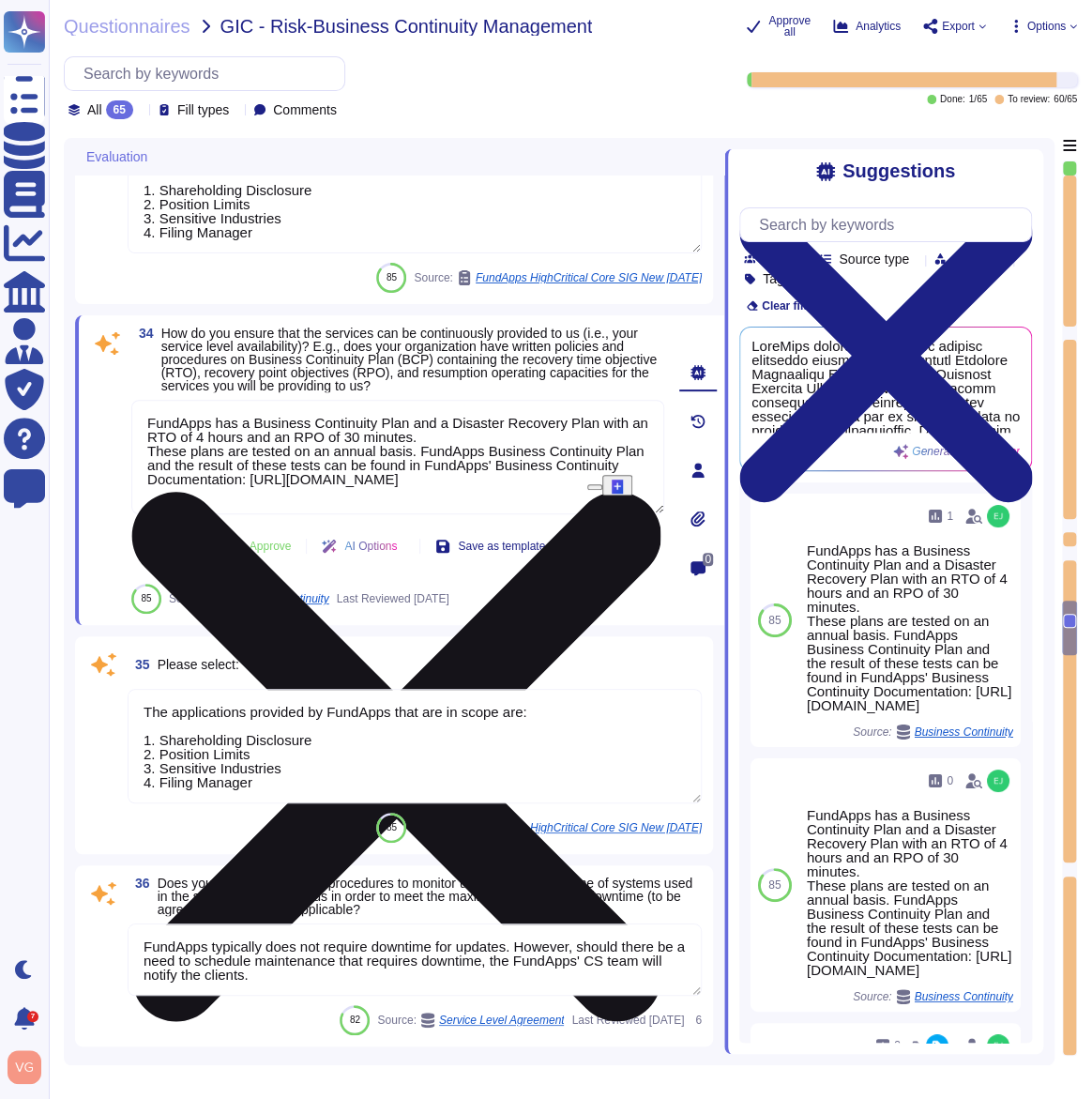
click at [324, 433] on textarea "FundApps has a Business Continuity Plan and a Disaster Recovery Plan with an RT…" at bounding box center [397, 457] width 533 height 114
click at [560, 494] on textarea "FundApps has a Business Continuity Plan and a Disaster Recovery Plan with an RT…" at bounding box center [397, 457] width 533 height 114
